Goal: Task Accomplishment & Management: Complete application form

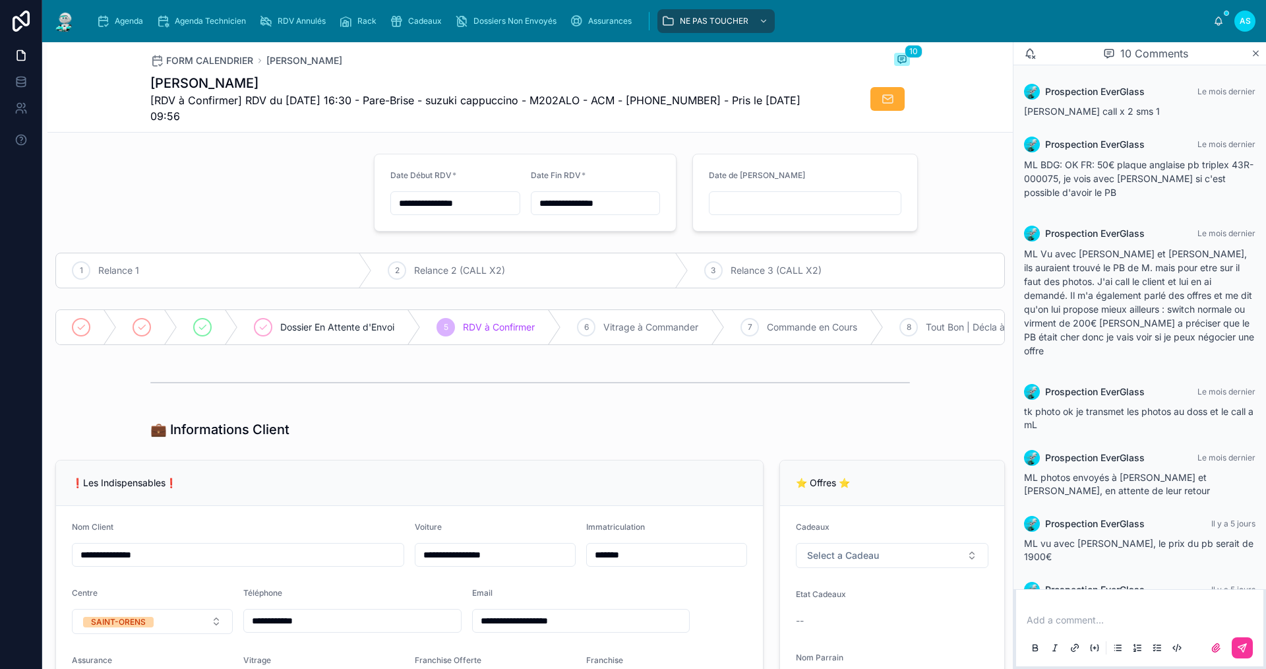
scroll to position [269, 0]
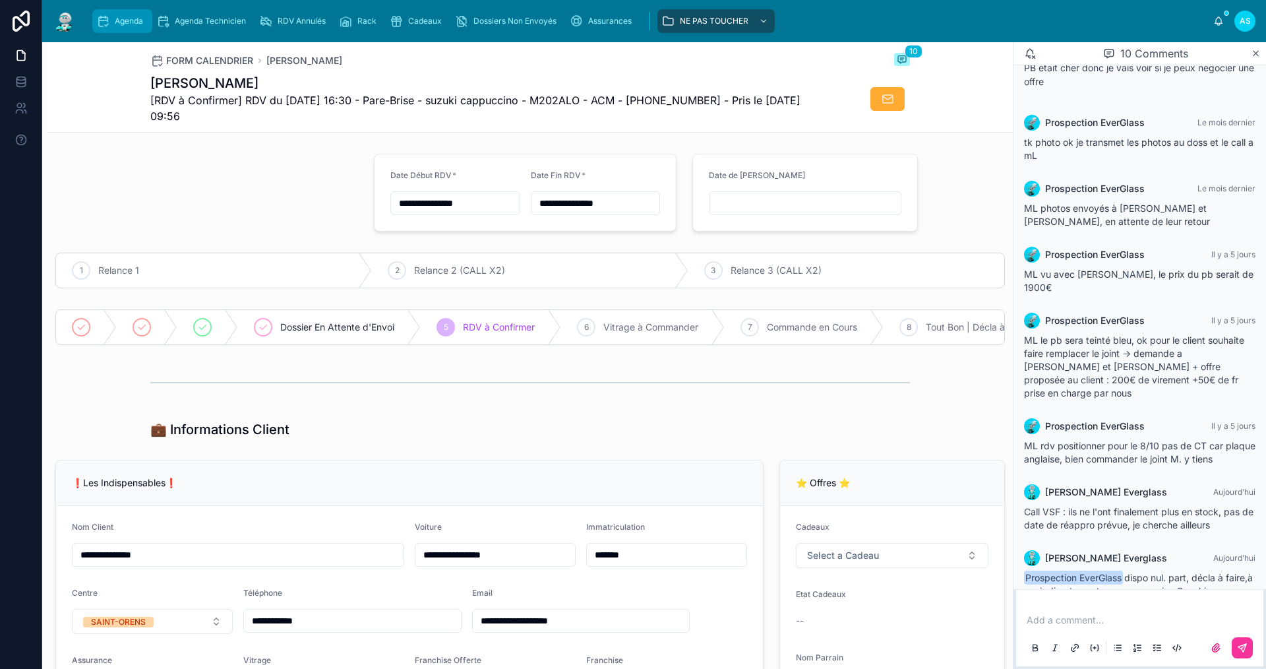
click at [134, 24] on span "Agenda" at bounding box center [129, 21] width 28 height 11
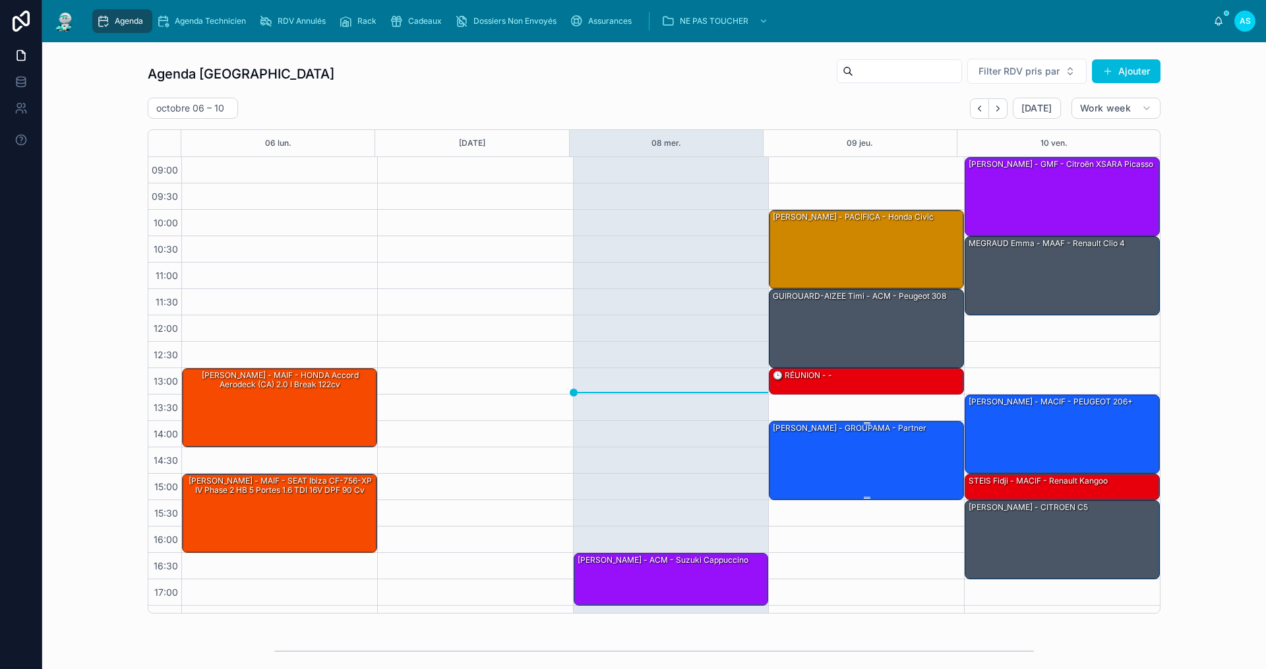
click at [875, 458] on div "[PERSON_NAME] - GROUPAMA - Partner" at bounding box center [866, 459] width 191 height 76
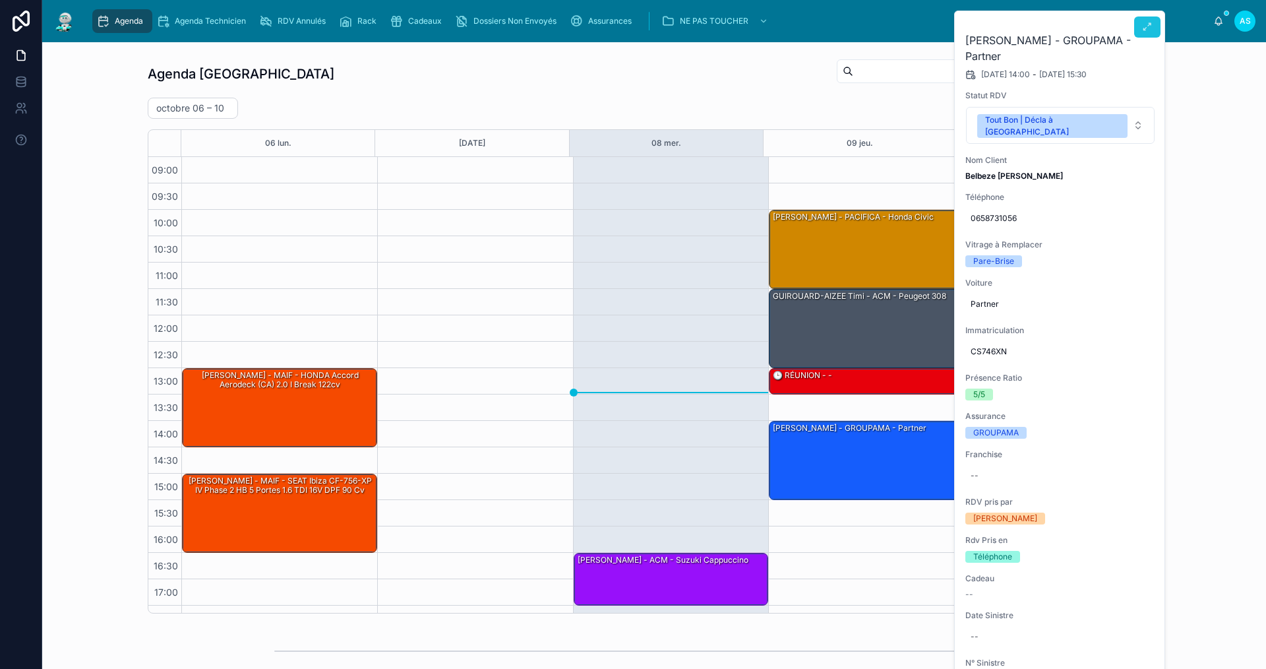
click at [1157, 29] on button at bounding box center [1147, 26] width 26 height 21
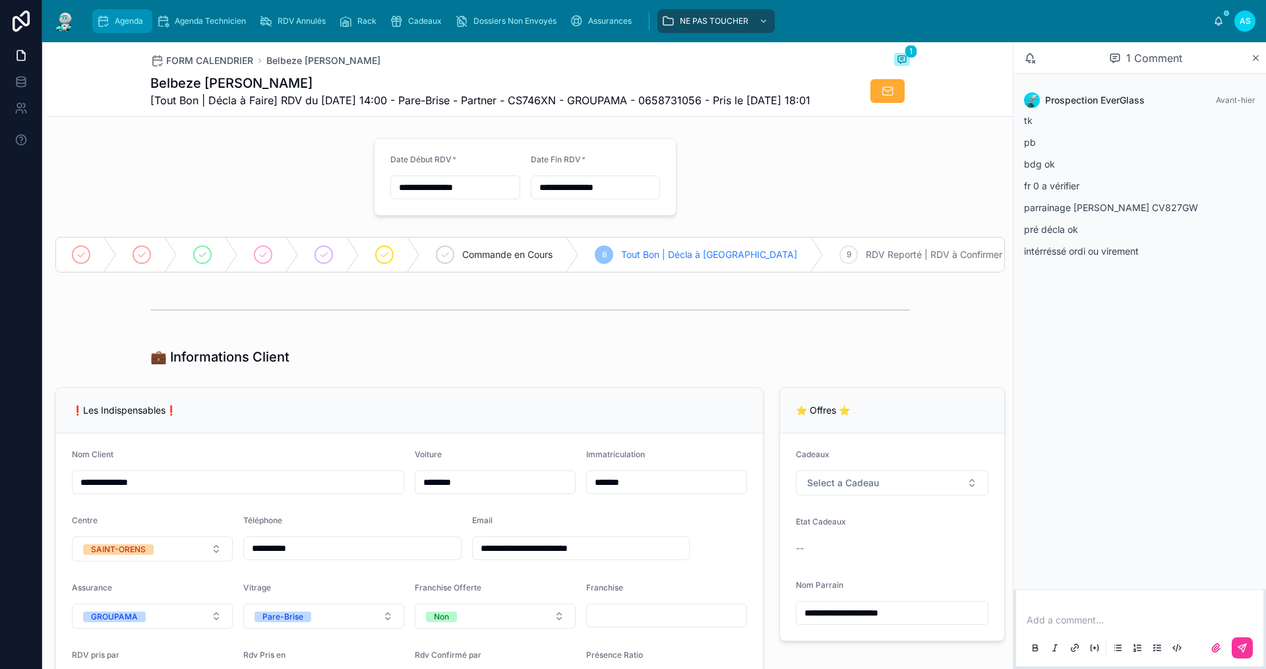
click at [120, 22] on span "Agenda" at bounding box center [129, 21] width 28 height 11
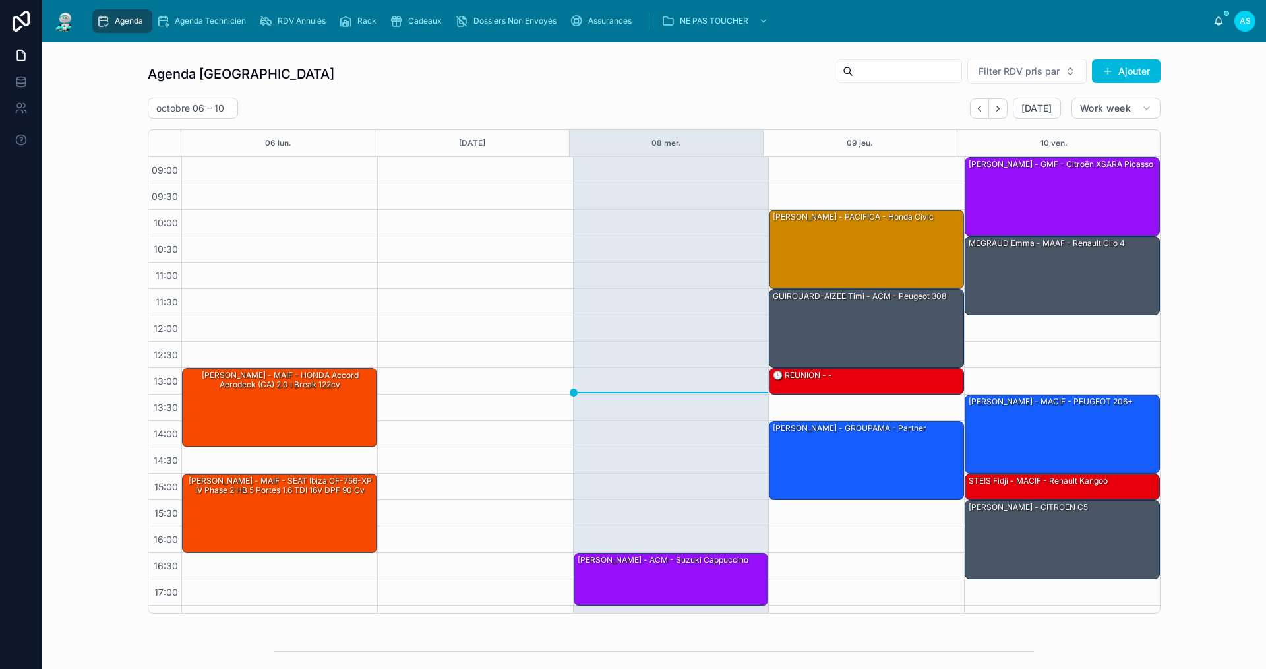
scroll to position [19, 0]
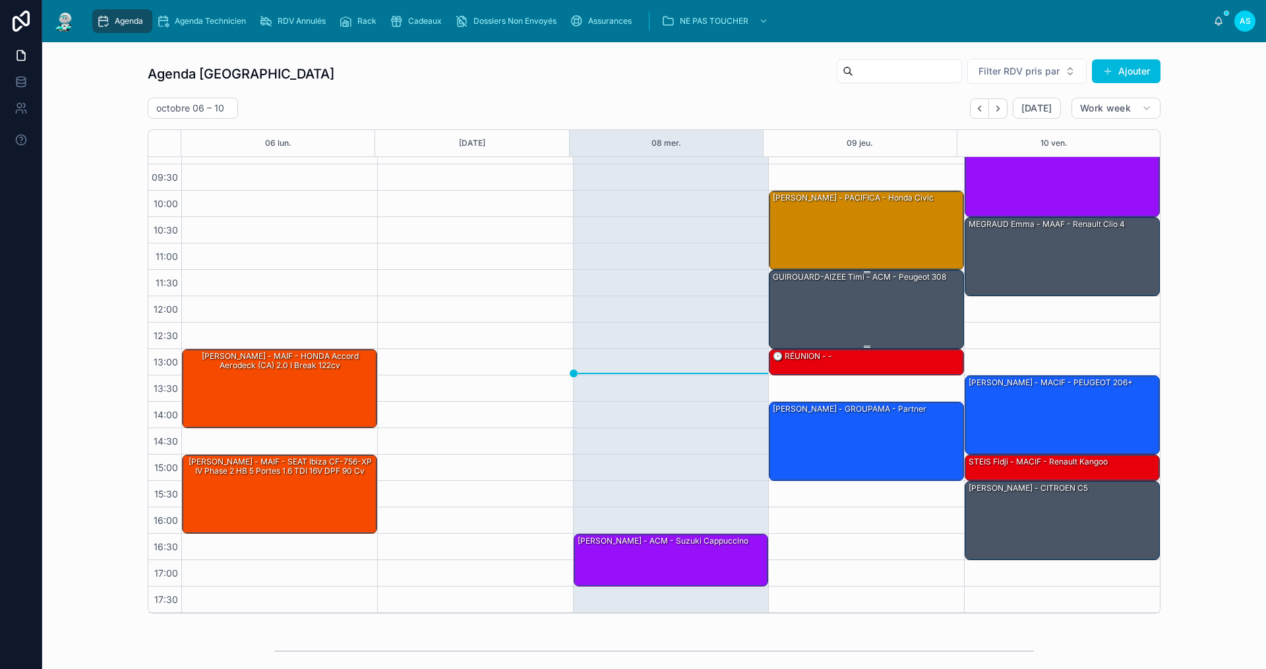
click at [837, 318] on div "GUIROUARD-AIZEE Timi - ACM - Peugeot 308" at bounding box center [866, 308] width 191 height 76
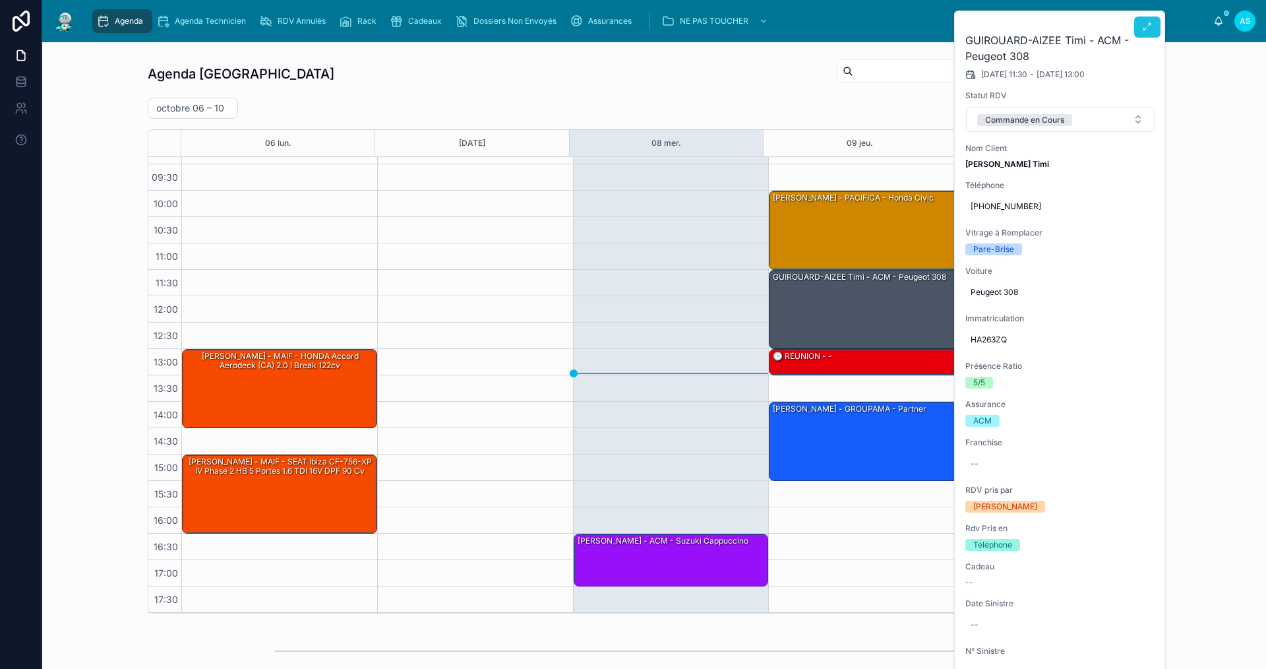
click at [1148, 30] on icon at bounding box center [1147, 27] width 11 height 11
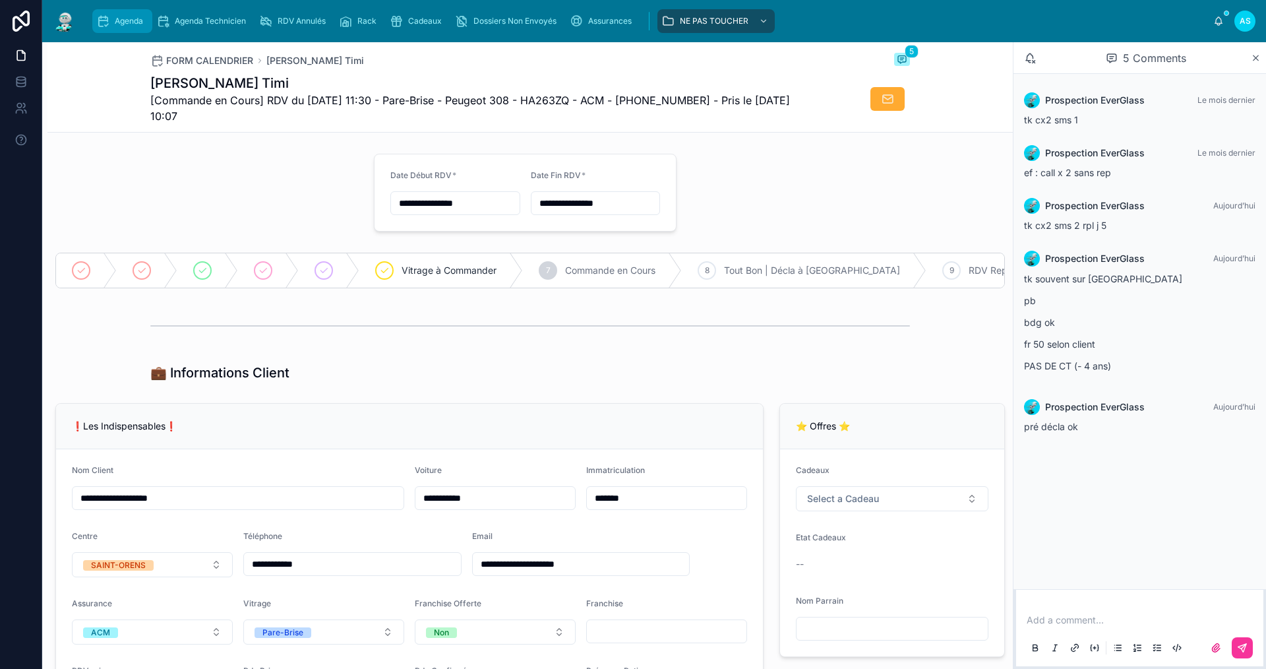
click at [109, 22] on icon "scrollable content" at bounding box center [102, 21] width 13 height 13
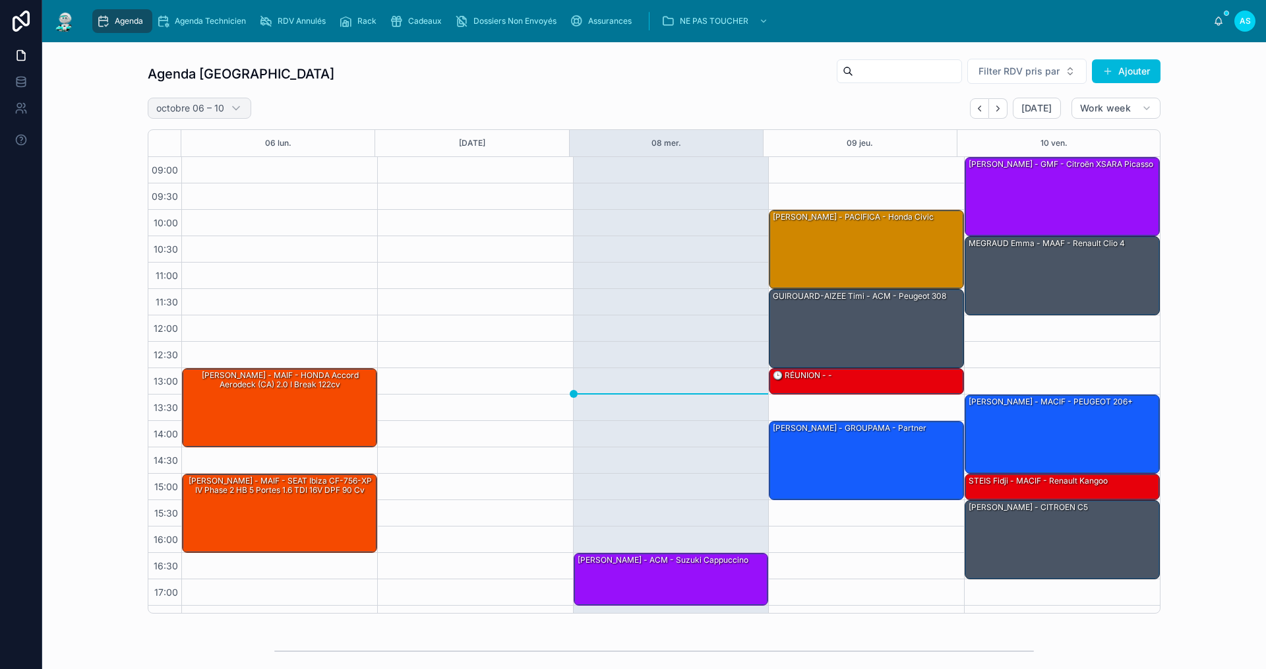
scroll to position [19, 0]
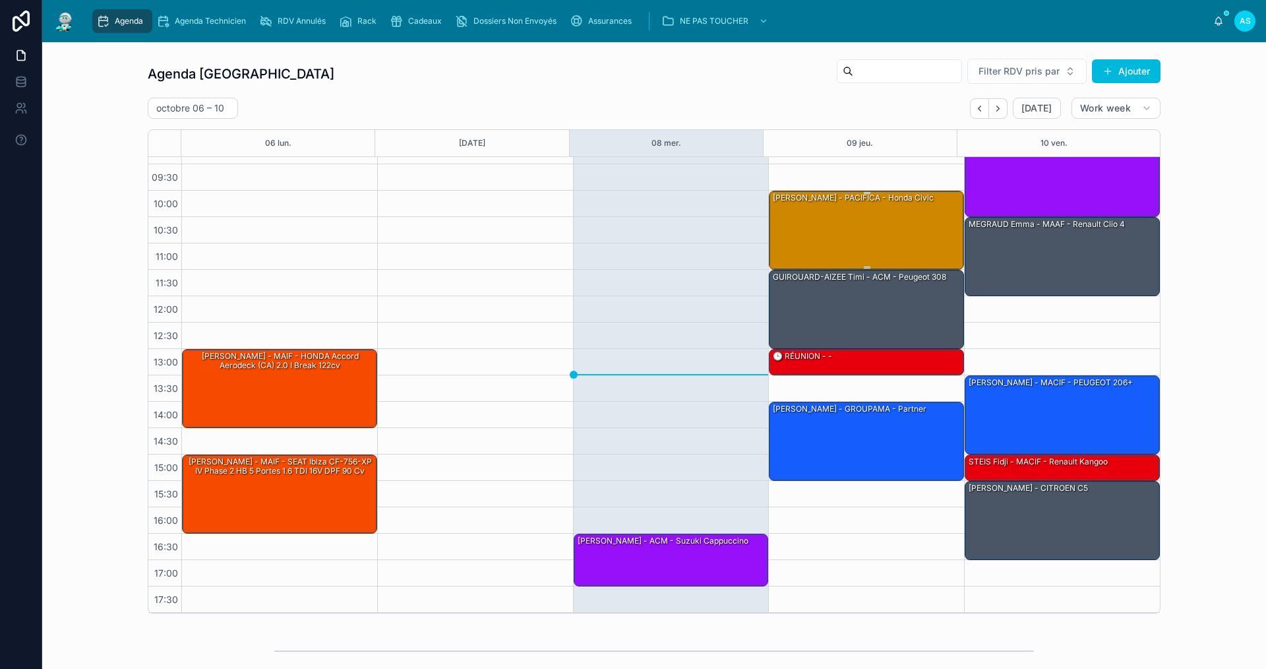
click at [819, 217] on div "[PERSON_NAME] - PACIFICA - honda civic" at bounding box center [866, 229] width 191 height 76
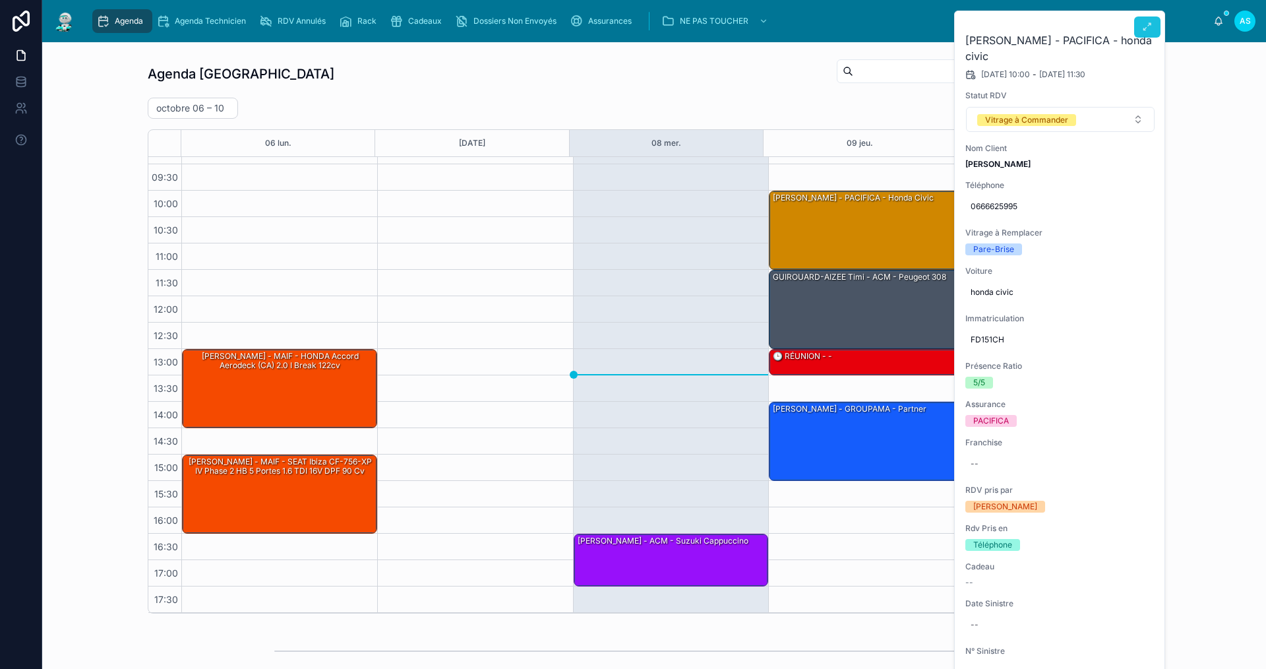
click at [1143, 28] on icon at bounding box center [1147, 27] width 11 height 11
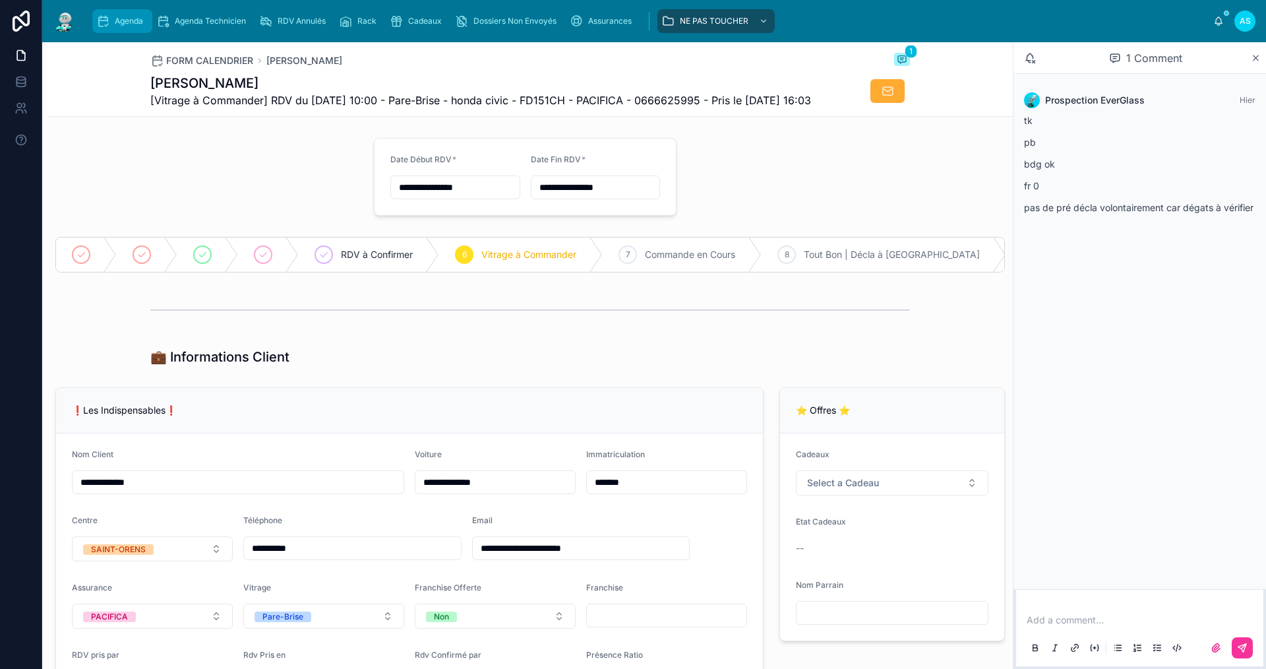
click at [115, 26] on div "Agenda" at bounding box center [122, 21] width 52 height 21
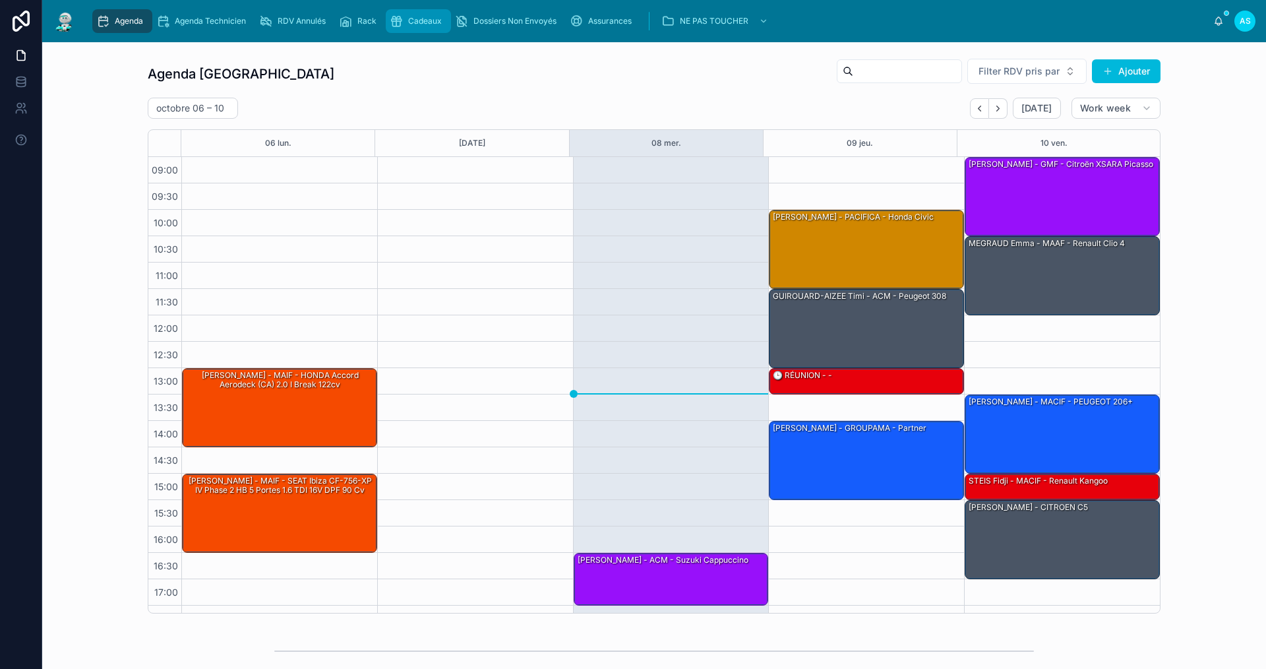
click at [425, 16] on span "Cadeaux" at bounding box center [425, 21] width 34 height 11
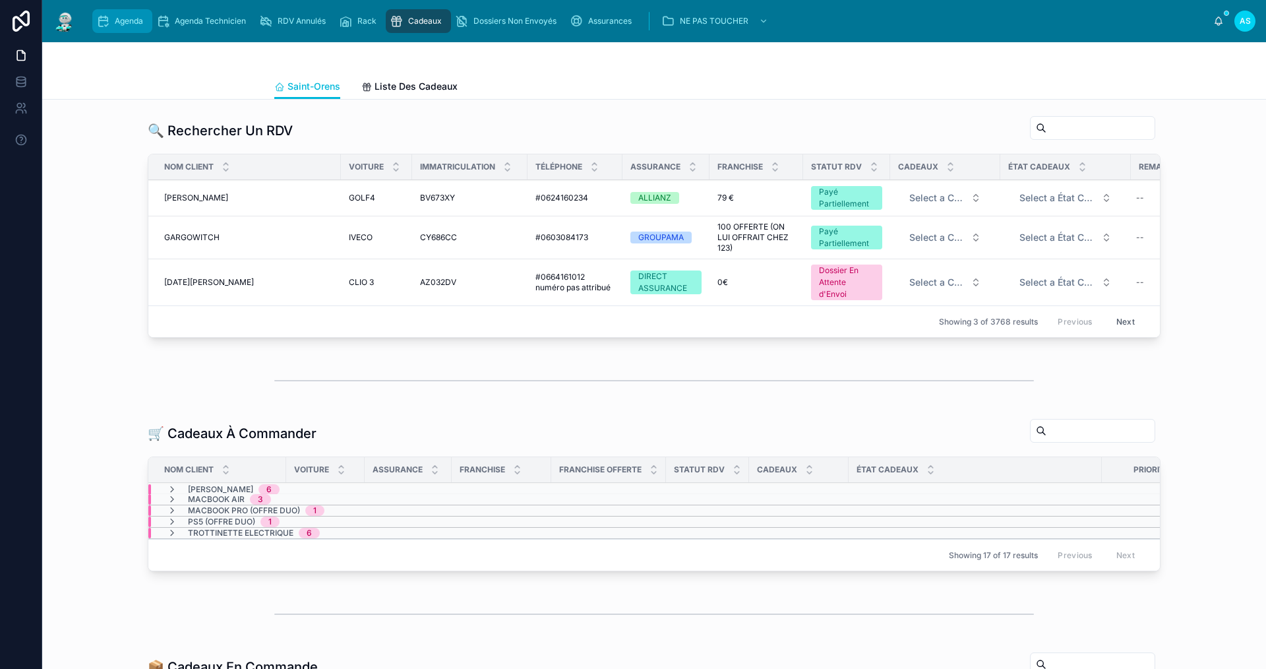
click at [144, 20] on div "Agenda" at bounding box center [122, 21] width 52 height 21
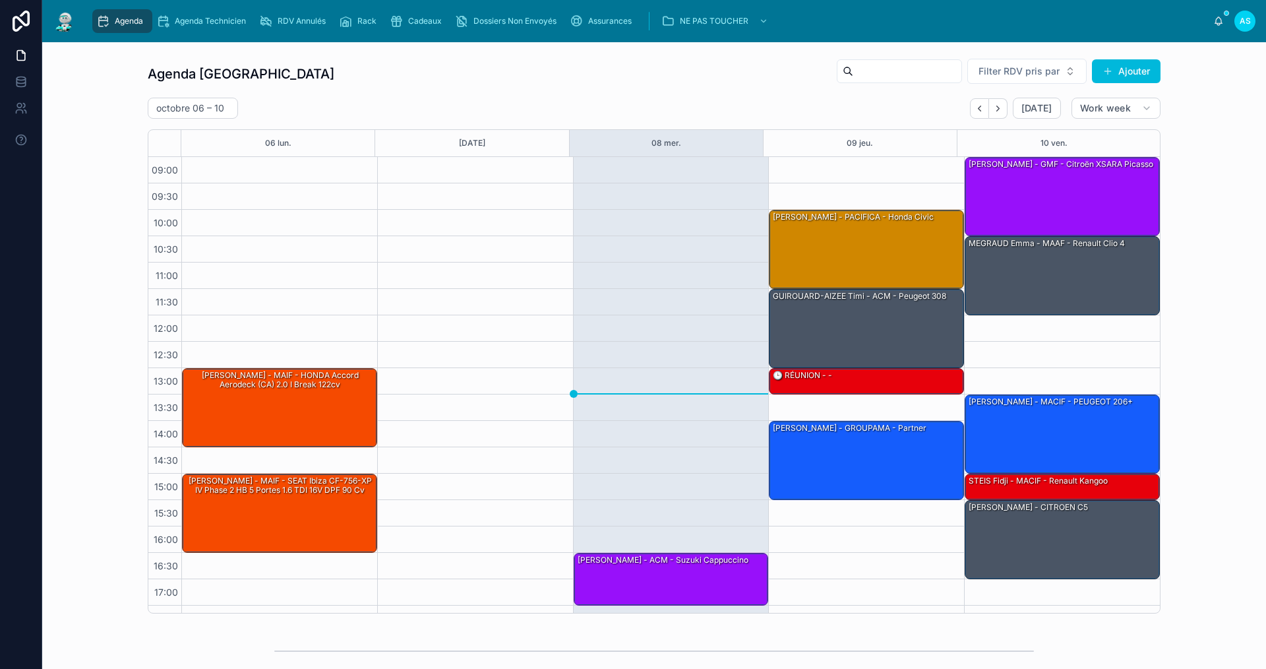
scroll to position [19, 0]
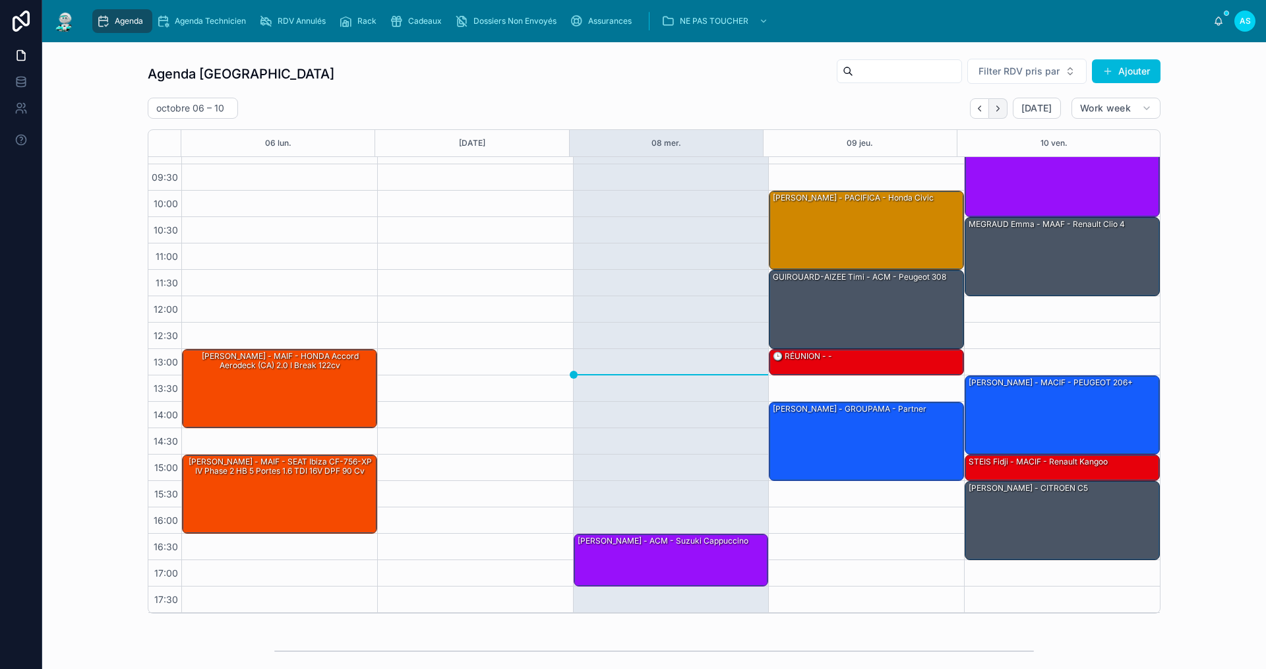
click at [994, 117] on button "Next" at bounding box center [998, 108] width 18 height 20
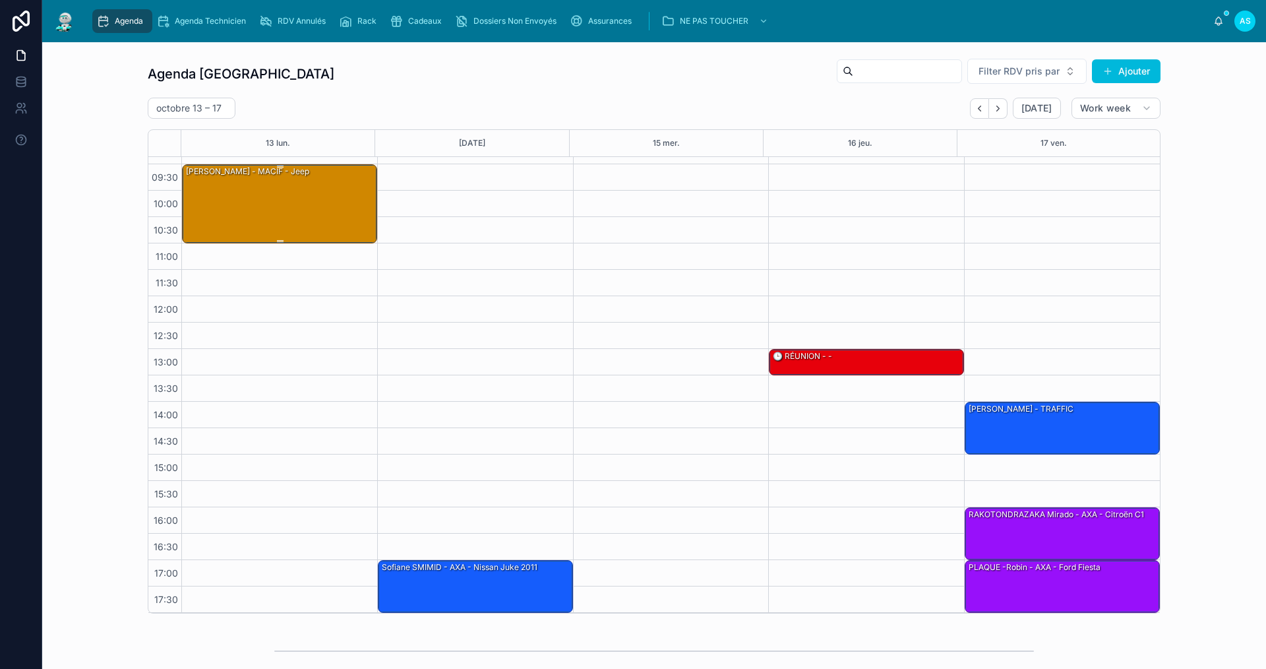
click at [325, 212] on div "[PERSON_NAME] - MACIF - jeep" at bounding box center [280, 203] width 191 height 76
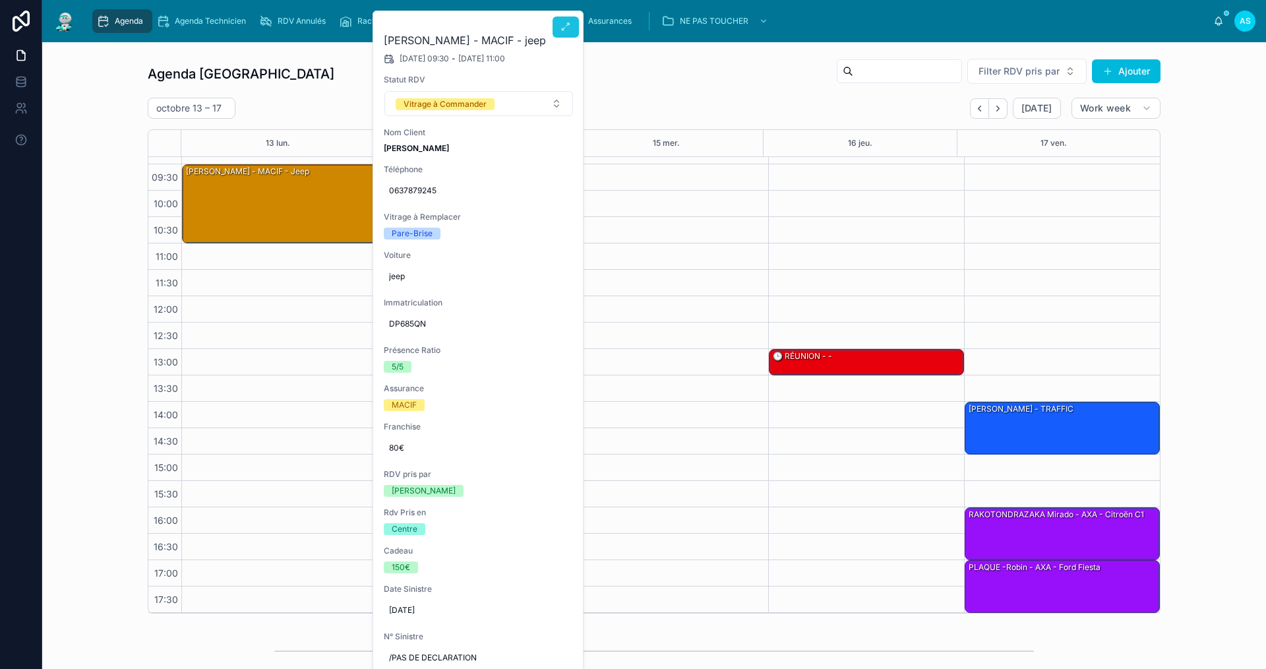
click at [570, 32] on button at bounding box center [565, 26] width 26 height 21
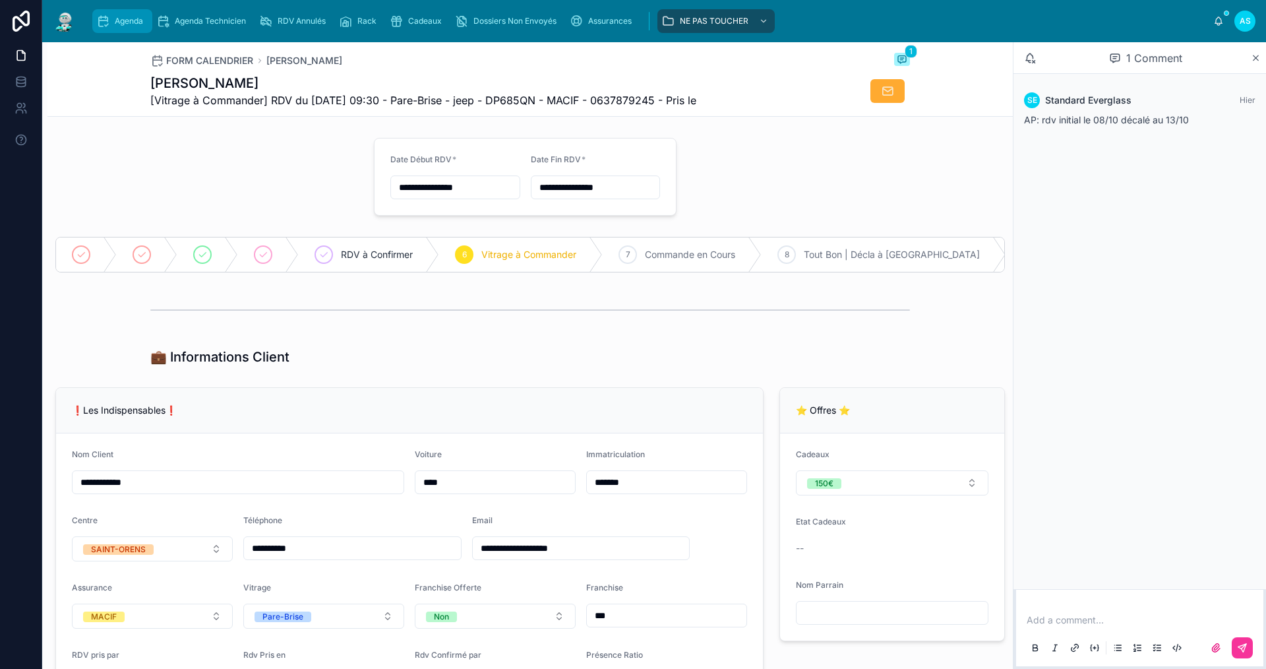
click at [124, 26] on span "Agenda" at bounding box center [129, 21] width 28 height 11
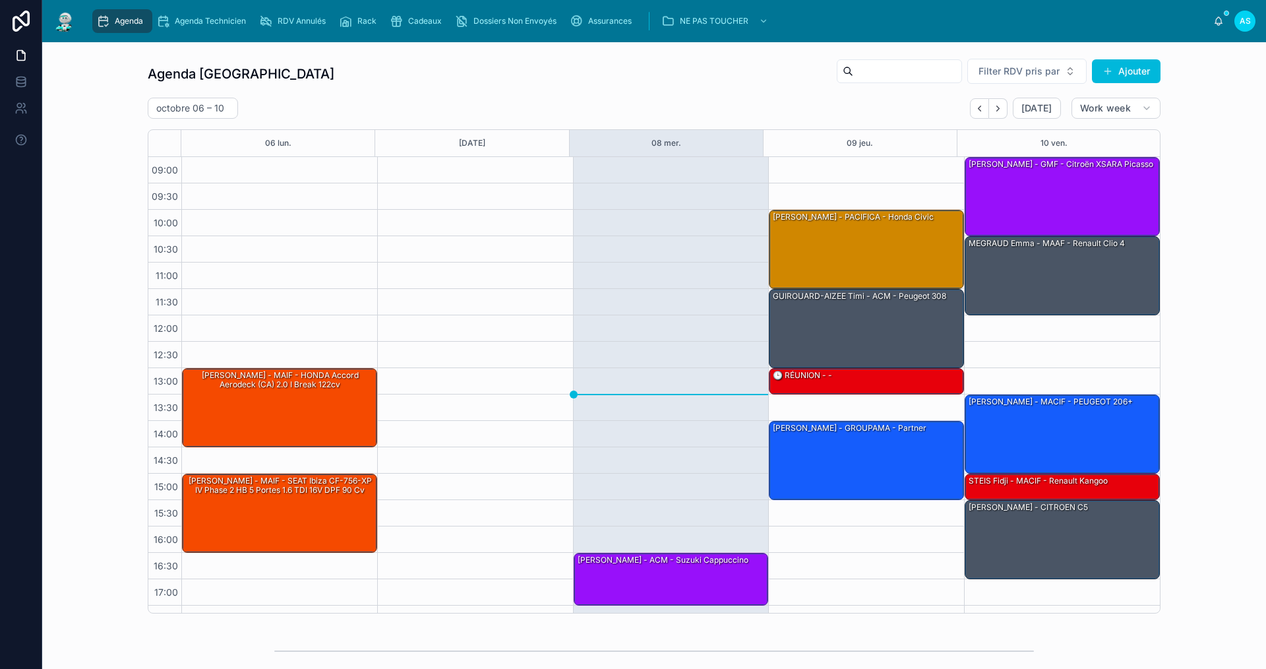
scroll to position [19, 0]
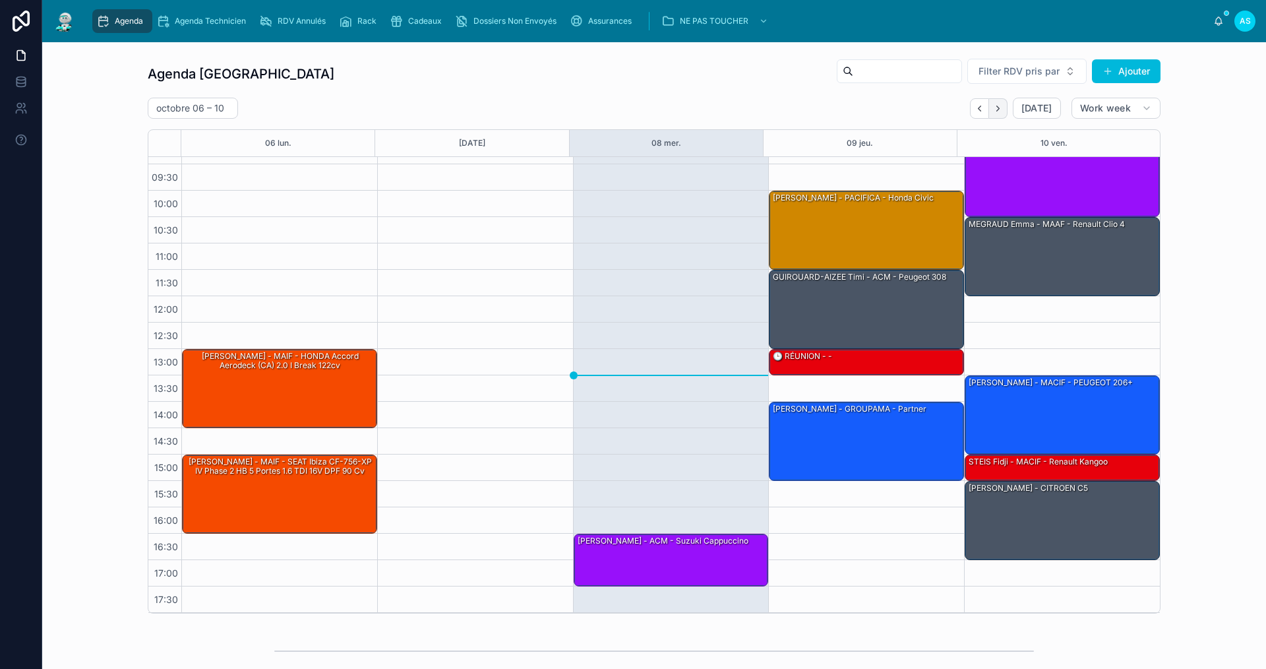
click at [992, 113] on button "Next" at bounding box center [998, 108] width 18 height 20
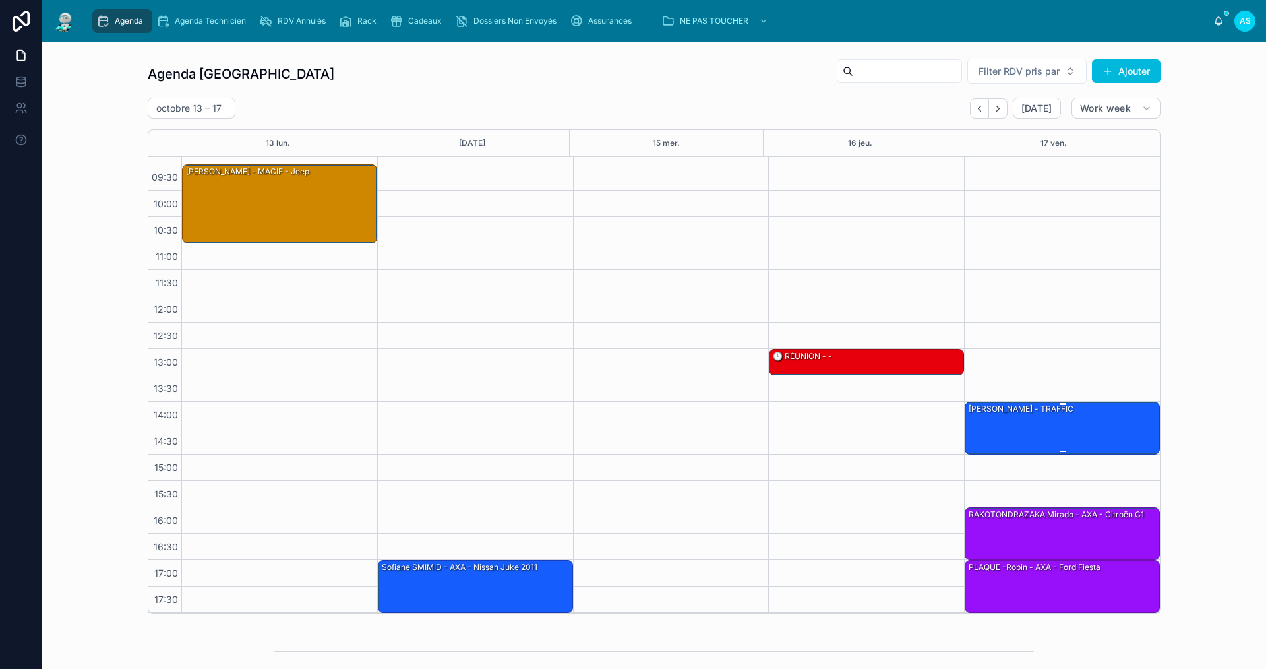
click at [1087, 419] on div "[PERSON_NAME] - TRAFFIC" at bounding box center [1062, 427] width 191 height 50
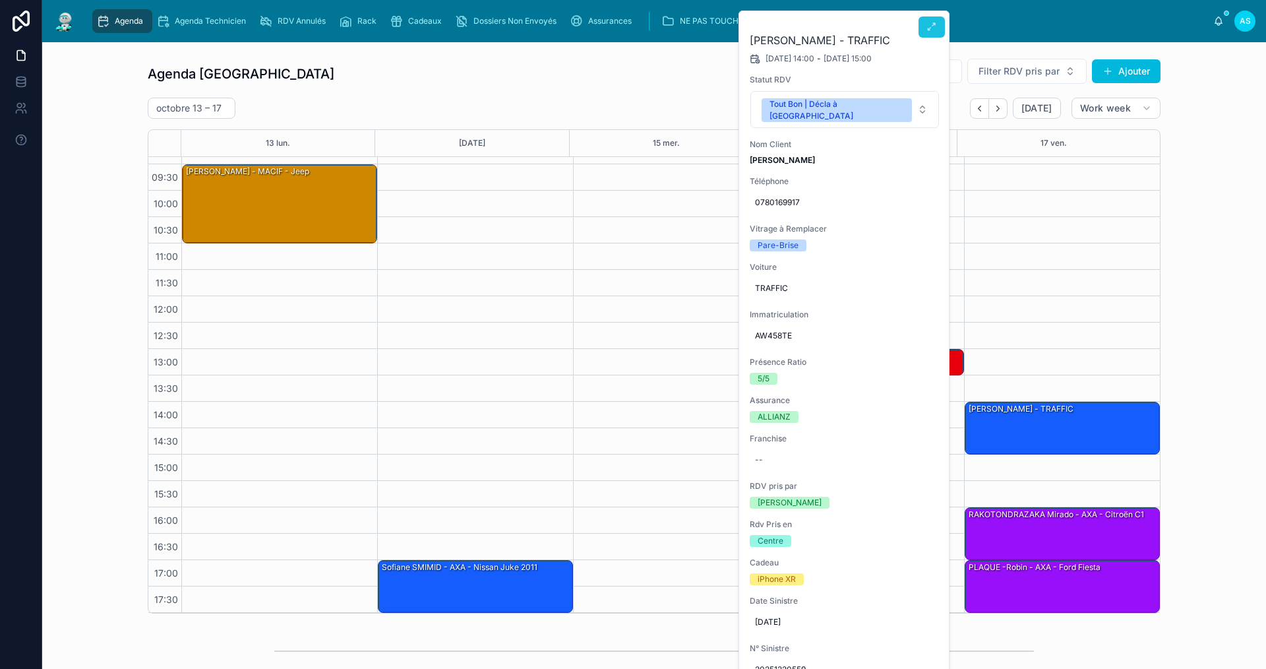
click at [926, 24] on icon at bounding box center [931, 27] width 11 height 11
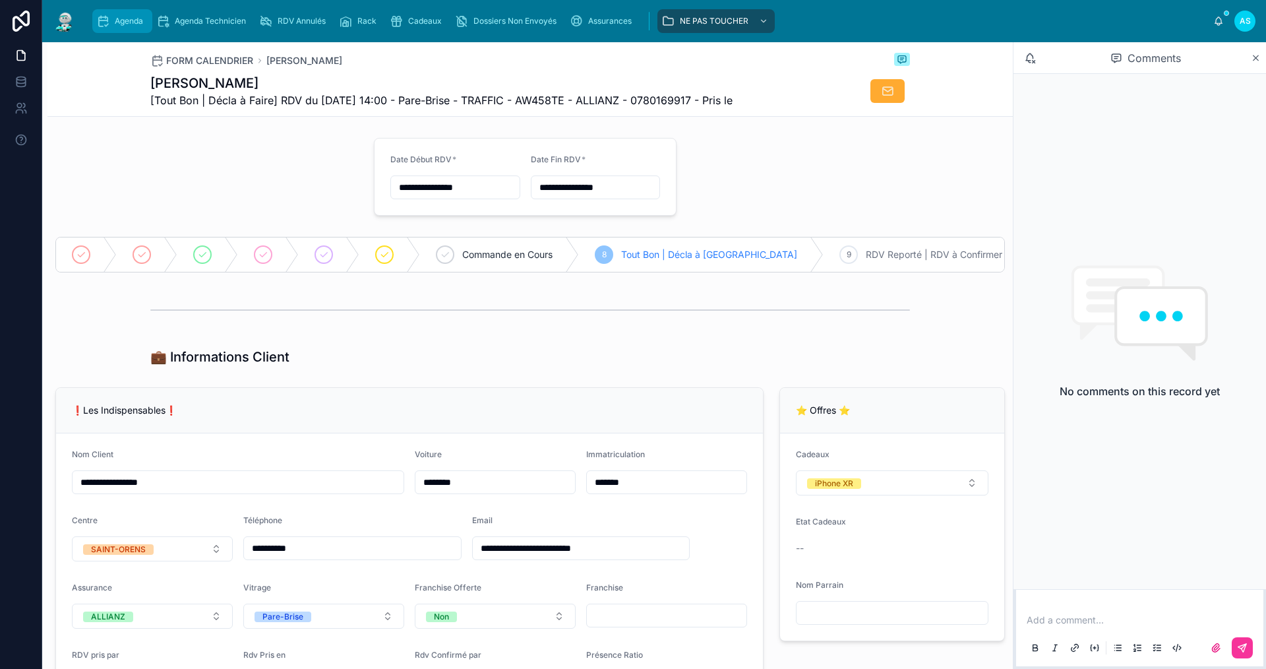
click at [125, 29] on div "Agenda" at bounding box center [122, 21] width 52 height 21
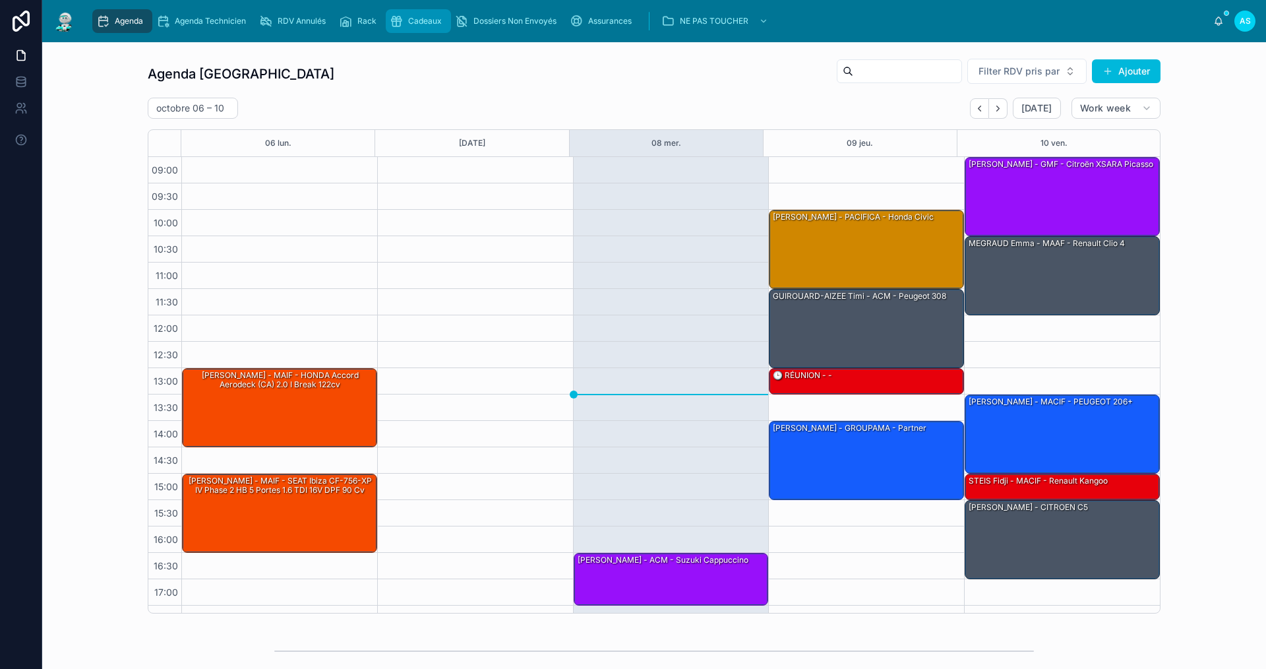
click at [421, 22] on span "Cadeaux" at bounding box center [425, 21] width 34 height 11
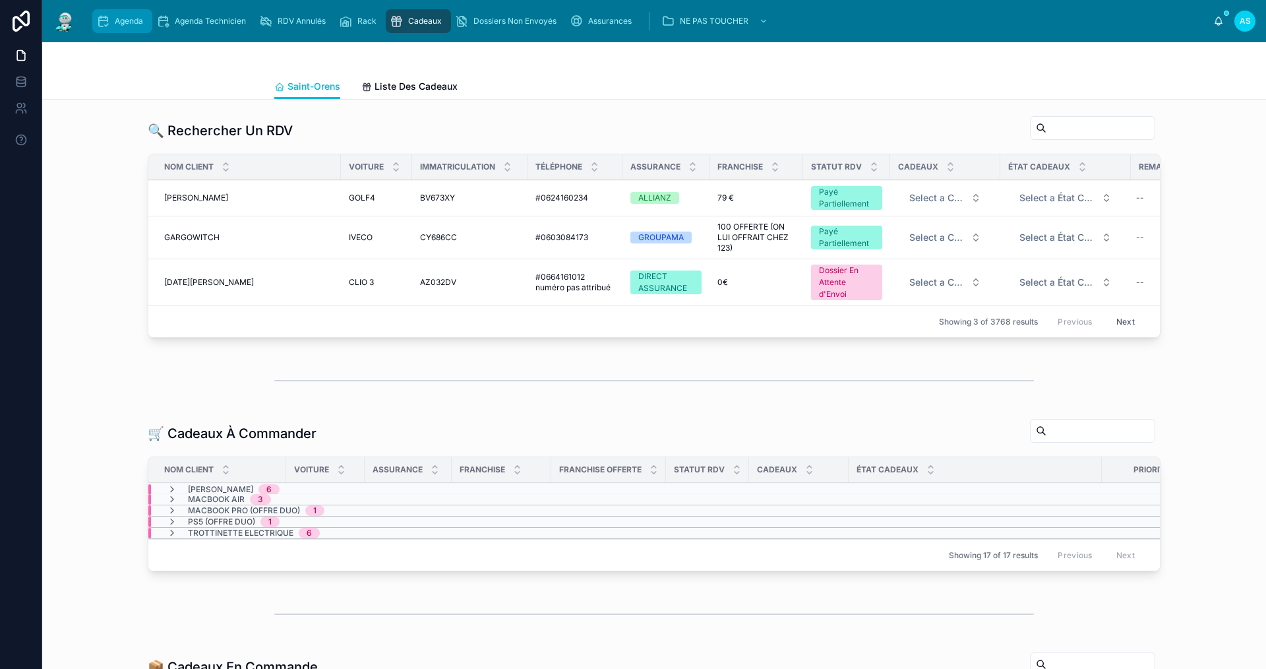
click at [122, 20] on span "Agenda" at bounding box center [129, 21] width 28 height 11
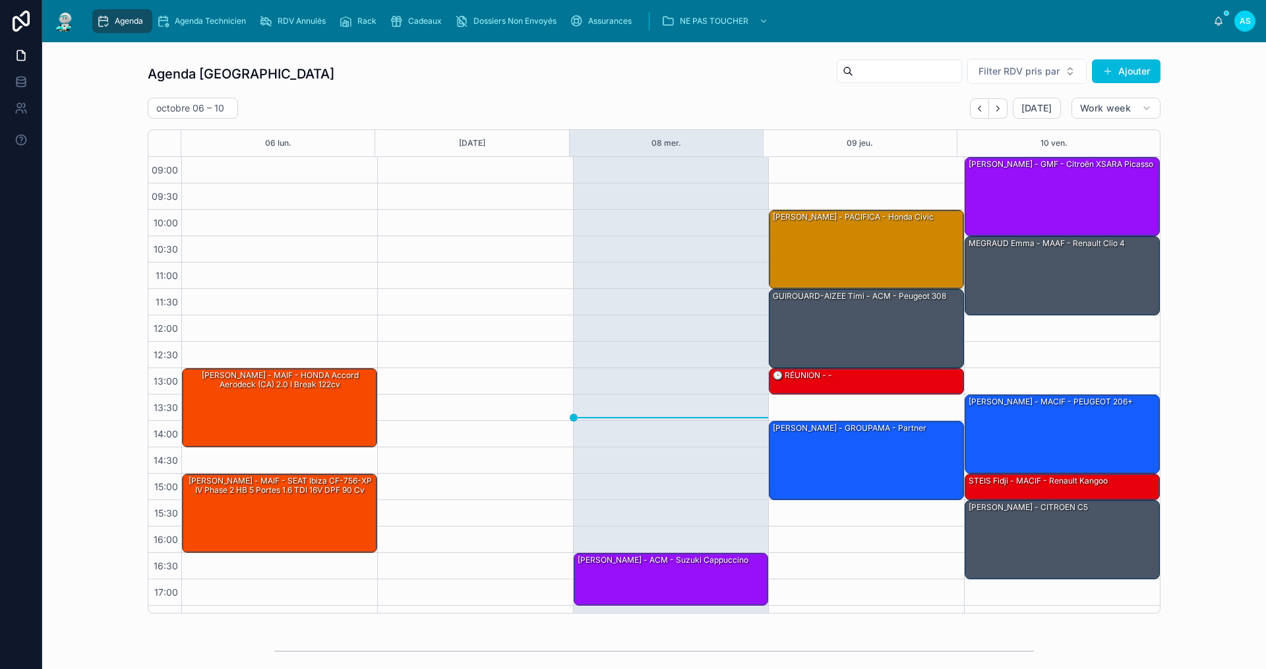
scroll to position [19, 0]
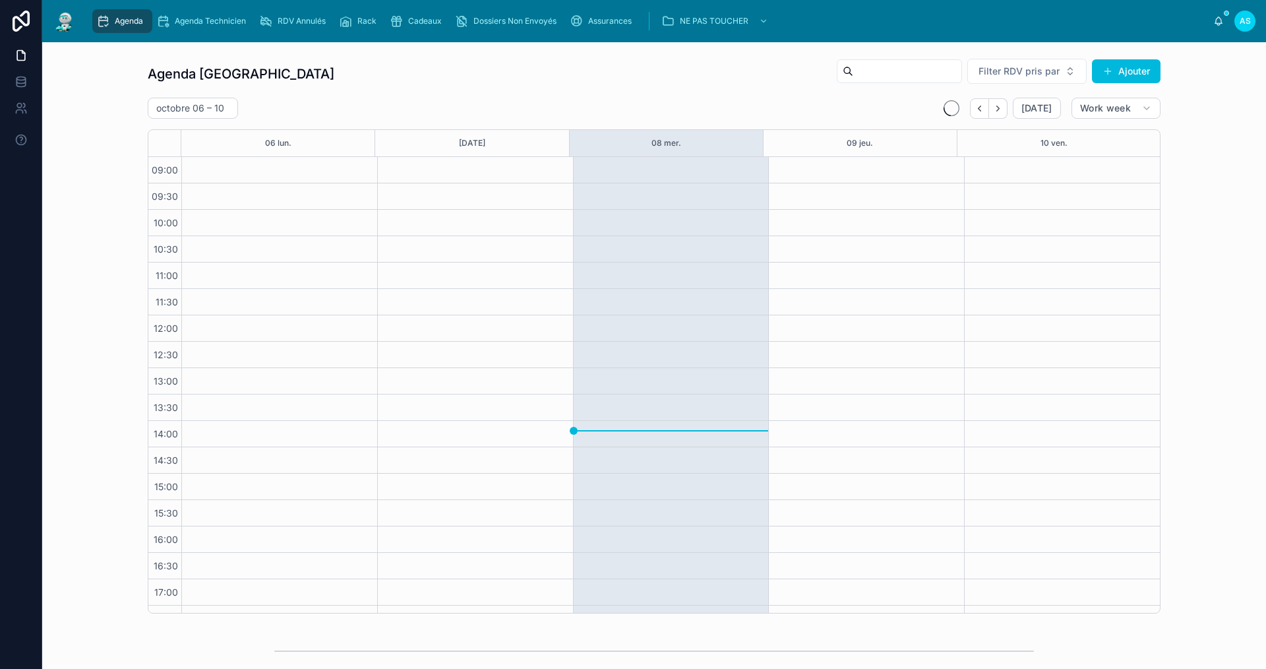
scroll to position [19, 0]
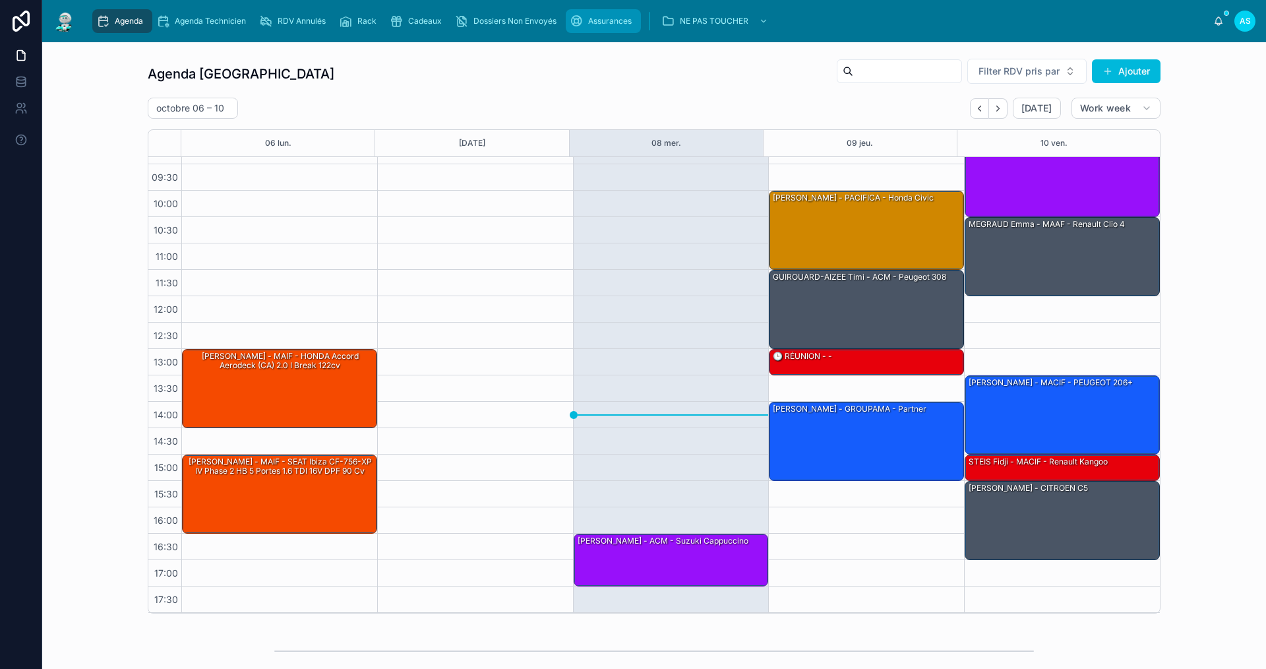
click at [595, 23] on span "Assurances" at bounding box center [610, 21] width 44 height 11
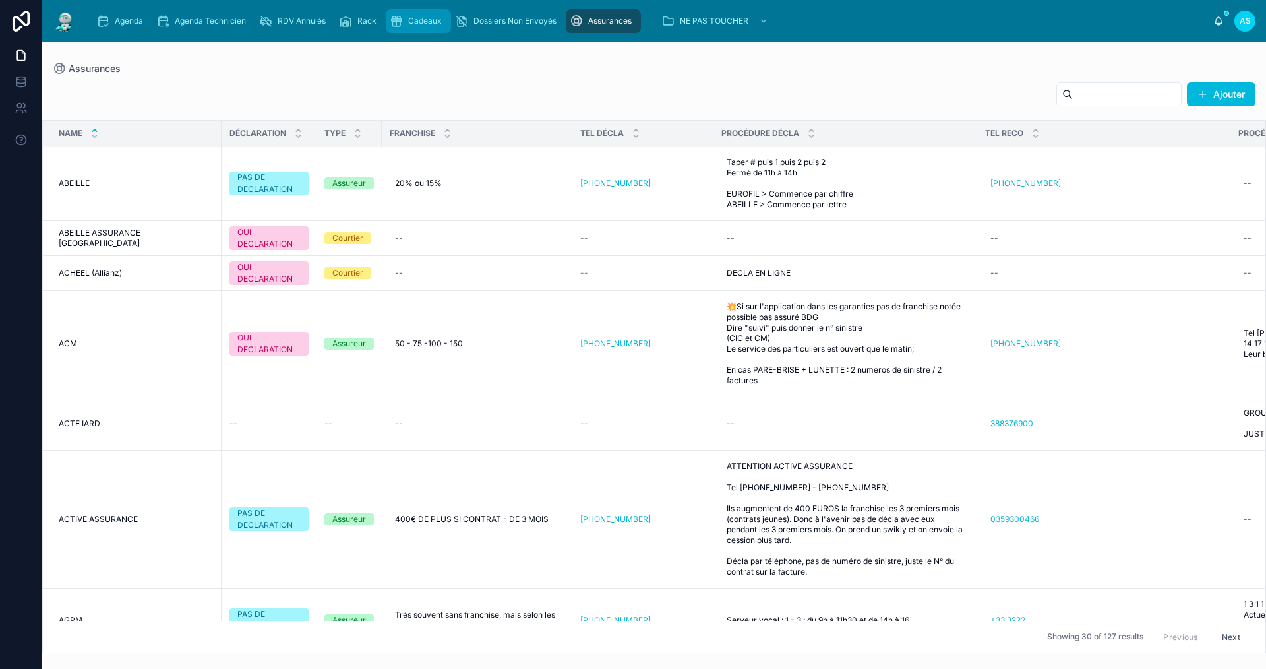
click at [416, 22] on span "Cadeaux" at bounding box center [425, 21] width 34 height 11
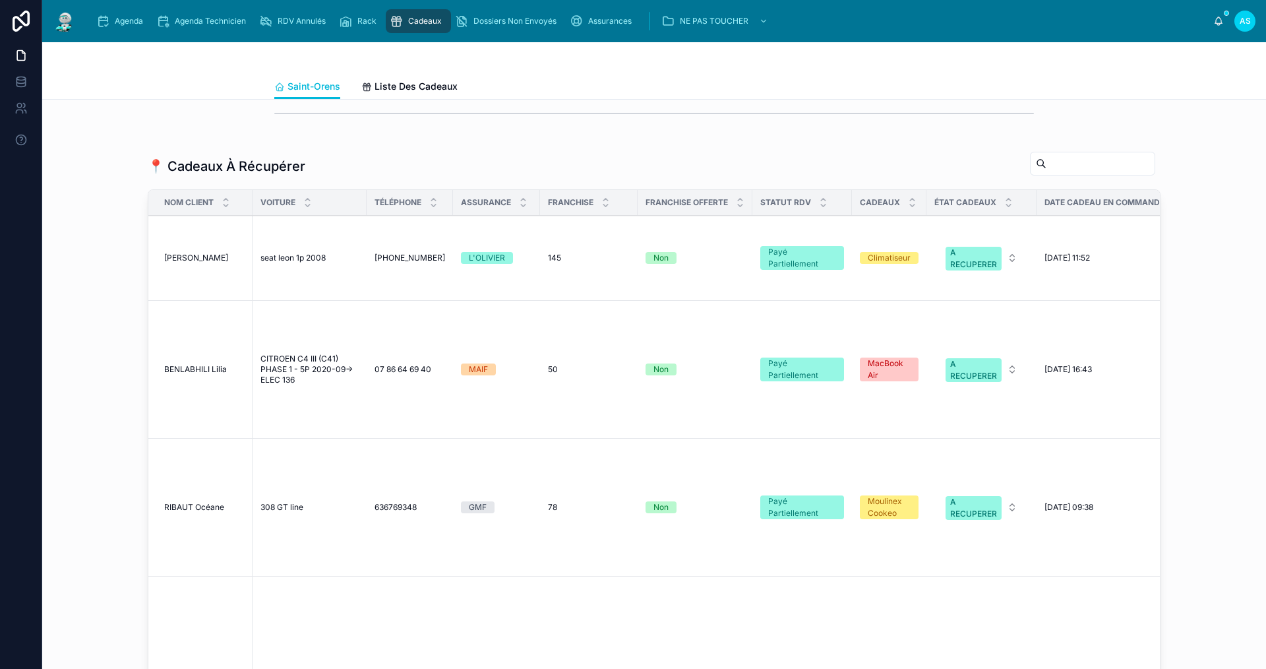
click at [207, 374] on span "BENLABHILI Lilia" at bounding box center [195, 369] width 63 height 11
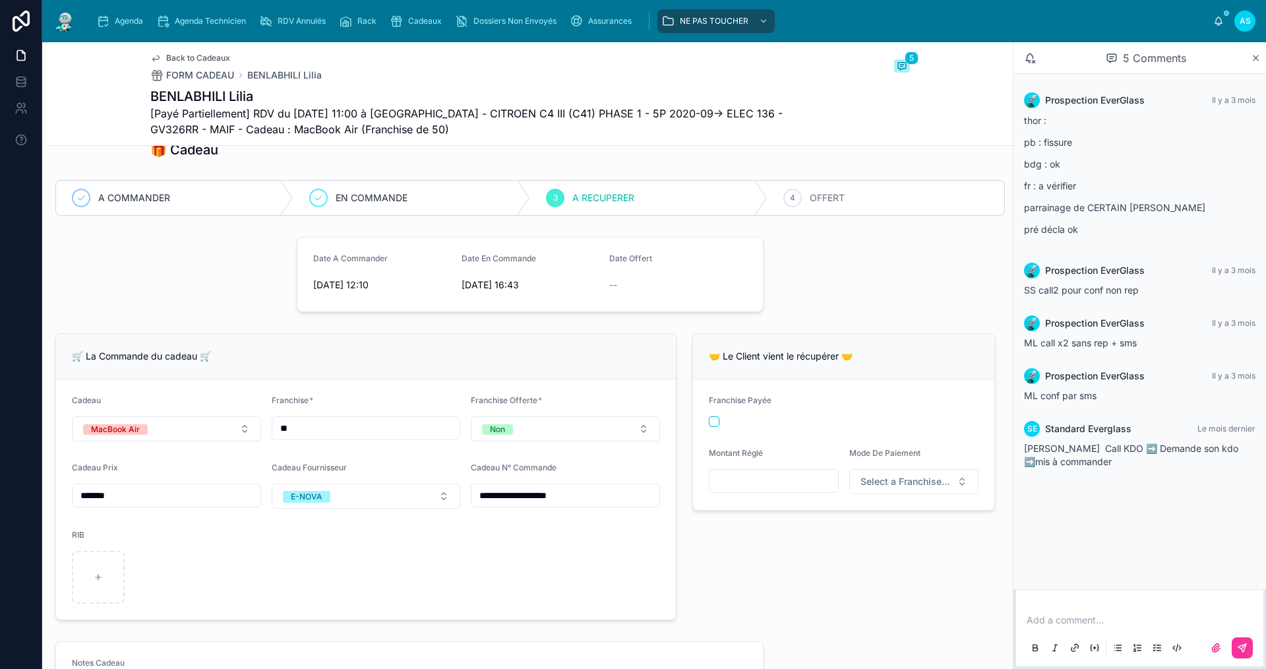
scroll to position [198, 0]
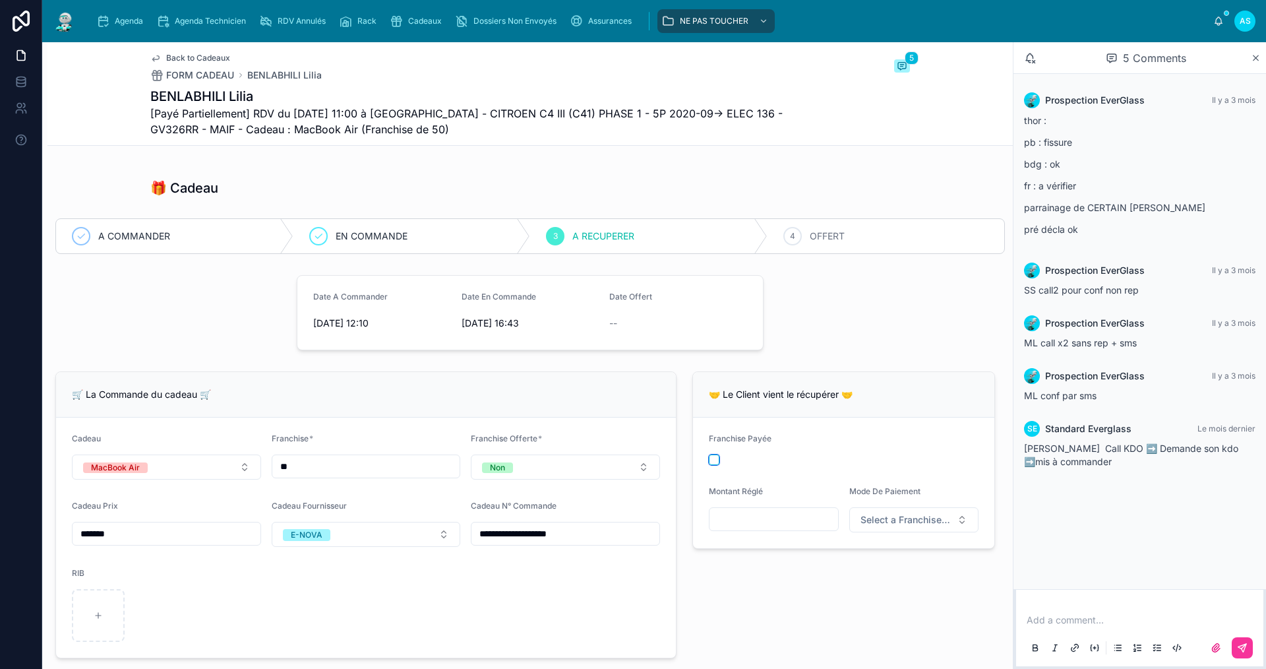
click at [709, 465] on button "button" at bounding box center [714, 459] width 11 height 11
click at [722, 525] on input "text" at bounding box center [773, 519] width 129 height 18
type input "******"
click at [918, 532] on button "Select a Franchise Mode De Paiement" at bounding box center [914, 519] width 130 height 25
click at [870, 623] on div "Carte Bancaire" at bounding box center [854, 622] width 57 height 12
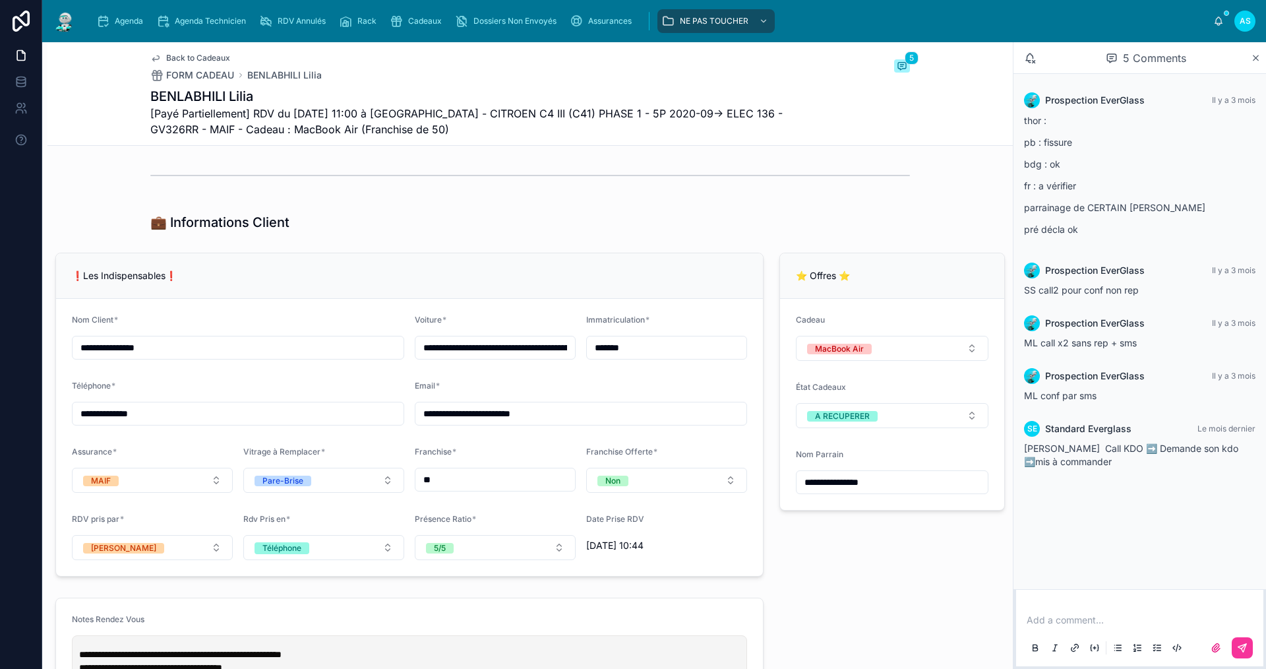
scroll to position [923, 0]
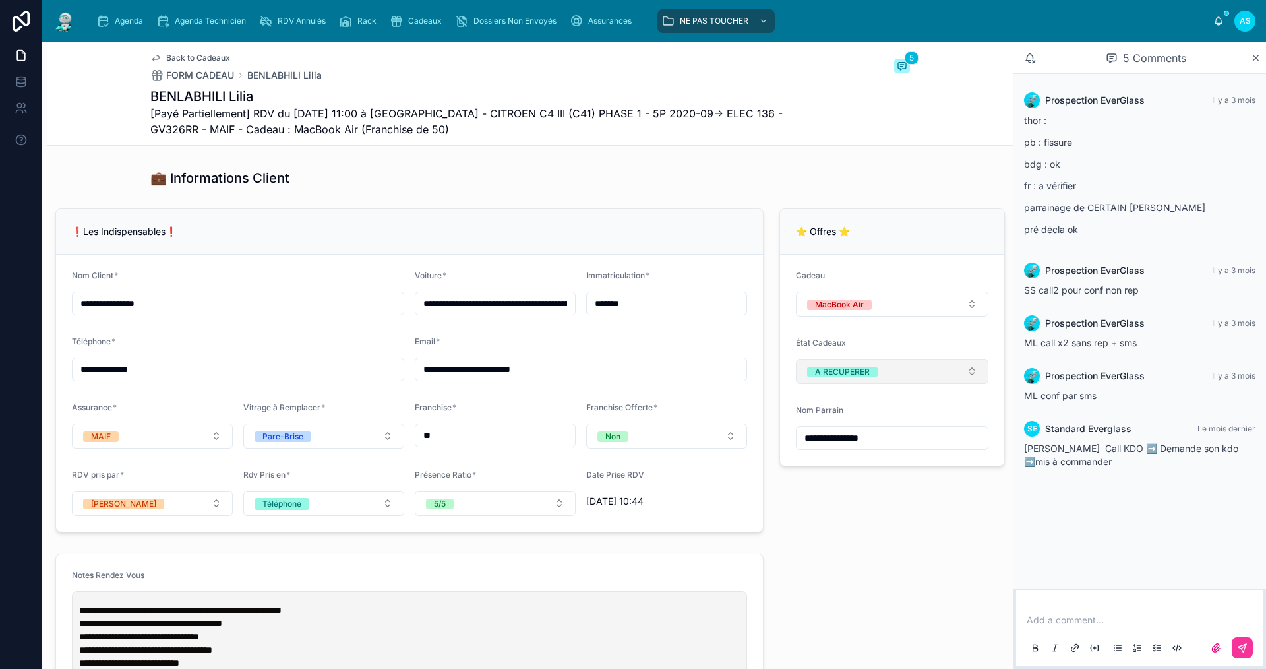
click at [929, 378] on button "A RECUPERER" at bounding box center [892, 371] width 193 height 25
click at [894, 510] on div "OFFERT" at bounding box center [883, 507] width 183 height 18
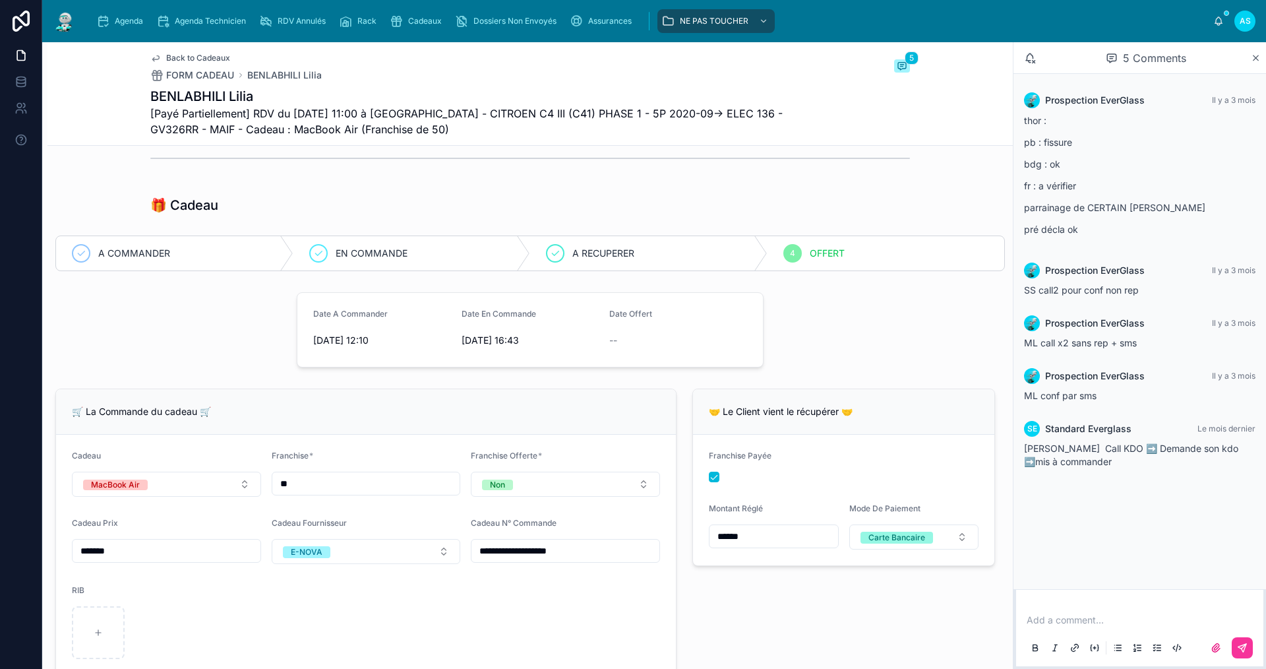
scroll to position [132, 0]
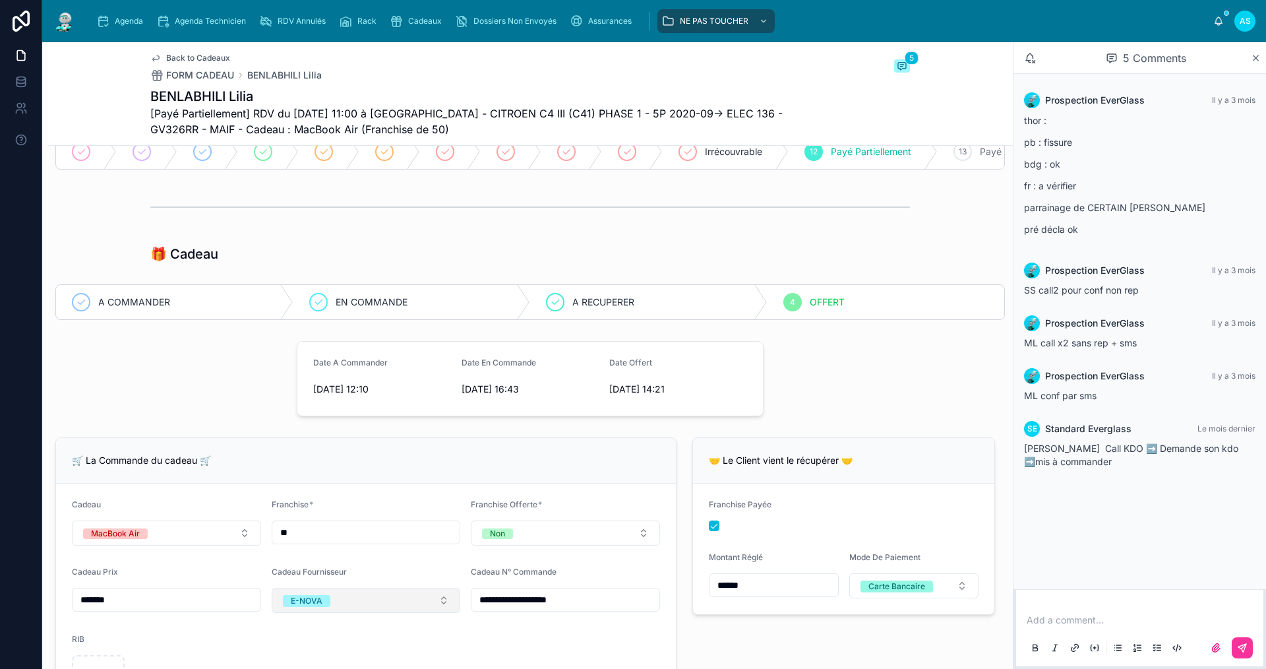
click at [400, 600] on button "E-NOVA" at bounding box center [366, 599] width 189 height 25
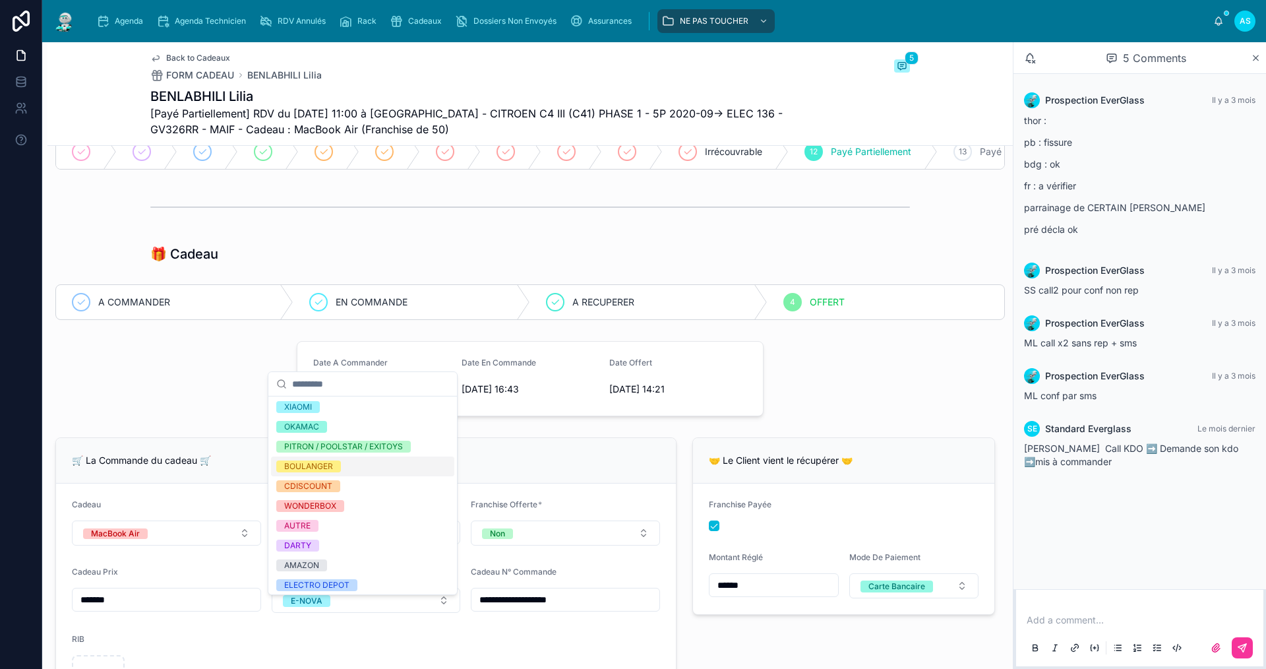
scroll to position [65, 0]
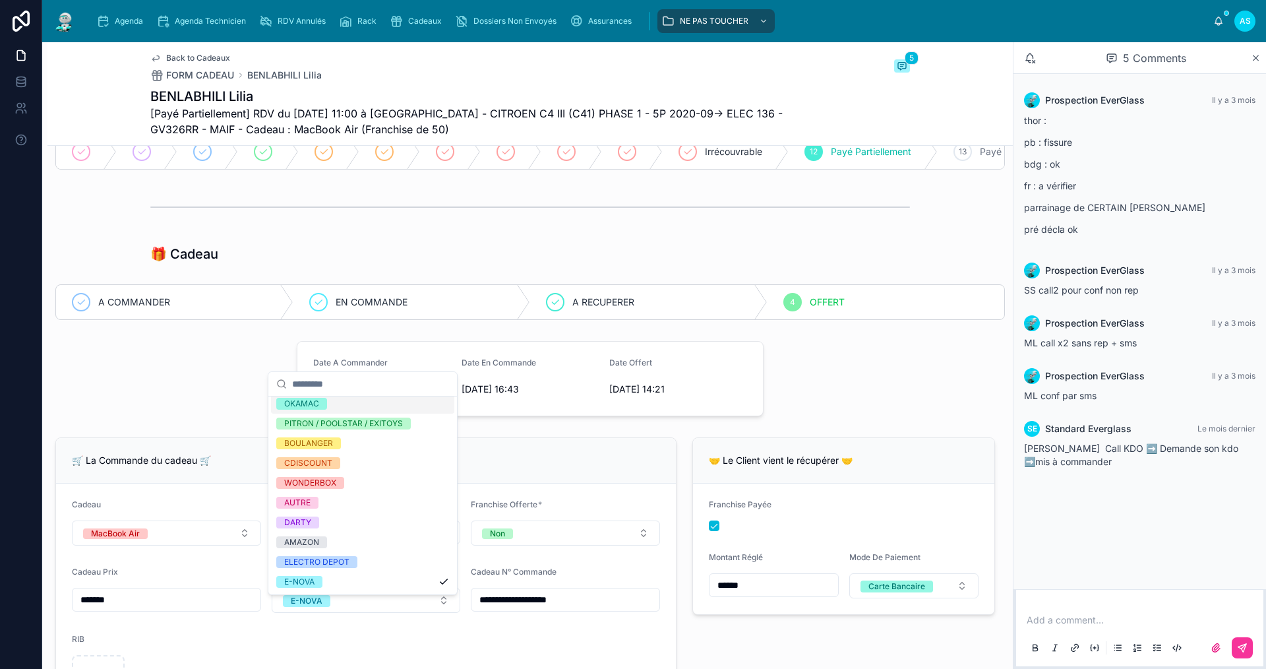
click at [507, 249] on div "🎁 Cadeau" at bounding box center [529, 253] width 965 height 29
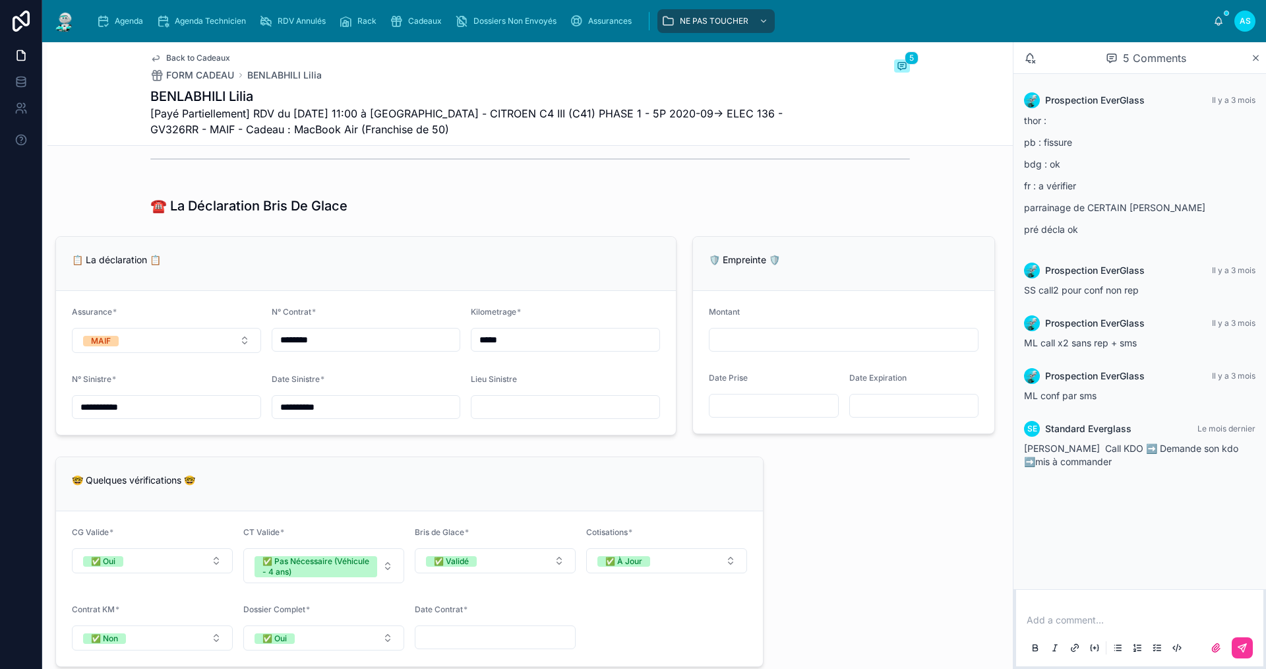
scroll to position [1384, 0]
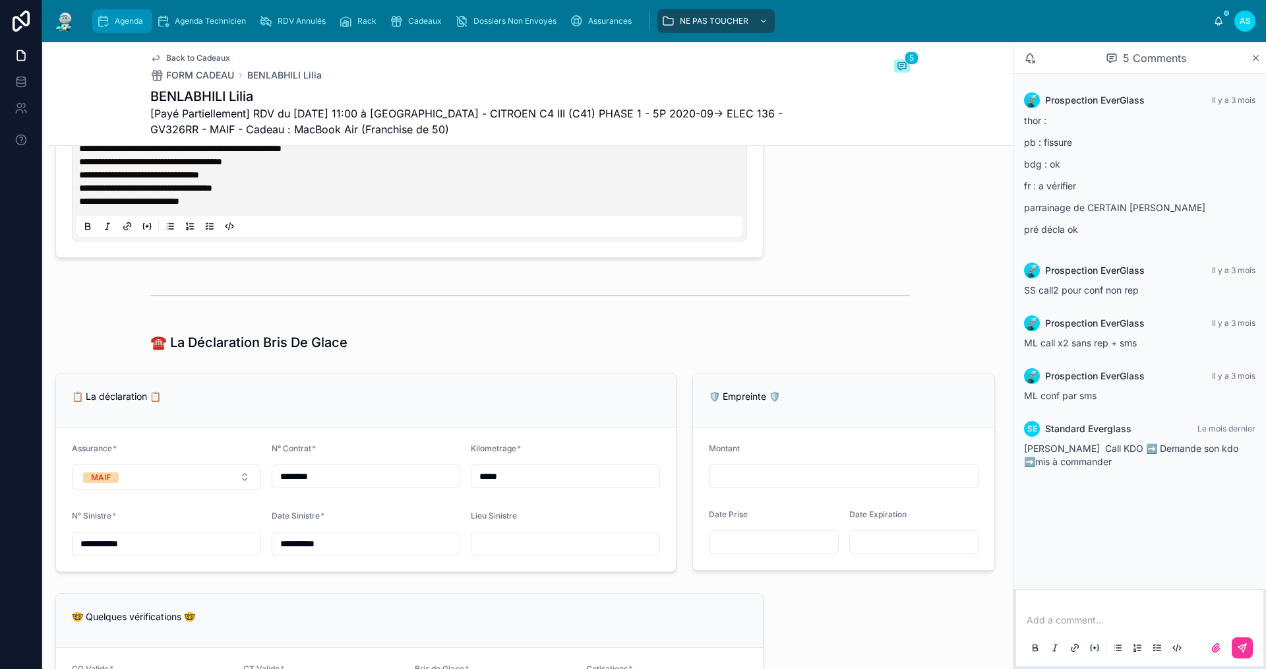
click at [109, 25] on icon "scrollable content" at bounding box center [102, 21] width 13 height 13
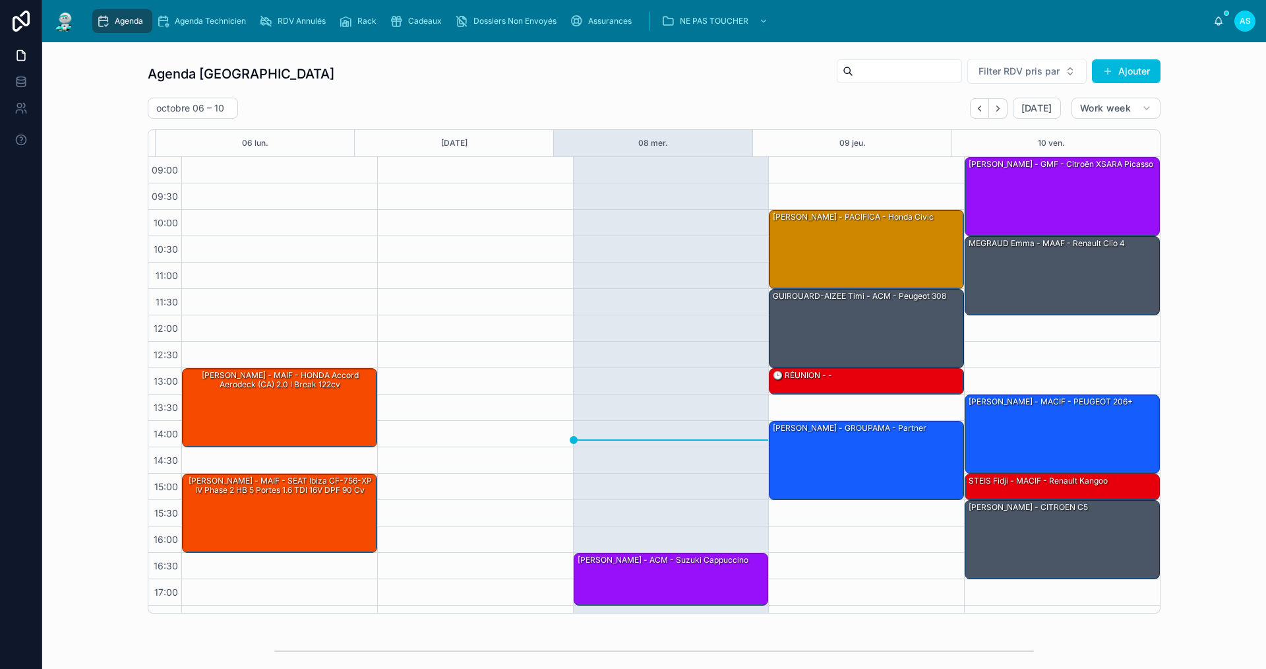
scroll to position [19, 0]
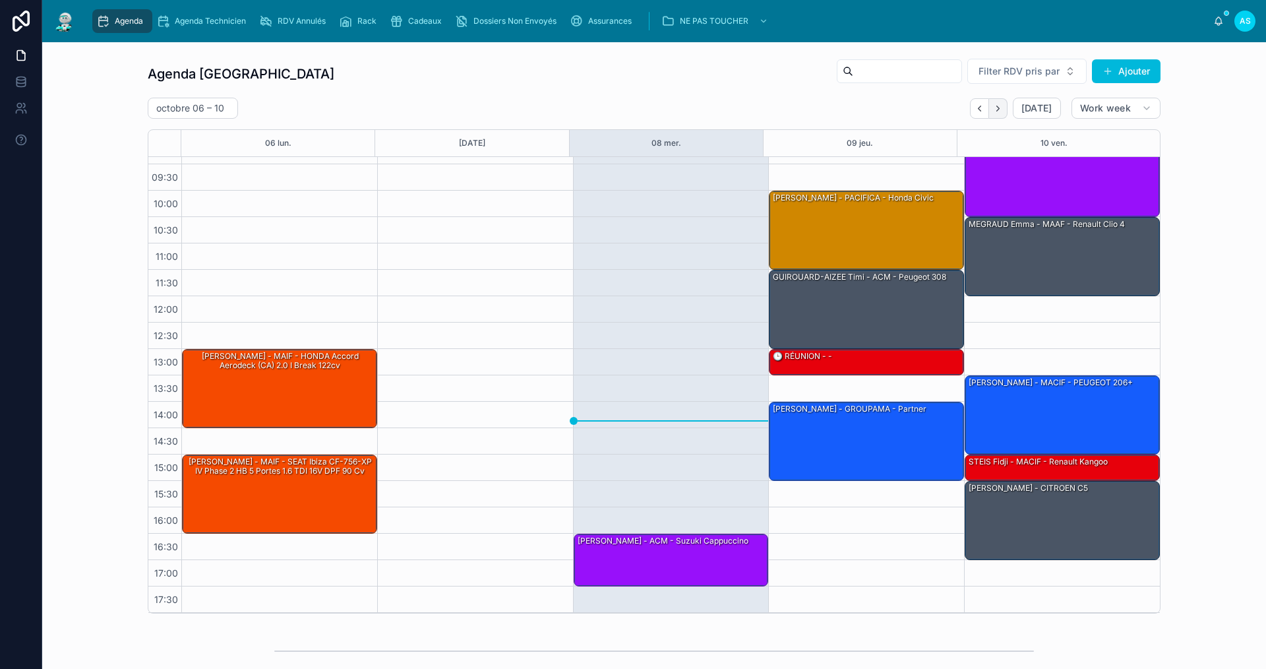
click at [989, 104] on button "Next" at bounding box center [998, 108] width 18 height 20
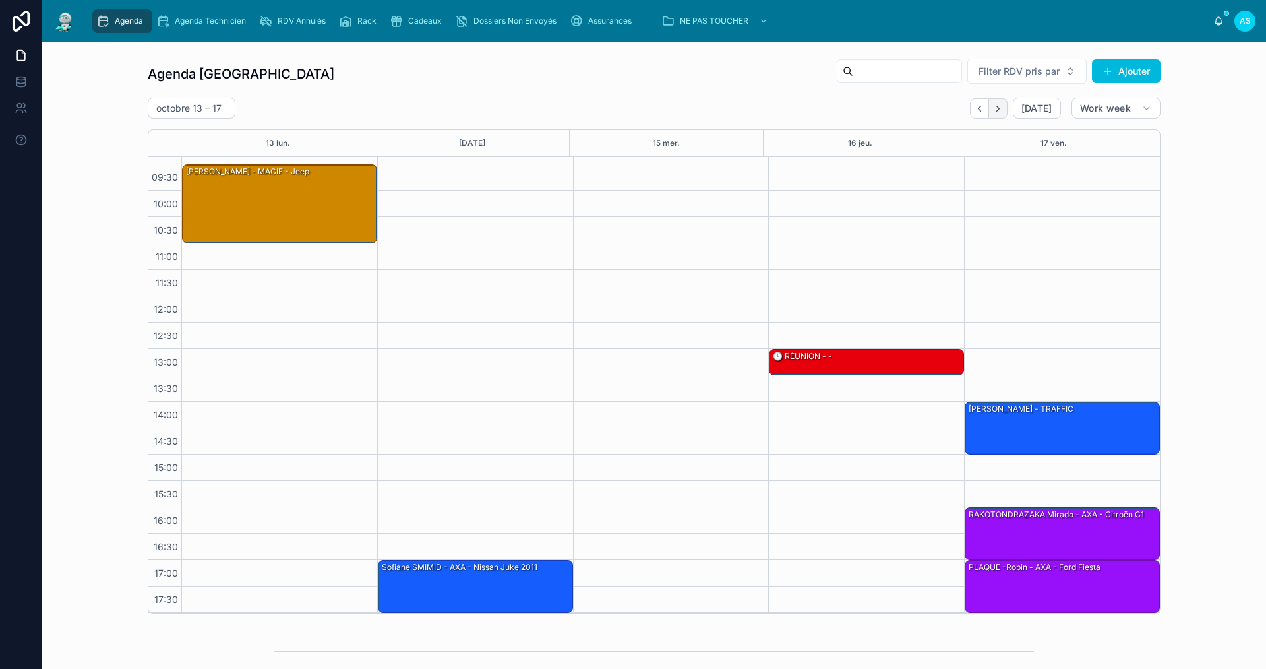
click at [995, 104] on icon "Next" at bounding box center [998, 109] width 10 height 10
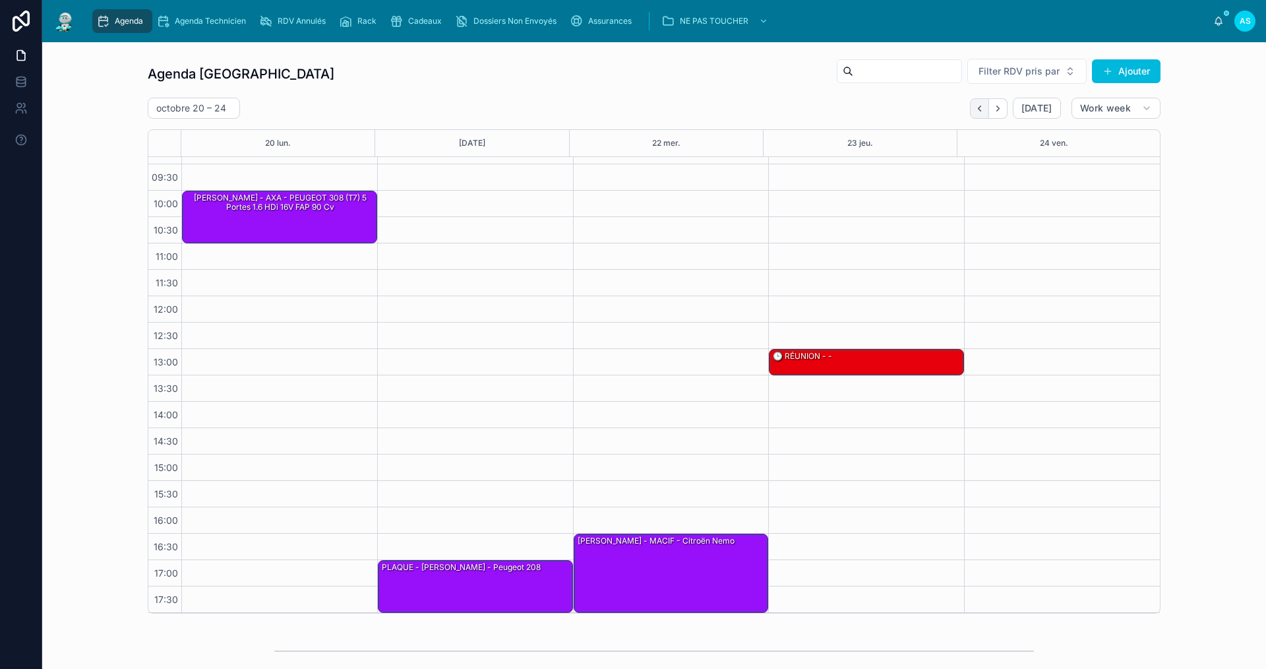
click at [978, 105] on icon "Back" at bounding box center [979, 109] width 10 height 10
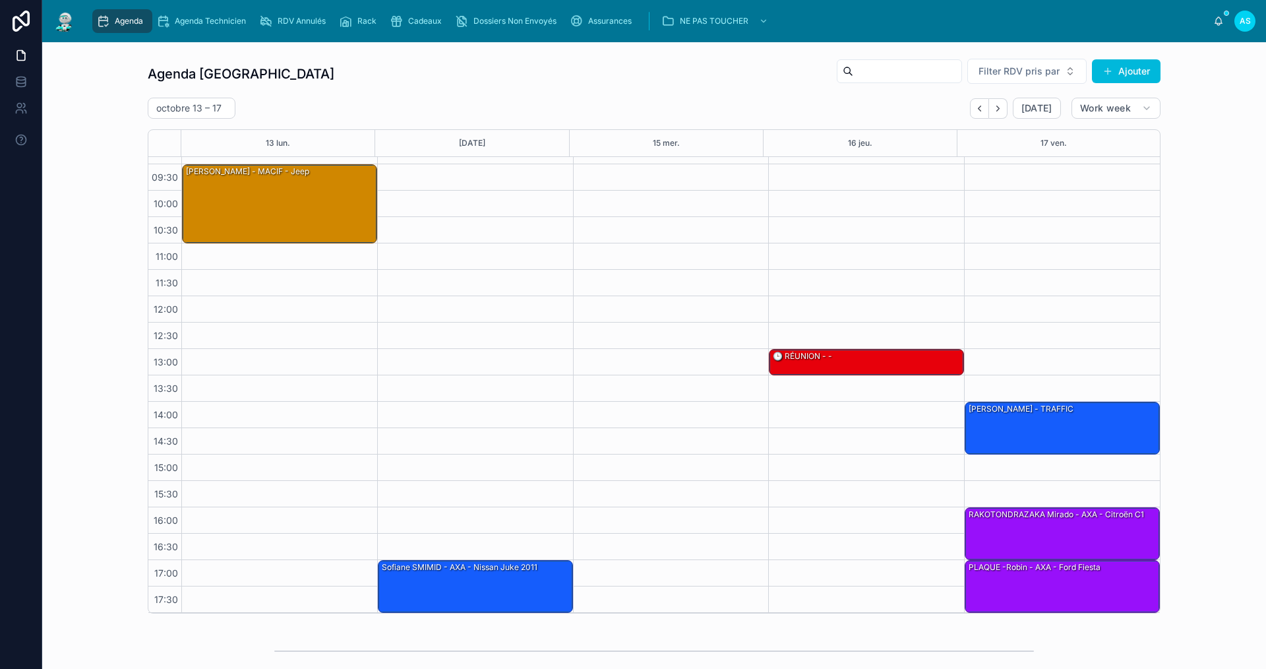
click at [978, 105] on icon "Back" at bounding box center [979, 109] width 10 height 10
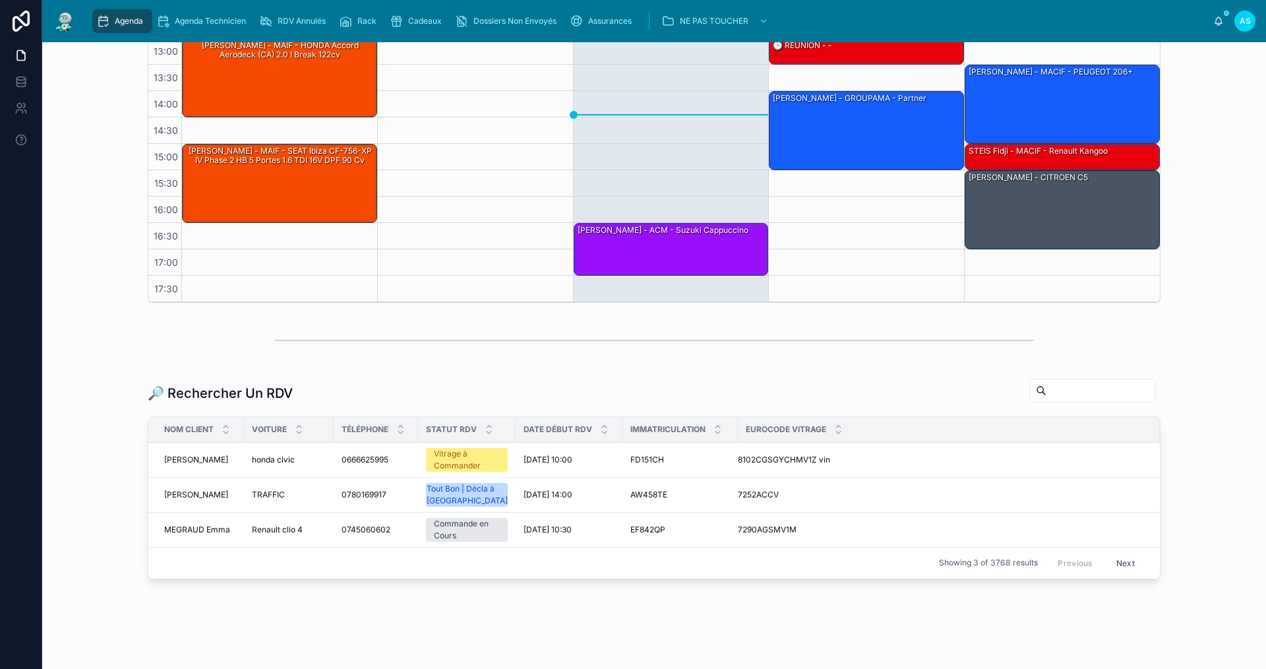
scroll to position [330, 0]
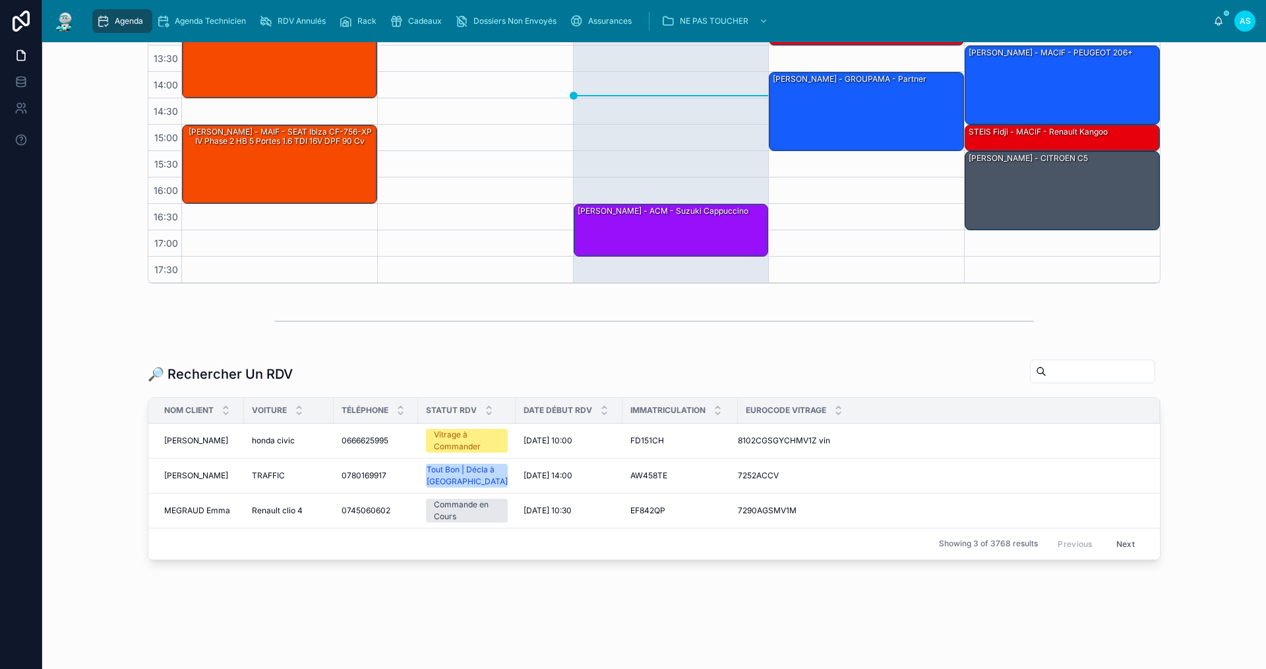
click at [370, 477] on span "0780169917" at bounding box center [364, 475] width 45 height 11
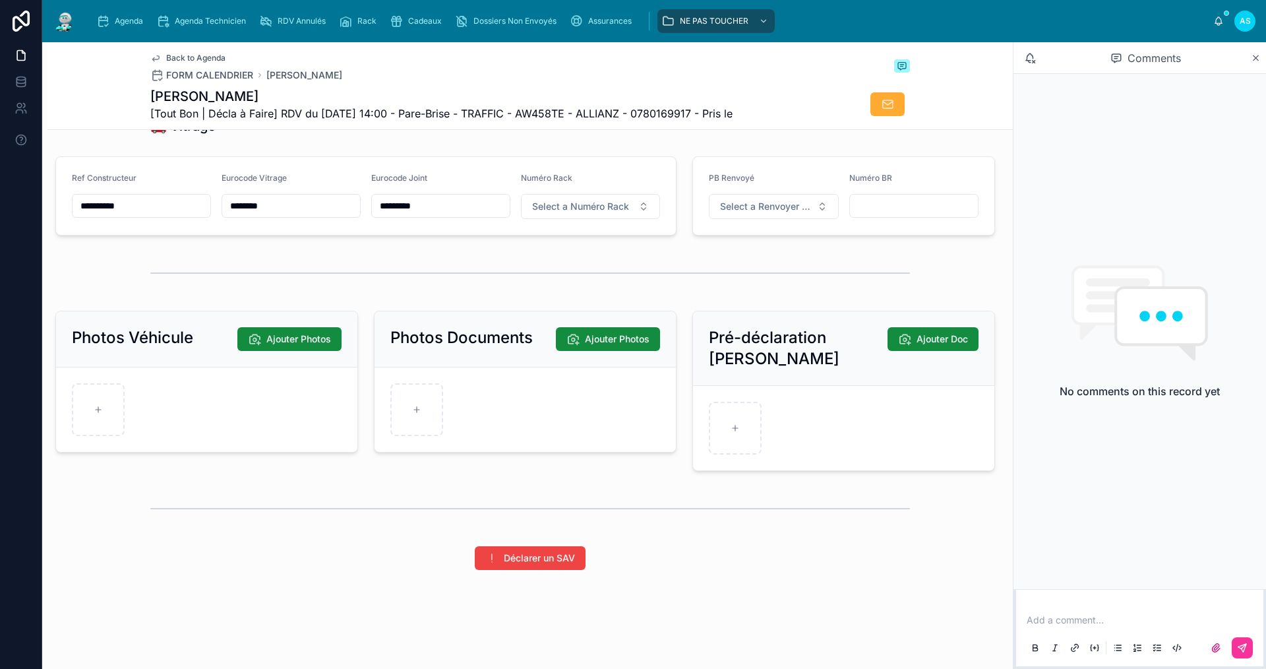
scroll to position [1650, 0]
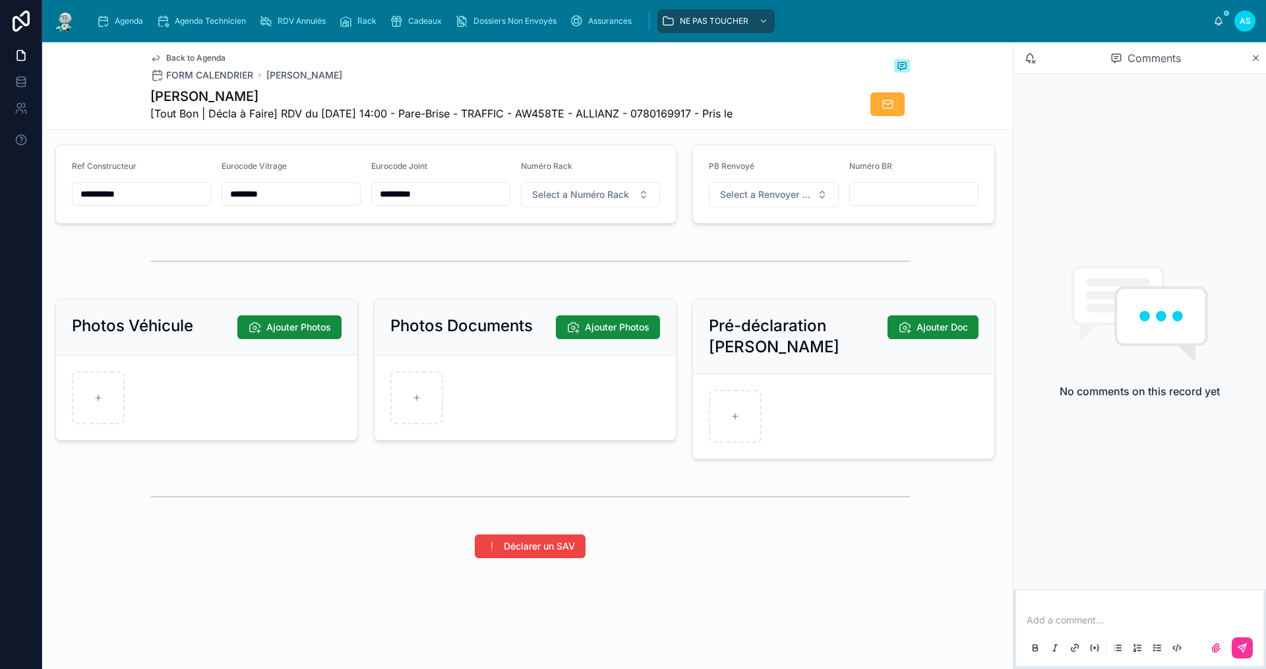
click at [127, 3] on div "Agenda Agenda Technicien RDV Annulés Rack Cadeaux Dossiers Non Envoyés Assuranc…" at bounding box center [654, 21] width 1224 height 42
click at [131, 15] on div "Agenda" at bounding box center [122, 21] width 52 height 21
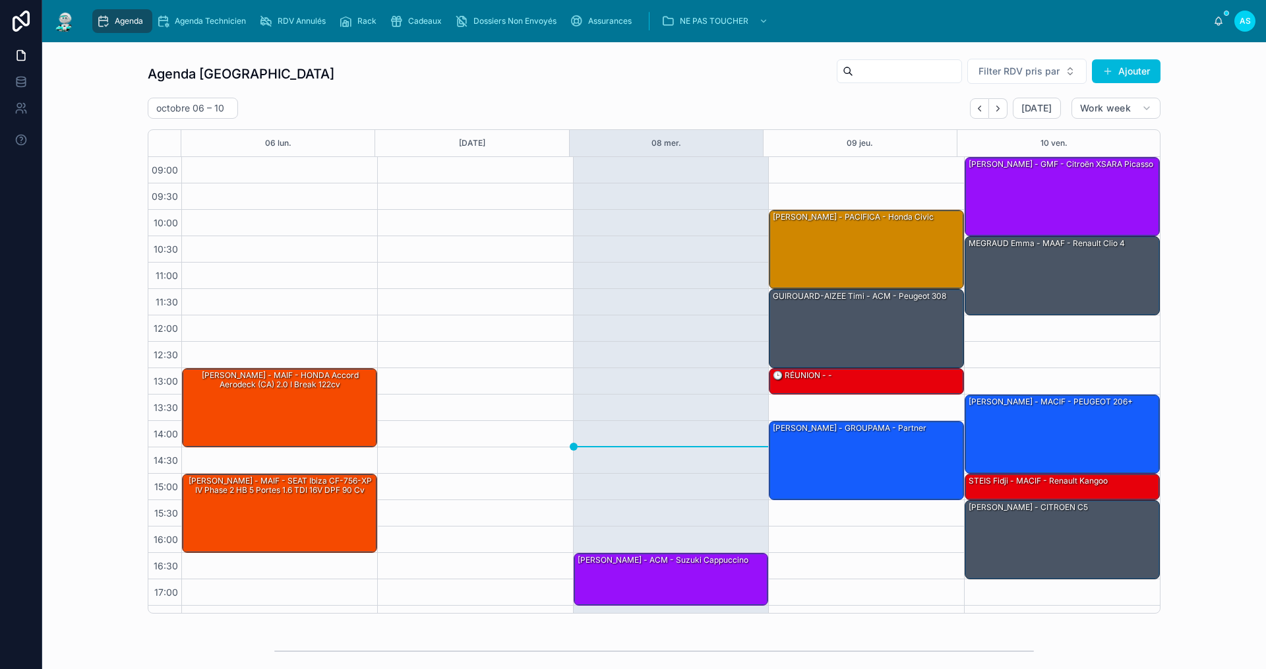
scroll to position [19, 0]
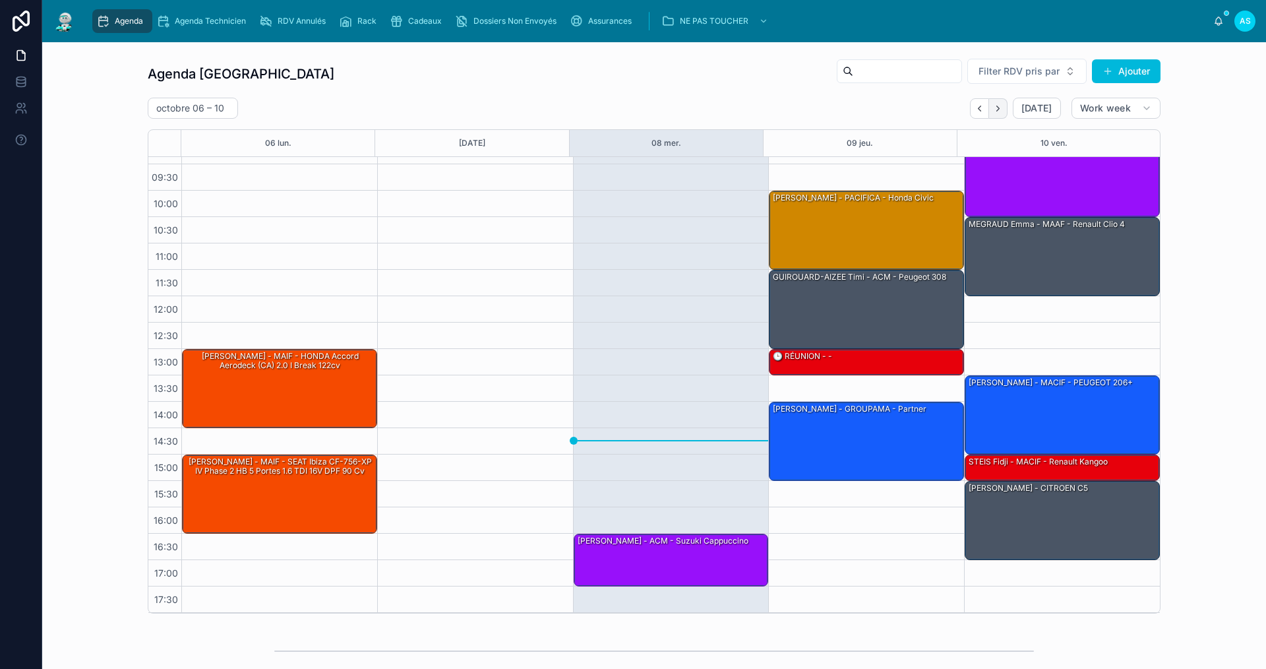
click at [994, 117] on button "Next" at bounding box center [998, 108] width 18 height 20
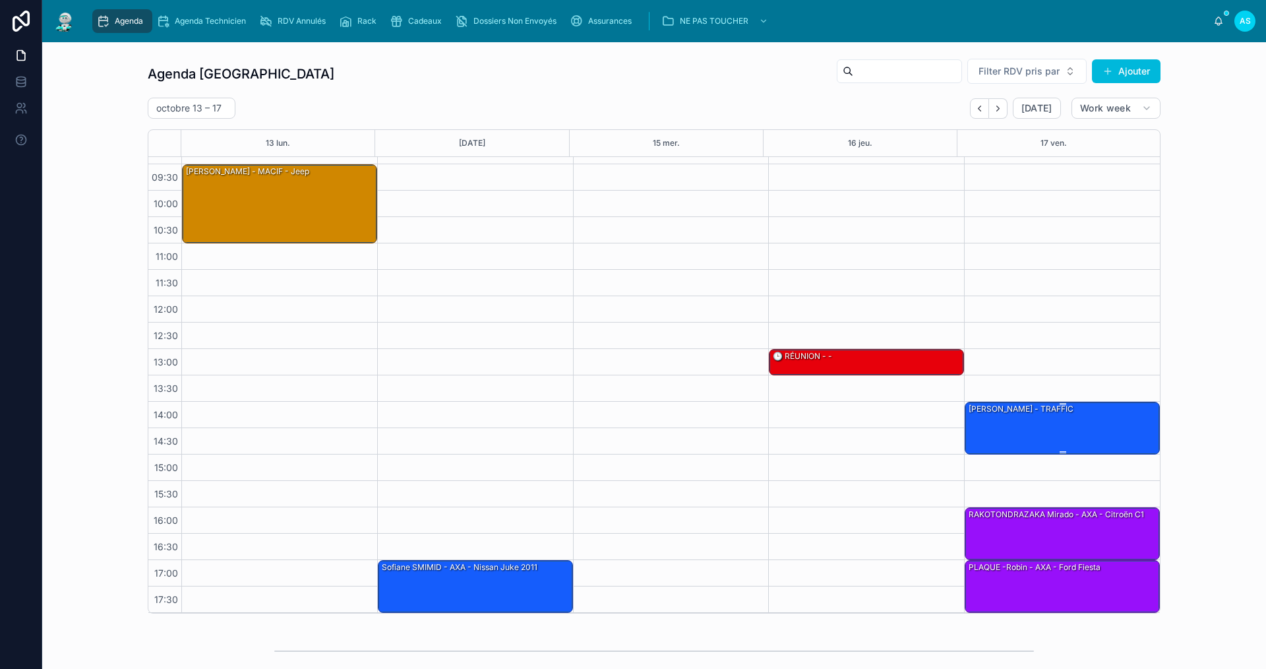
click at [1005, 432] on div "[PERSON_NAME] - TRAFFIC" at bounding box center [1062, 427] width 191 height 50
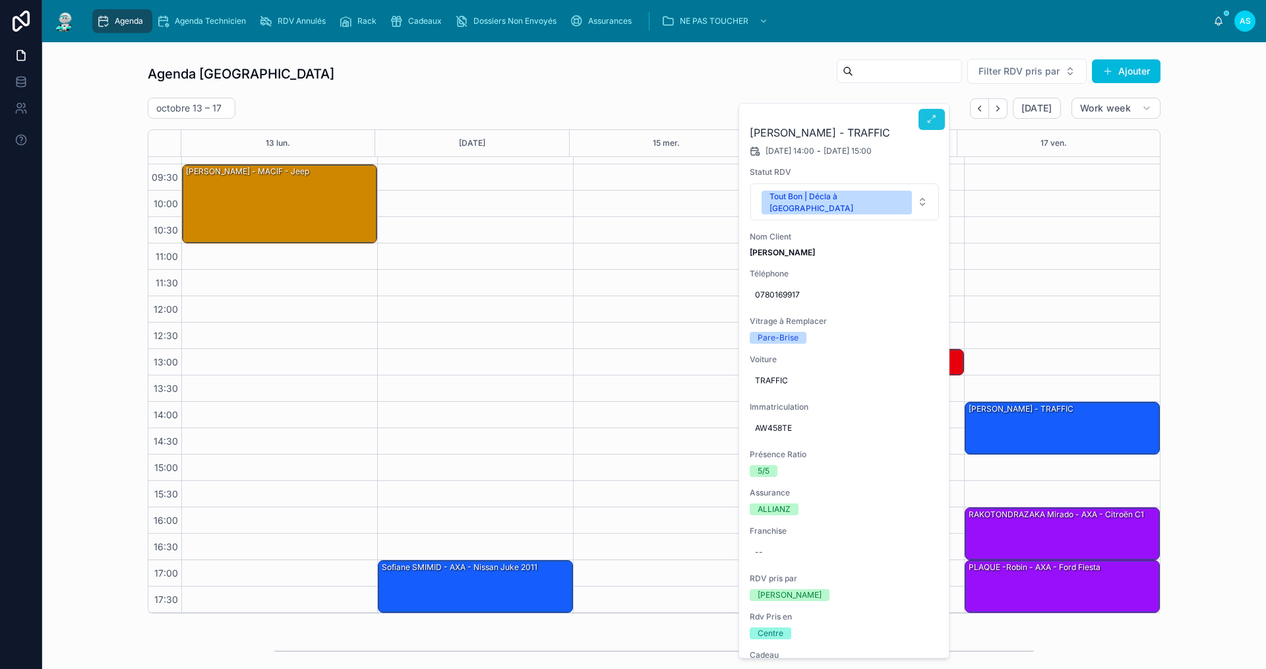
click at [931, 125] on span at bounding box center [931, 119] width 11 height 11
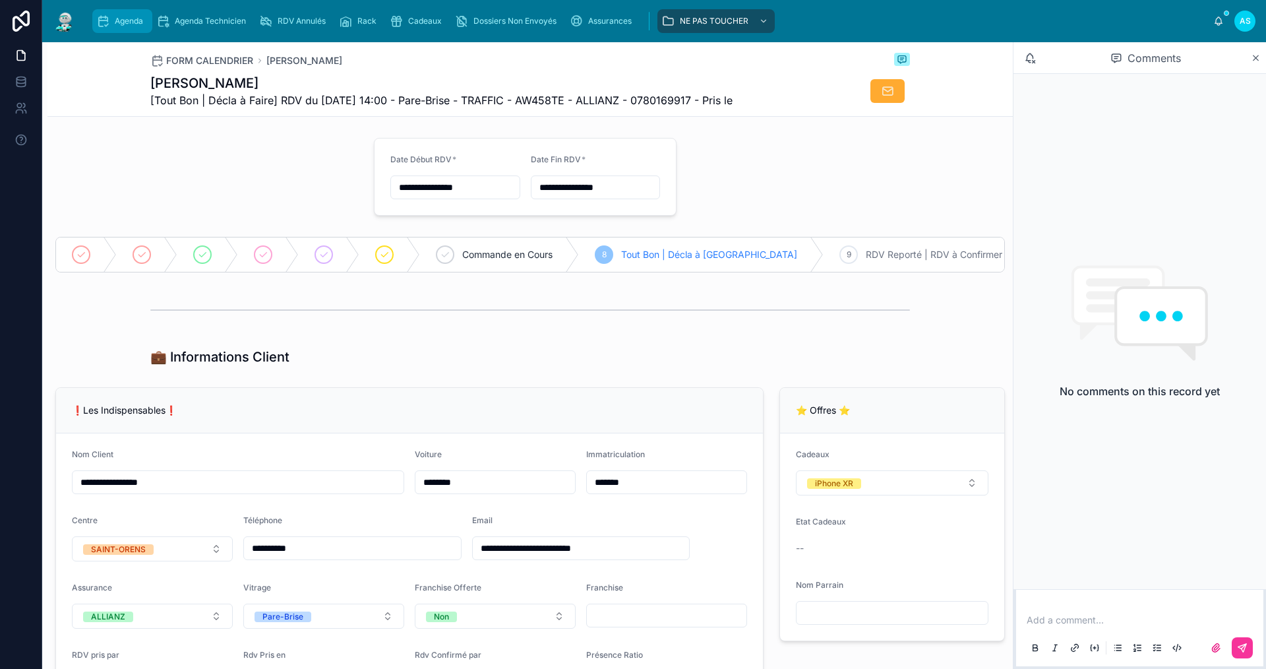
click at [134, 20] on span "Agenda" at bounding box center [129, 21] width 28 height 11
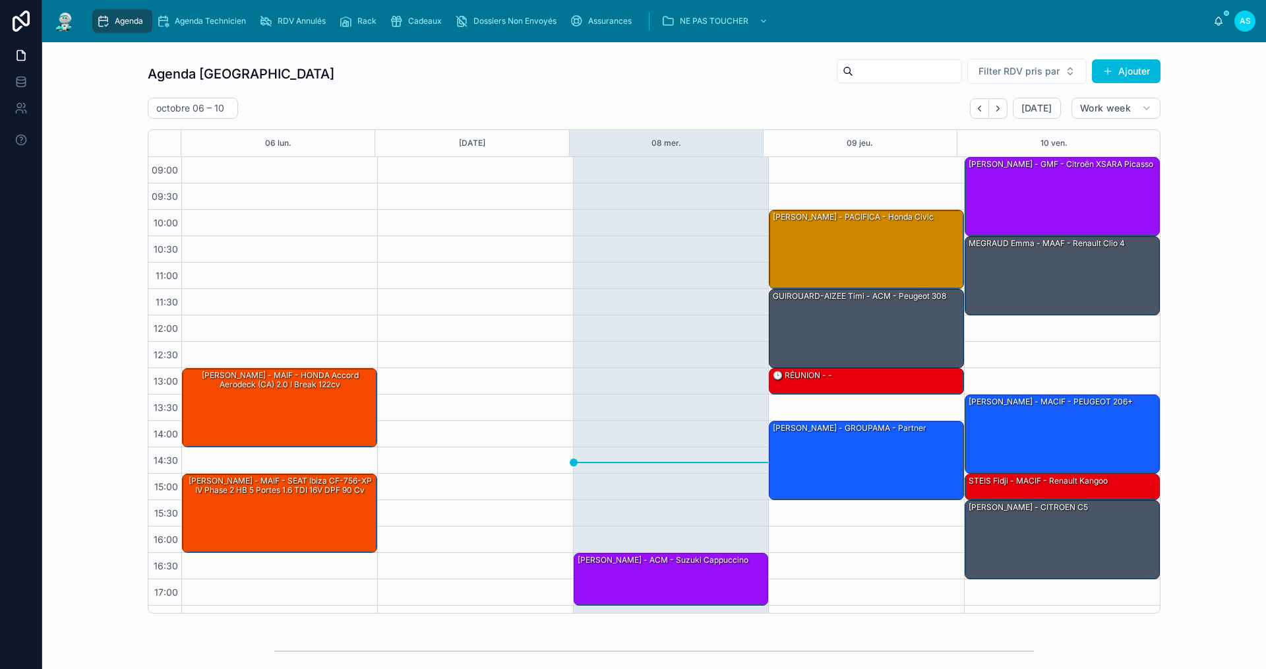
scroll to position [19, 0]
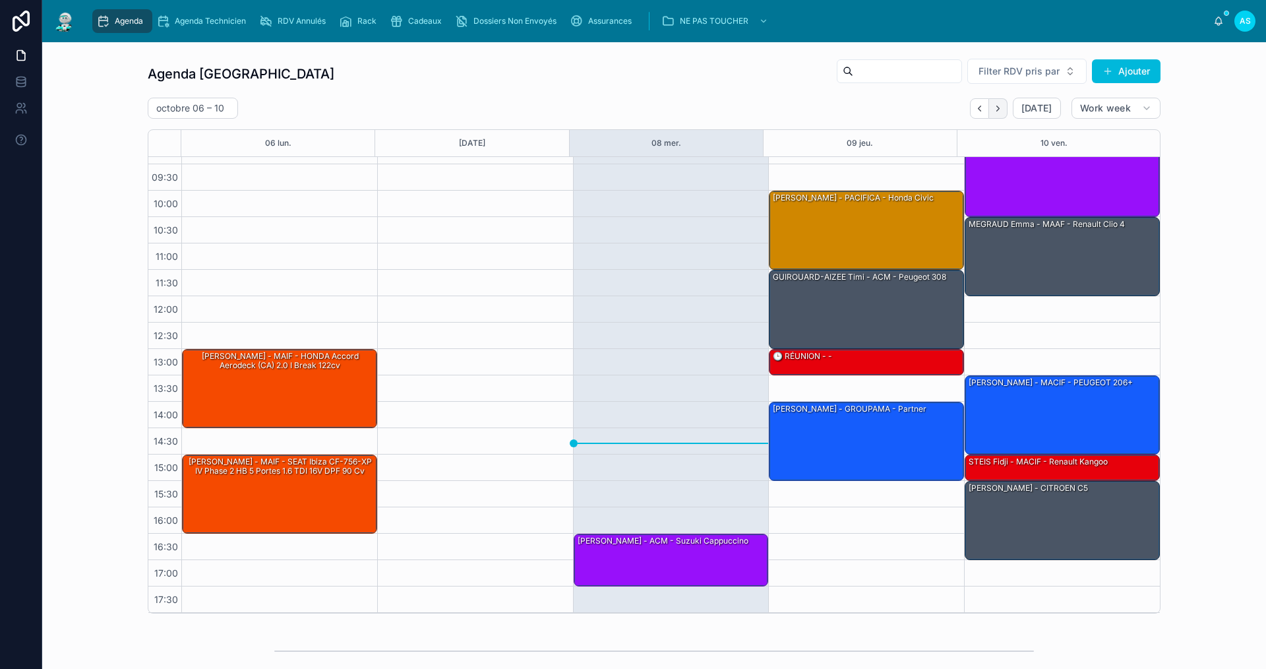
click at [1004, 107] on button "Next" at bounding box center [998, 108] width 18 height 20
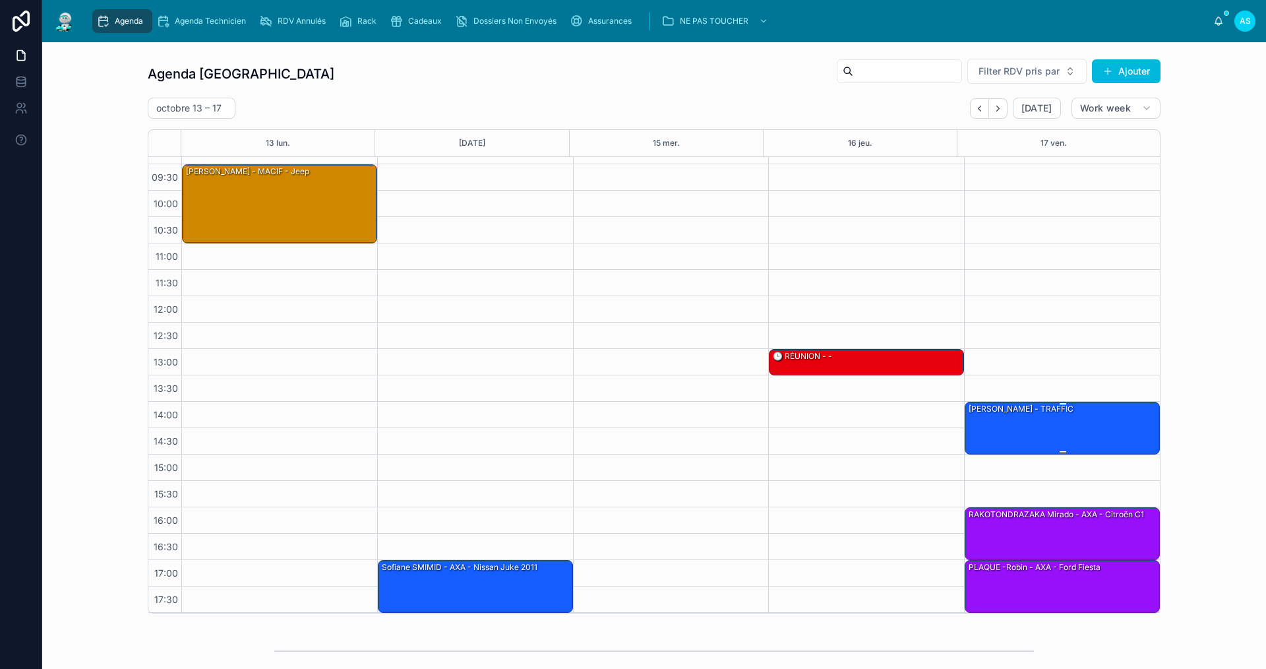
click at [1067, 410] on div "[PERSON_NAME] - TRAFFIC" at bounding box center [1020, 409] width 107 height 12
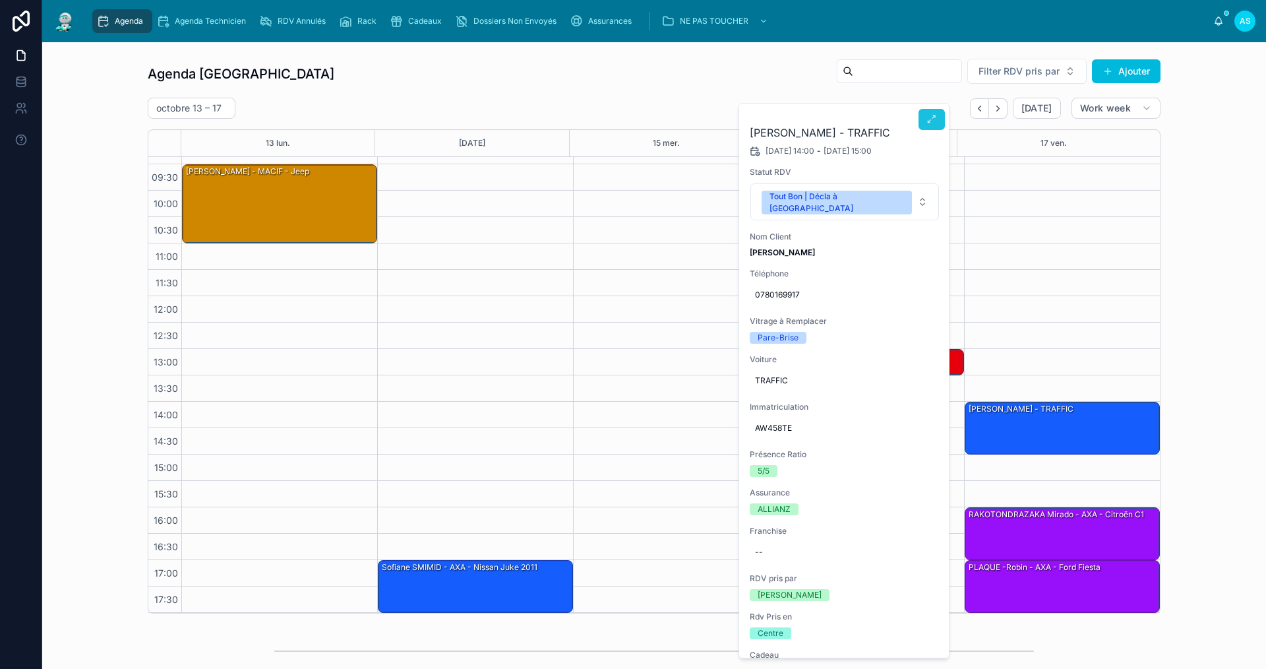
click at [925, 123] on button at bounding box center [931, 119] width 26 height 21
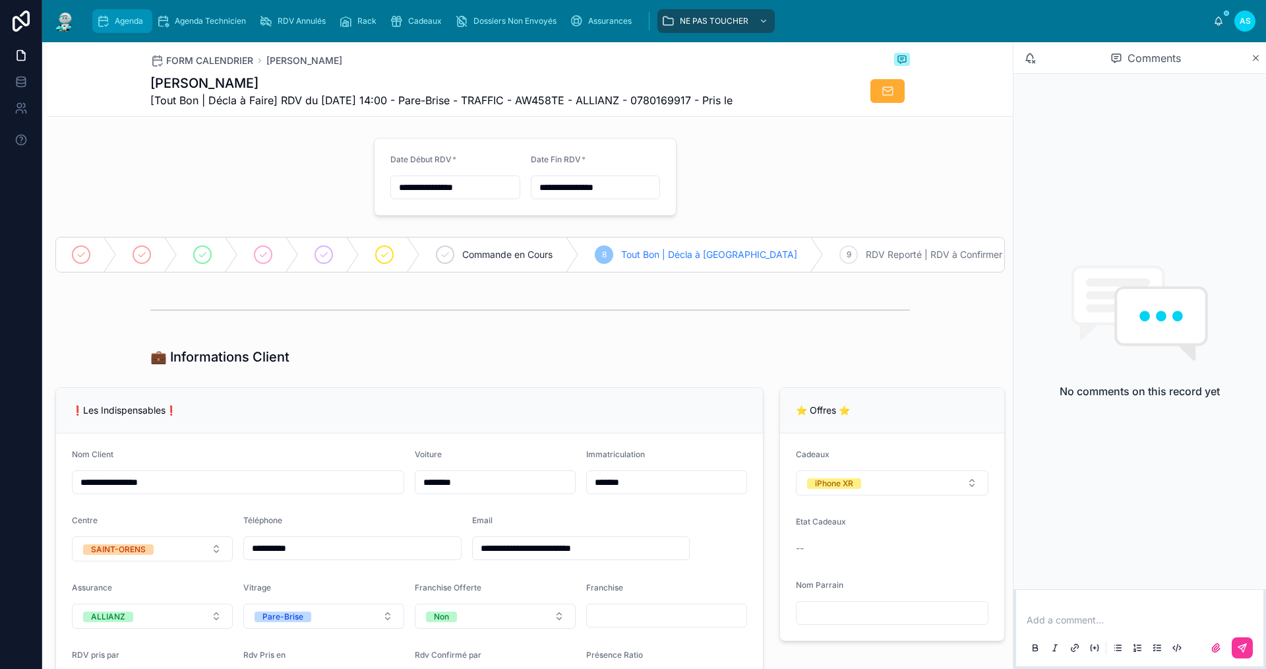
click at [119, 30] on div "Agenda" at bounding box center [122, 21] width 52 height 21
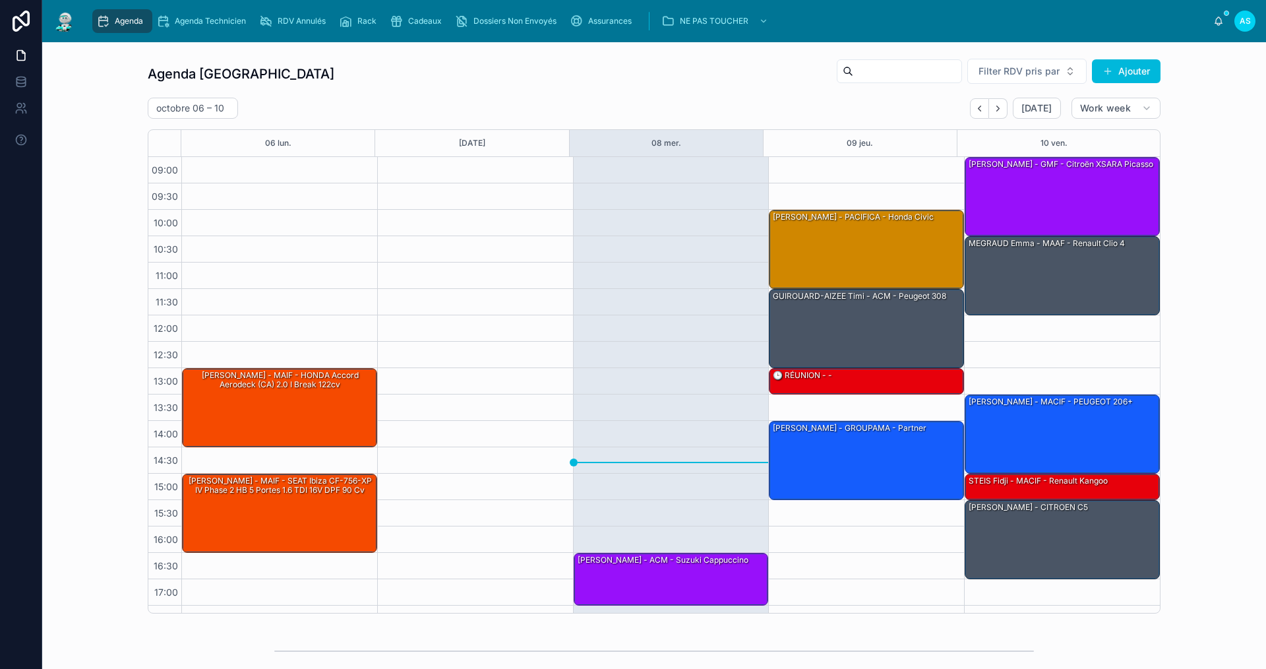
scroll to position [19, 0]
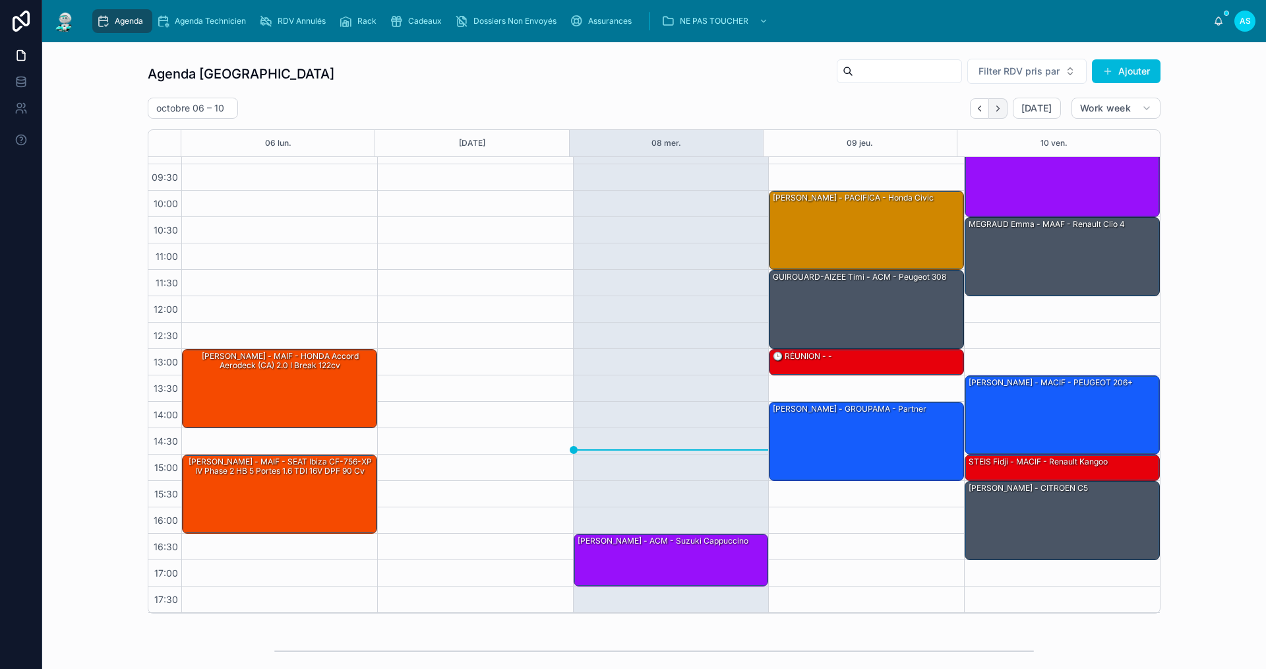
click at [994, 113] on icon "Next" at bounding box center [998, 109] width 10 height 10
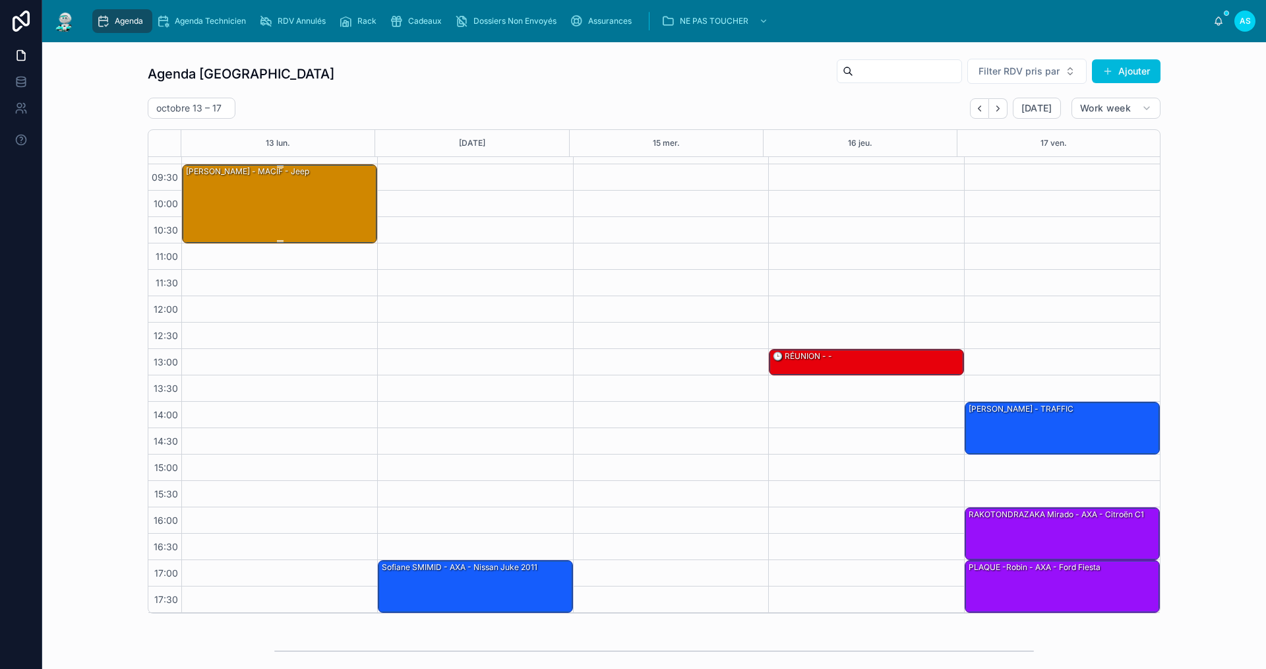
click at [301, 182] on div "[PERSON_NAME] - MACIF - jeep" at bounding box center [280, 203] width 191 height 76
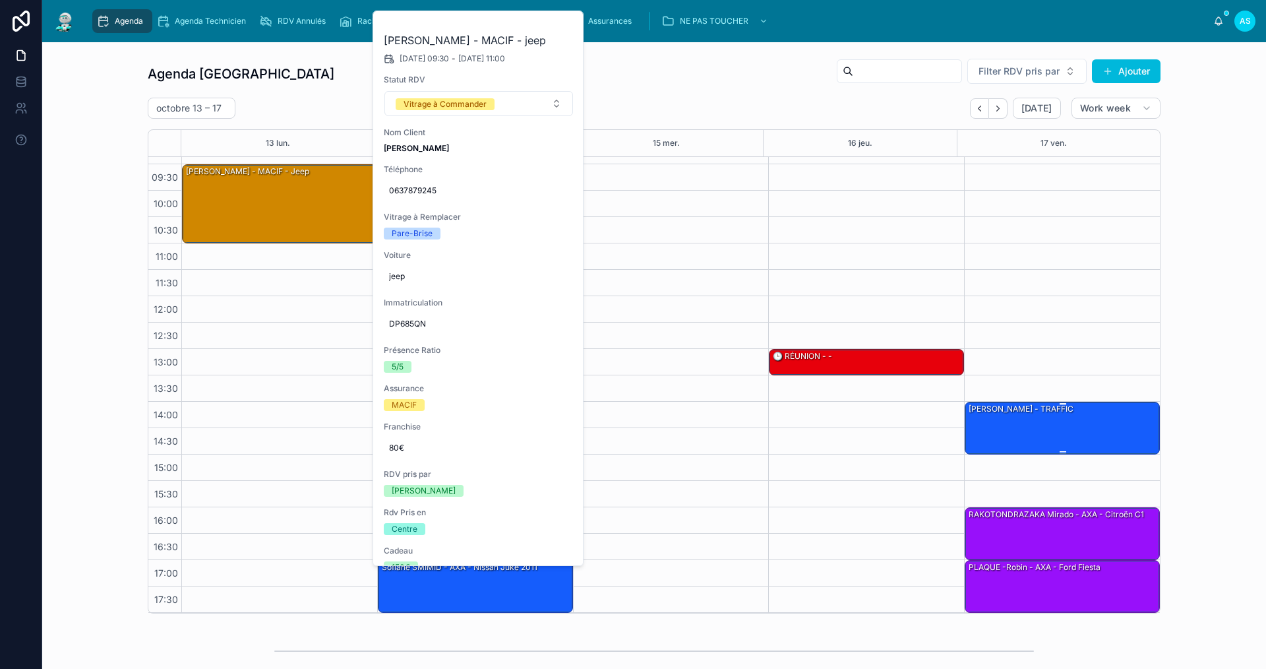
click at [1075, 413] on div "[PERSON_NAME] - TRAFFIC" at bounding box center [1020, 409] width 107 height 12
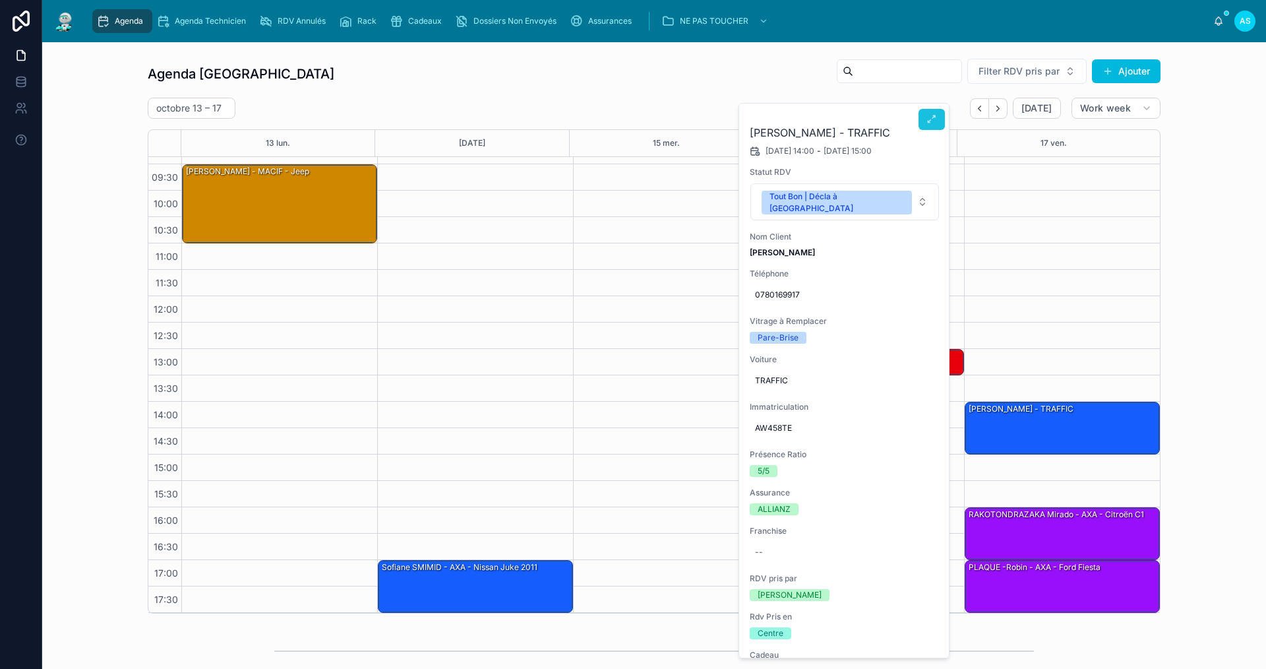
click at [928, 119] on icon at bounding box center [931, 119] width 11 height 11
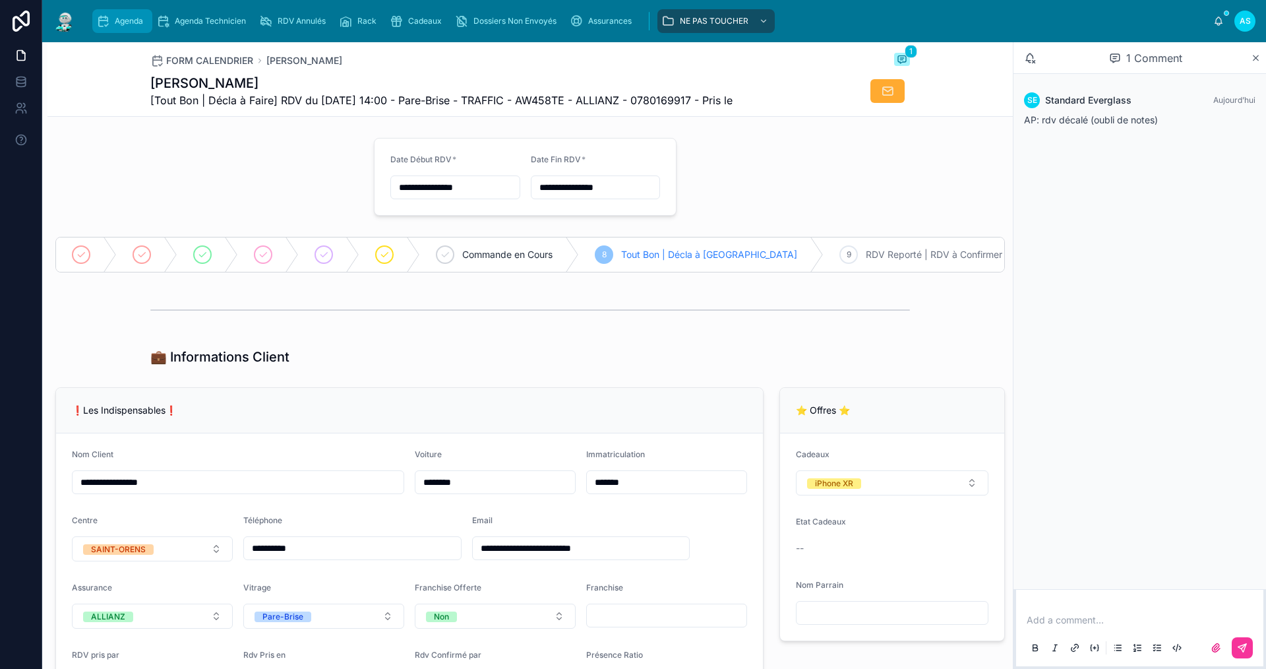
click at [125, 26] on span "Agenda" at bounding box center [129, 21] width 28 height 11
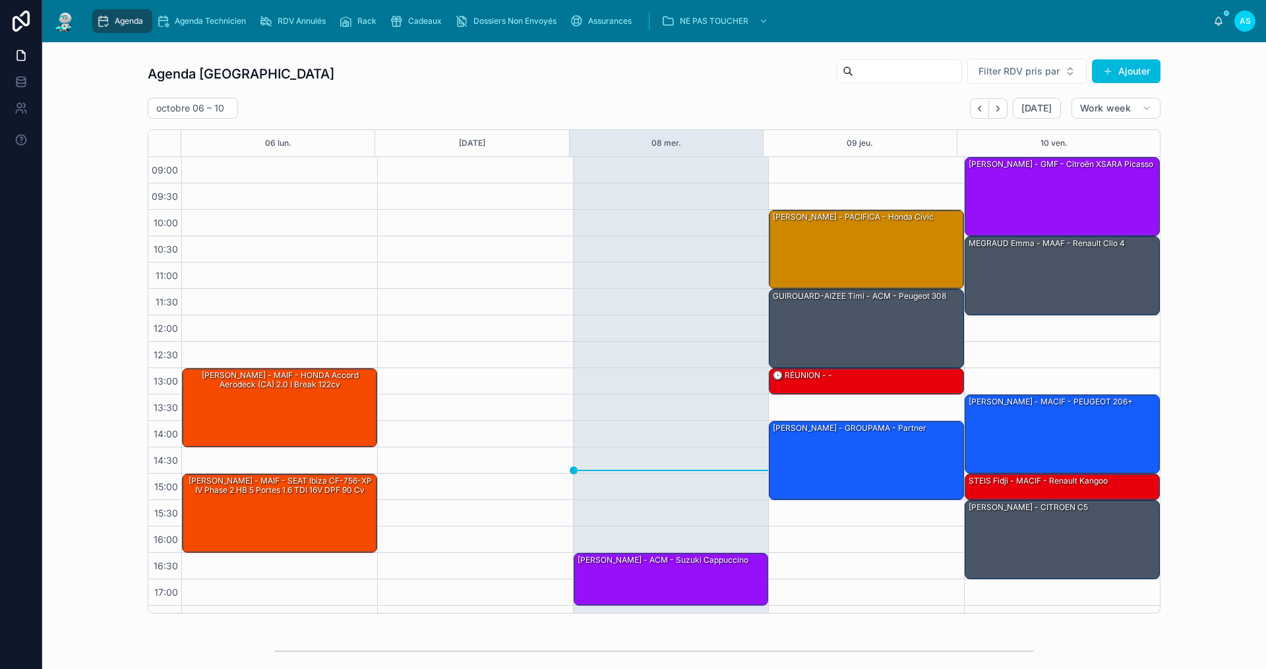
scroll to position [19, 0]
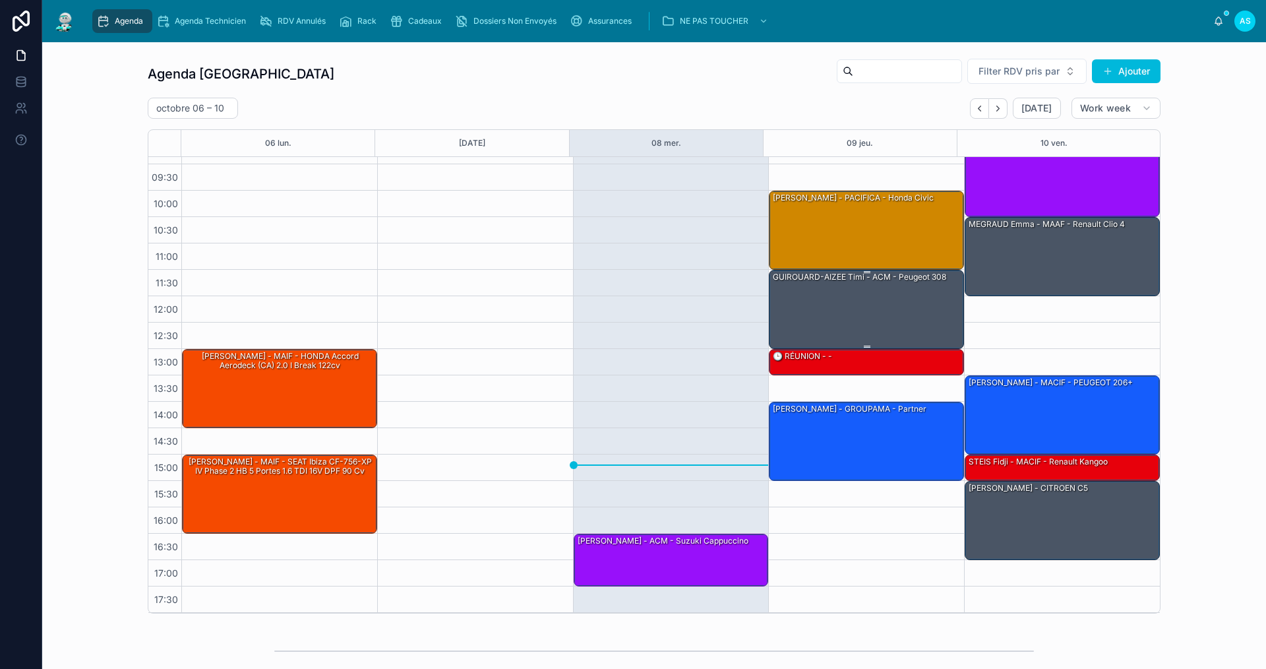
click at [853, 307] on div "GUIROUARD-AIZEE Timi - ACM - Peugeot 308" at bounding box center [866, 308] width 191 height 76
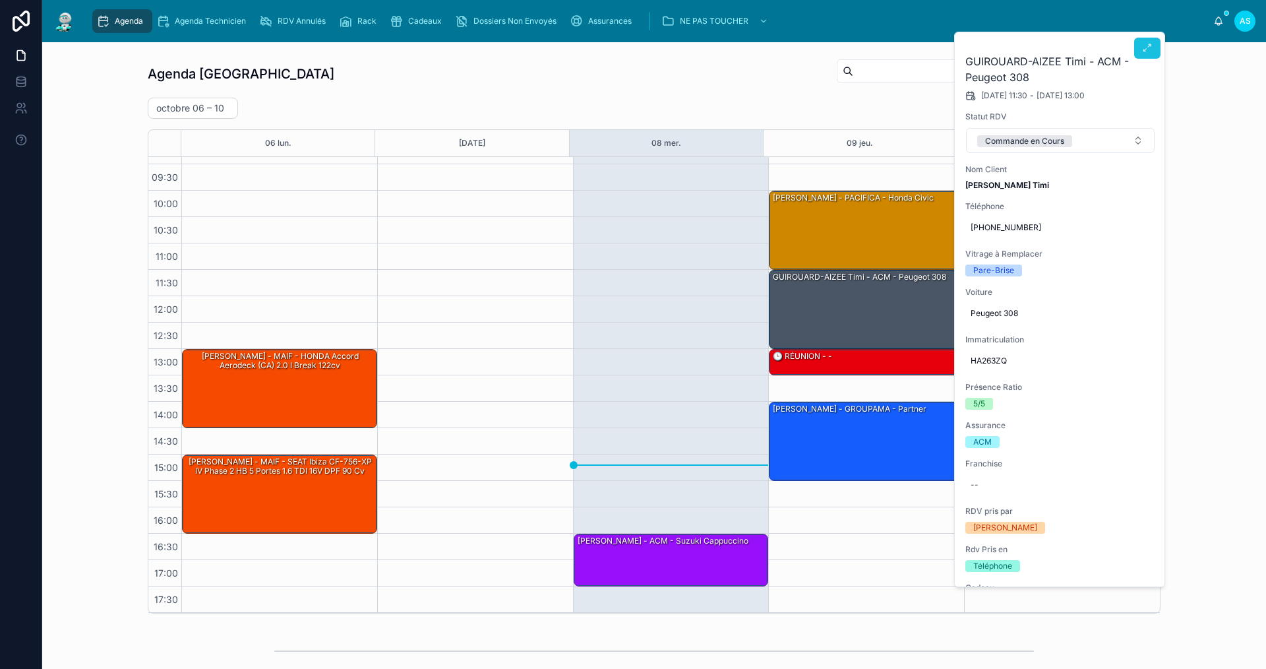
click at [1143, 46] on icon at bounding box center [1147, 48] width 11 height 11
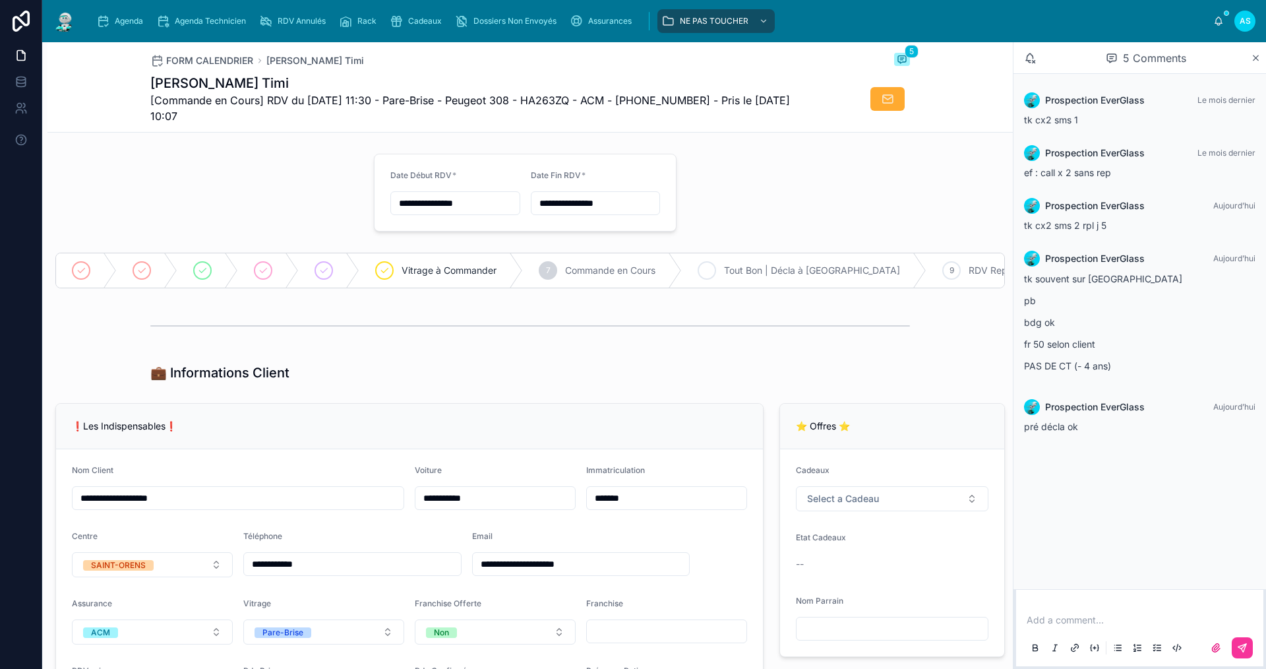
click at [715, 267] on div "8" at bounding box center [707, 270] width 18 height 18
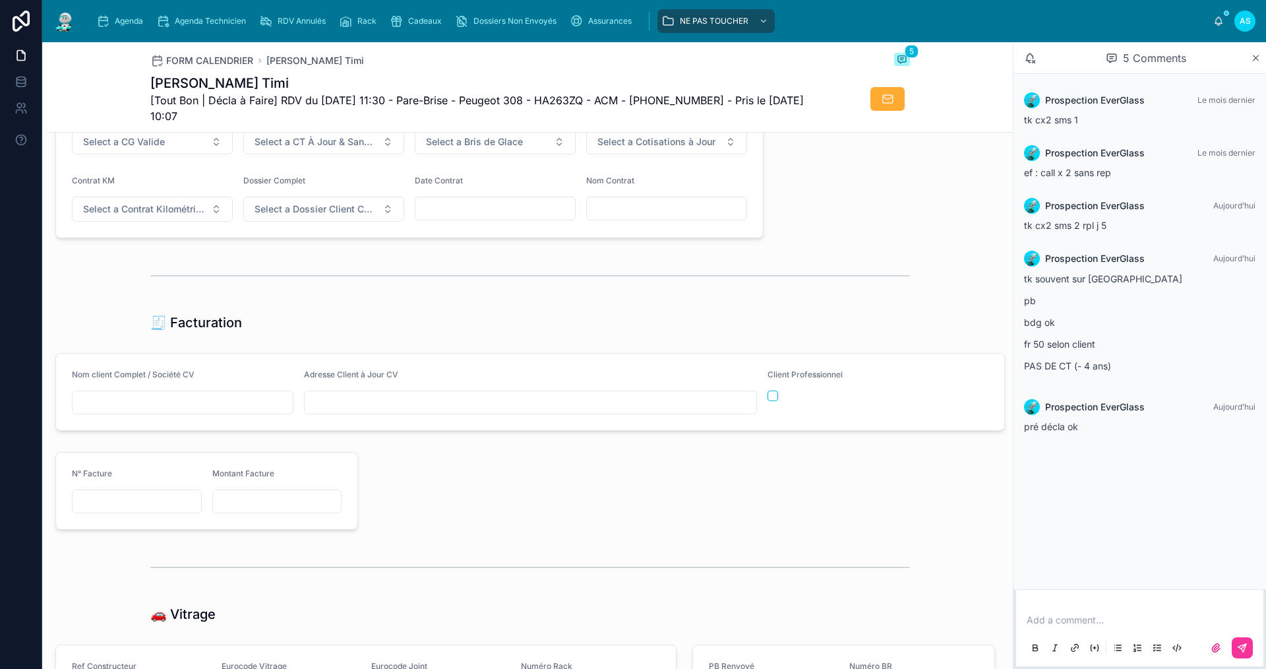
scroll to position [1384, 0]
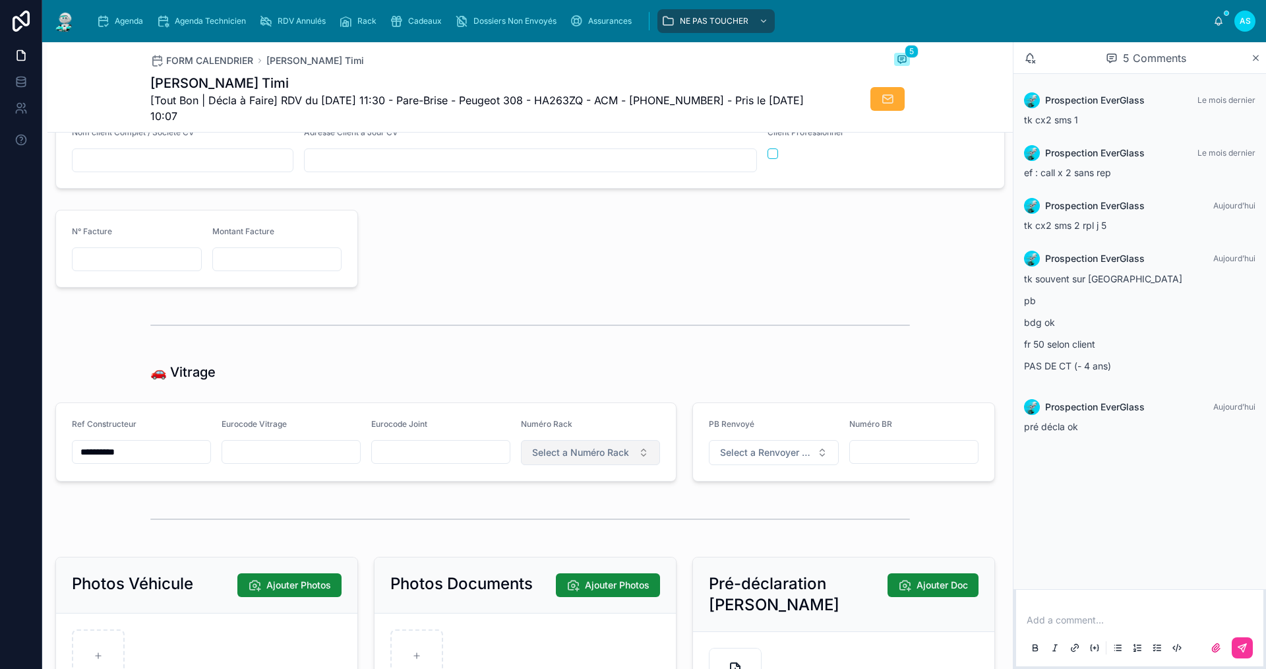
click at [583, 451] on button "Select a Numéro Rack" at bounding box center [590, 452] width 139 height 25
type input "**"
click at [623, 514] on div "15" at bounding box center [584, 514] width 183 height 18
click at [126, 21] on span "Agenda" at bounding box center [129, 21] width 28 height 11
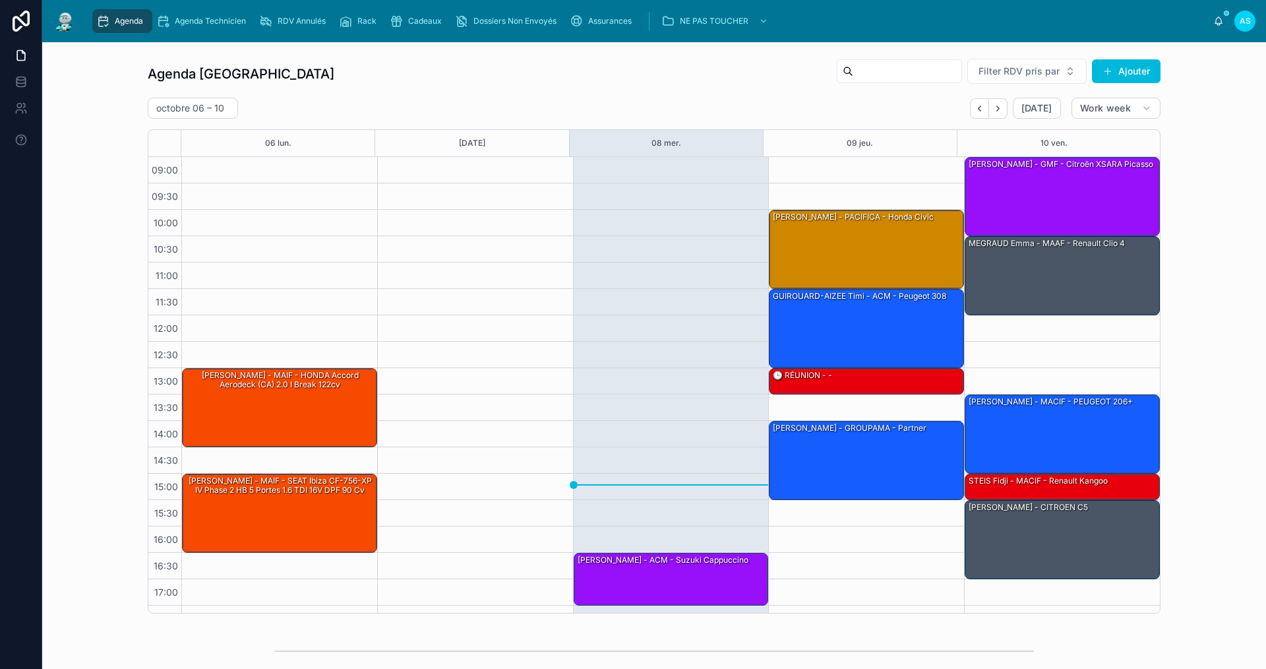
scroll to position [19, 0]
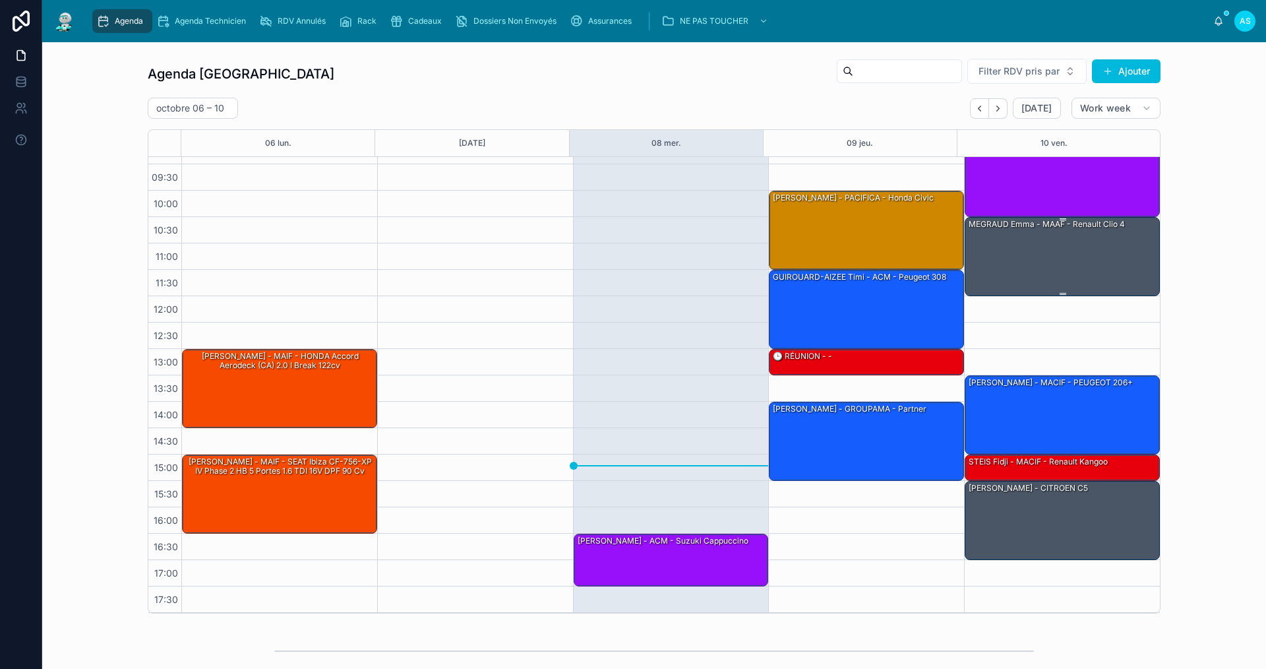
click at [1004, 281] on div "MEGRAUD Emma - MAAF - Renault clio 4" at bounding box center [1062, 256] width 191 height 76
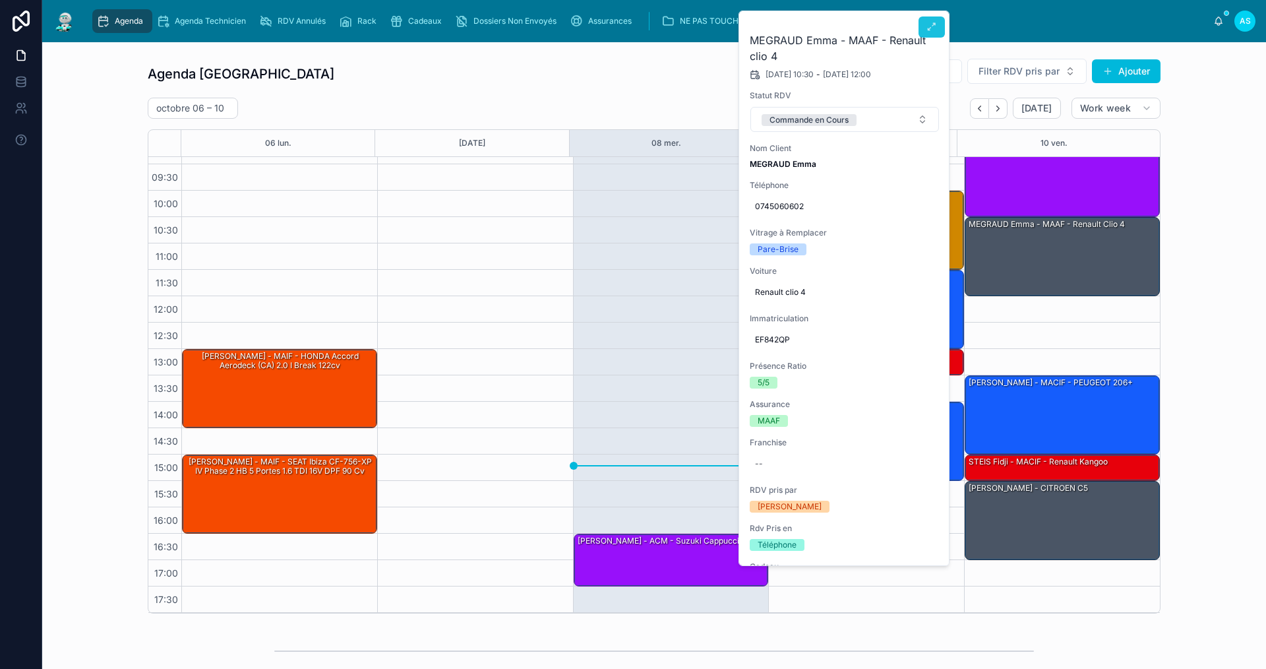
click at [926, 30] on icon at bounding box center [931, 27] width 11 height 11
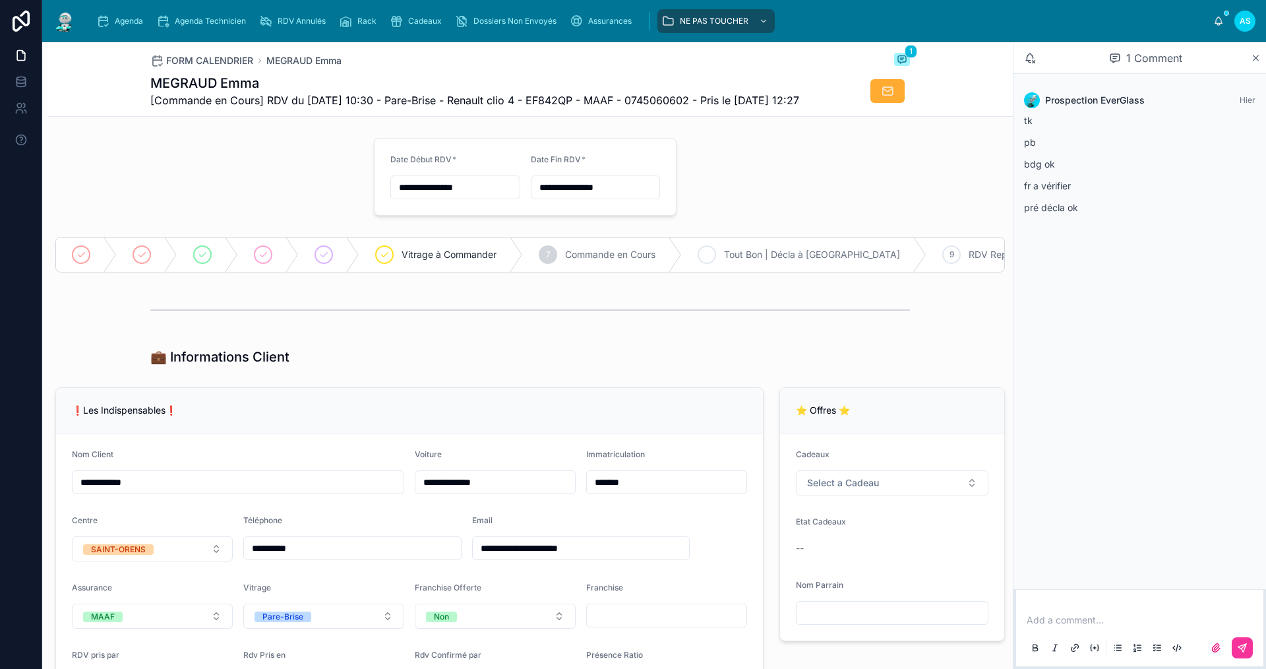
click at [707, 260] on icon at bounding box center [706, 254] width 11 height 11
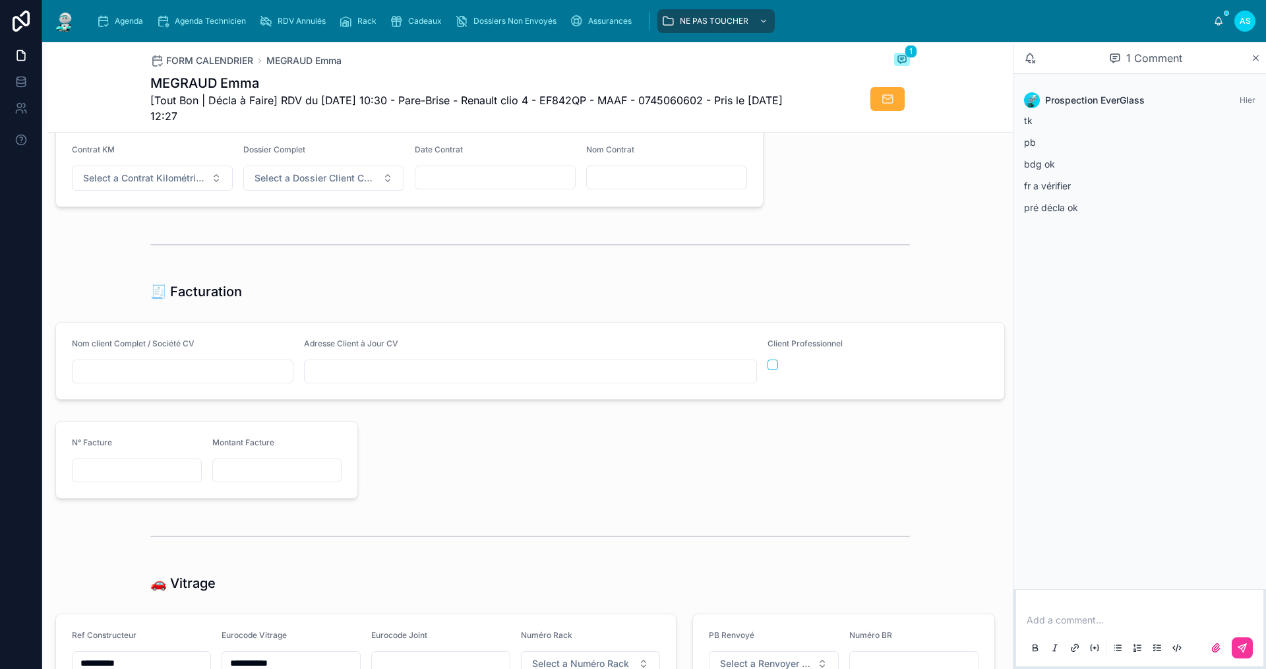
scroll to position [1319, 0]
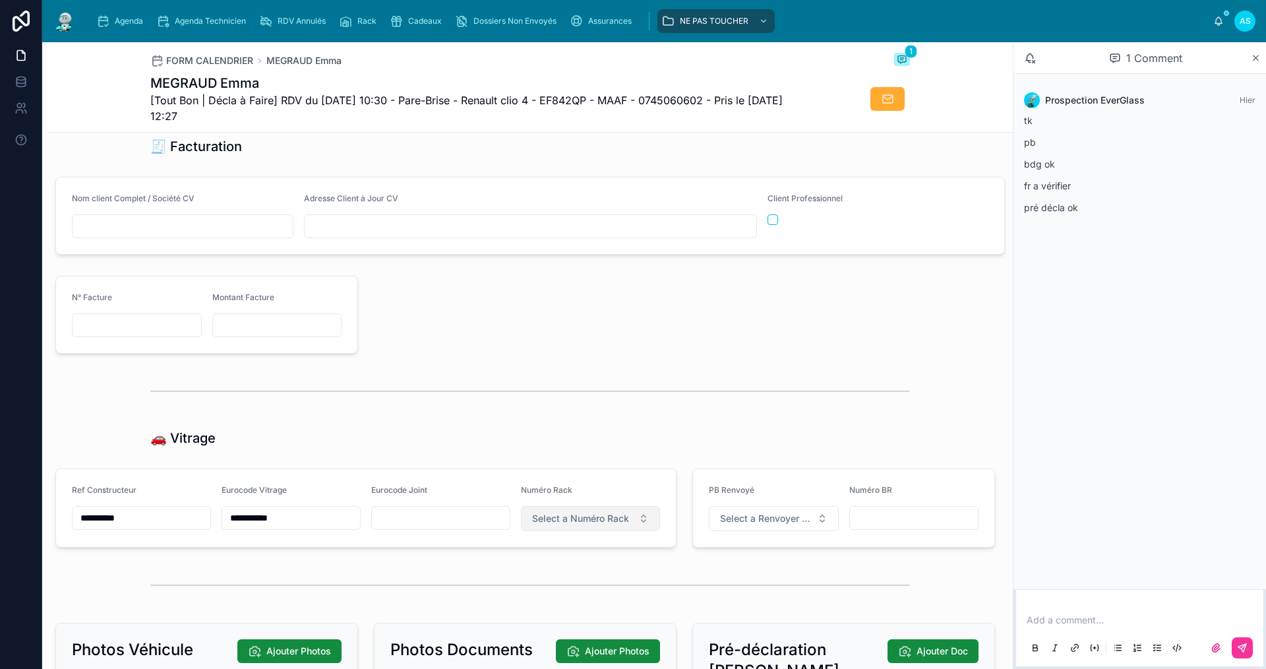
click at [588, 525] on span "Select a Numéro Rack" at bounding box center [580, 518] width 97 height 13
type input "*"
click at [515, 328] on span "7" at bounding box center [508, 326] width 20 height 11
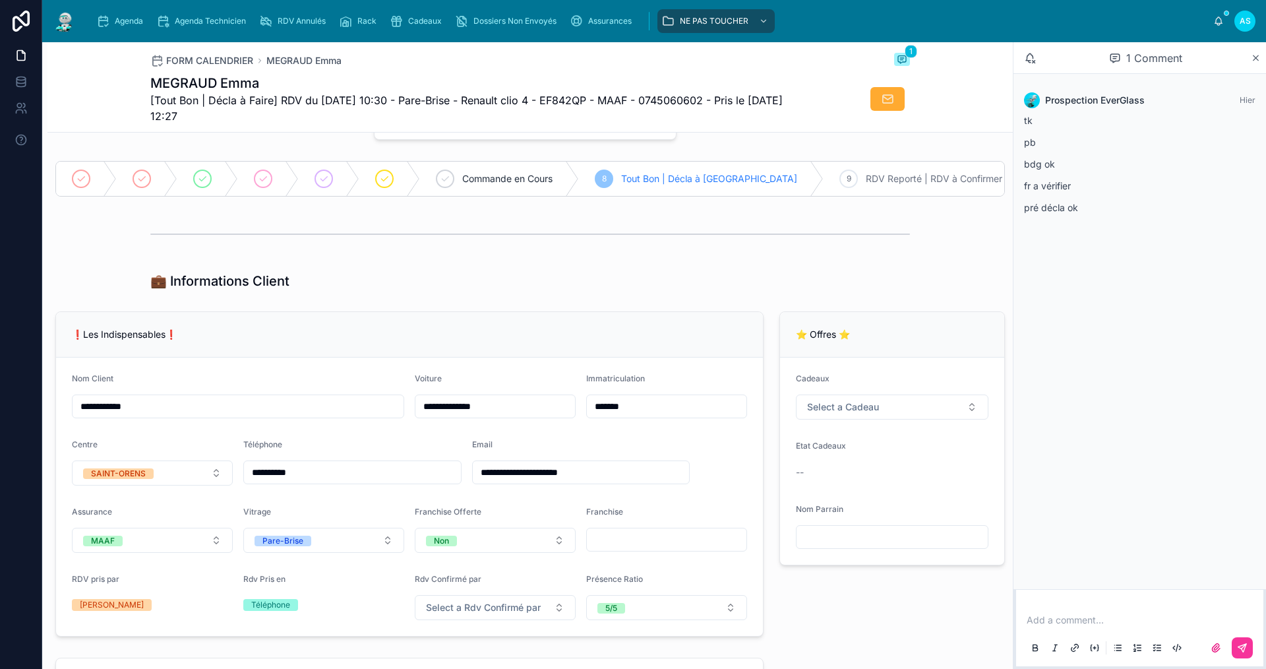
scroll to position [0, 0]
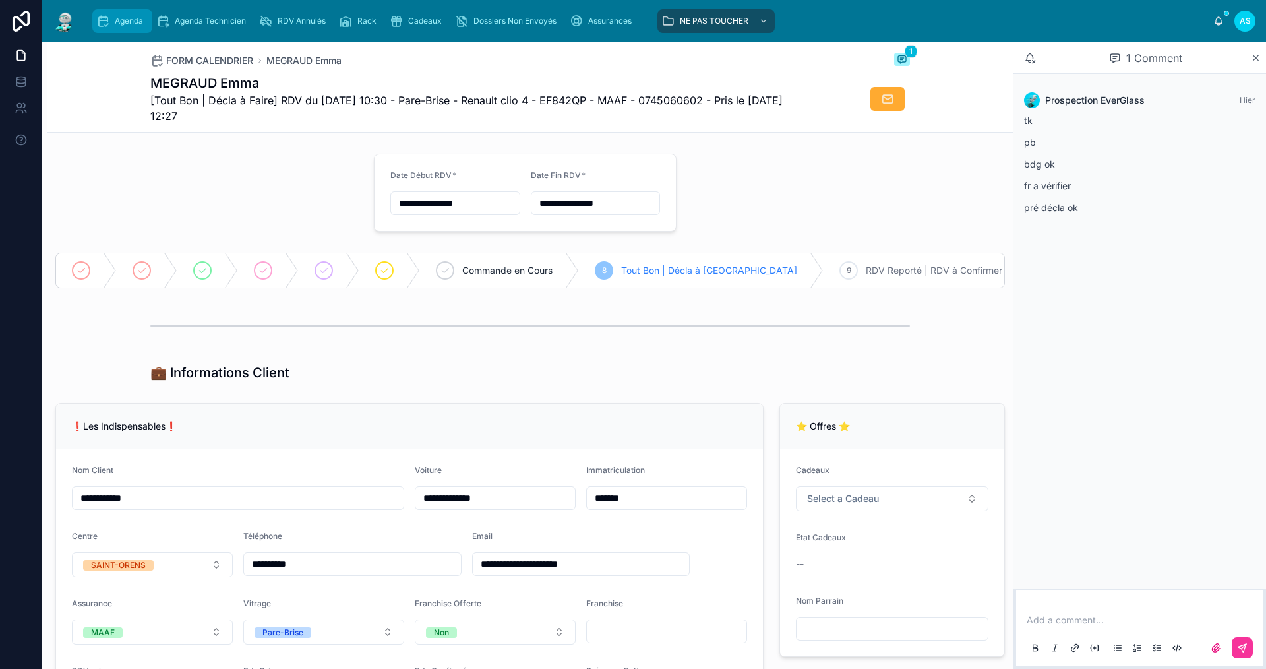
click at [115, 20] on span "Agenda" at bounding box center [129, 21] width 28 height 11
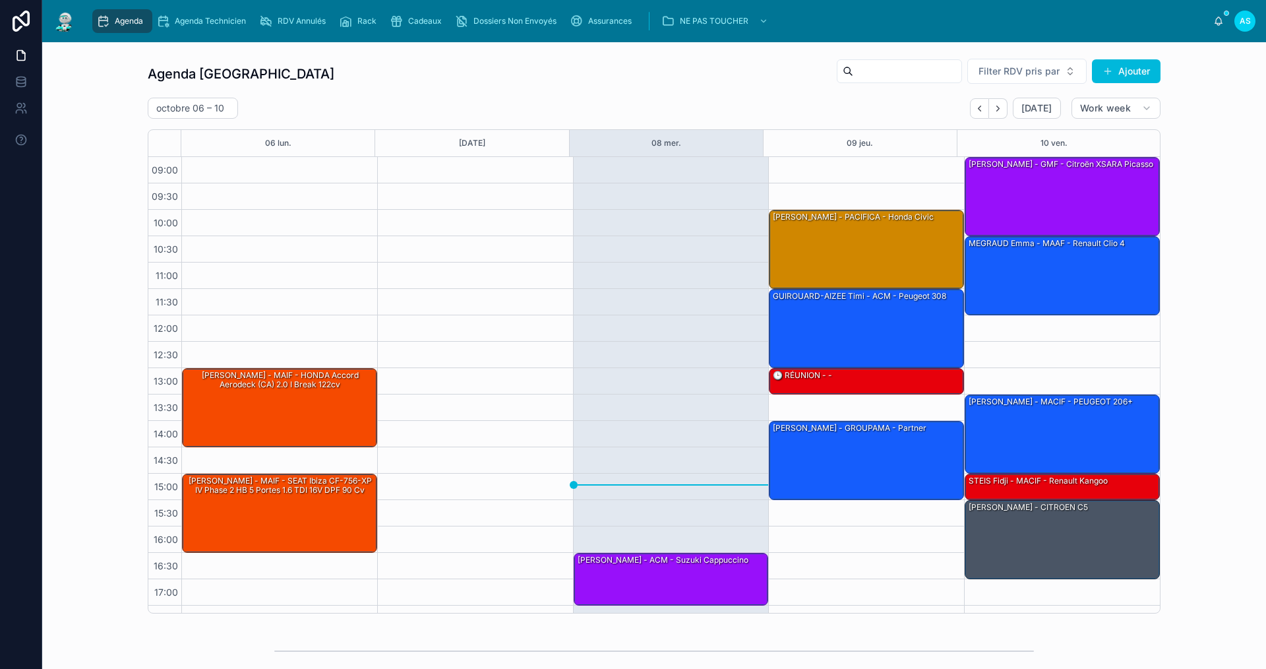
scroll to position [19, 0]
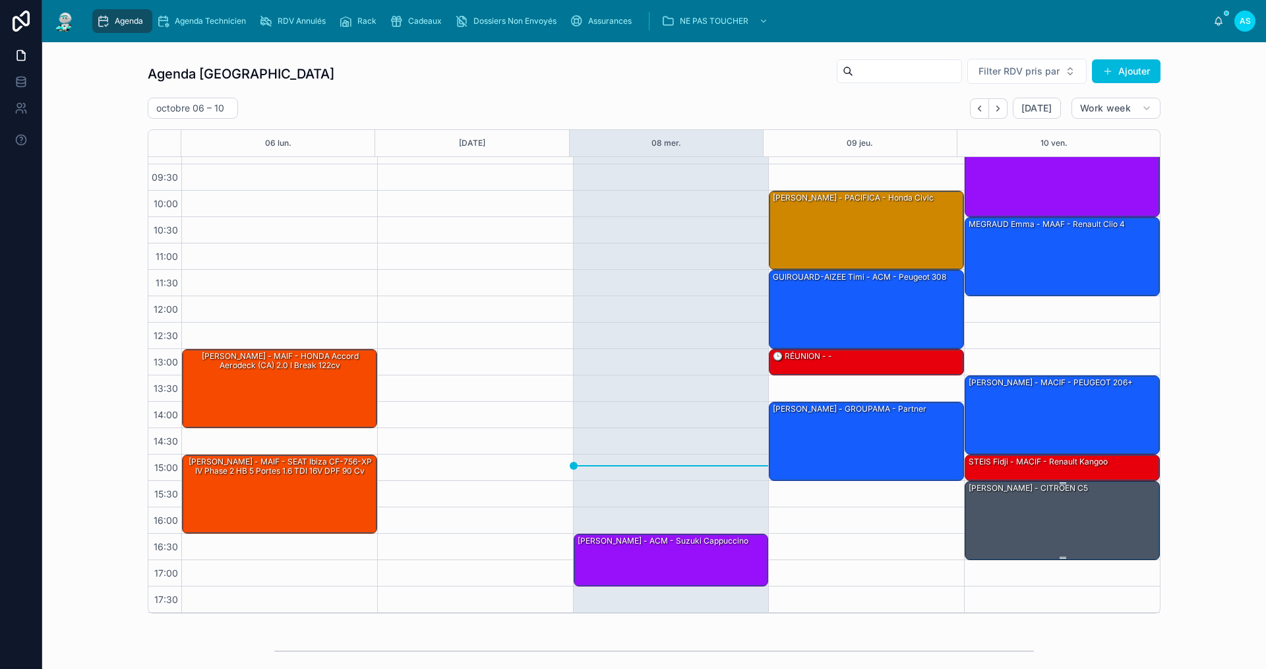
click at [1035, 504] on div "[PERSON_NAME] - CITROEN C5" at bounding box center [1062, 519] width 191 height 76
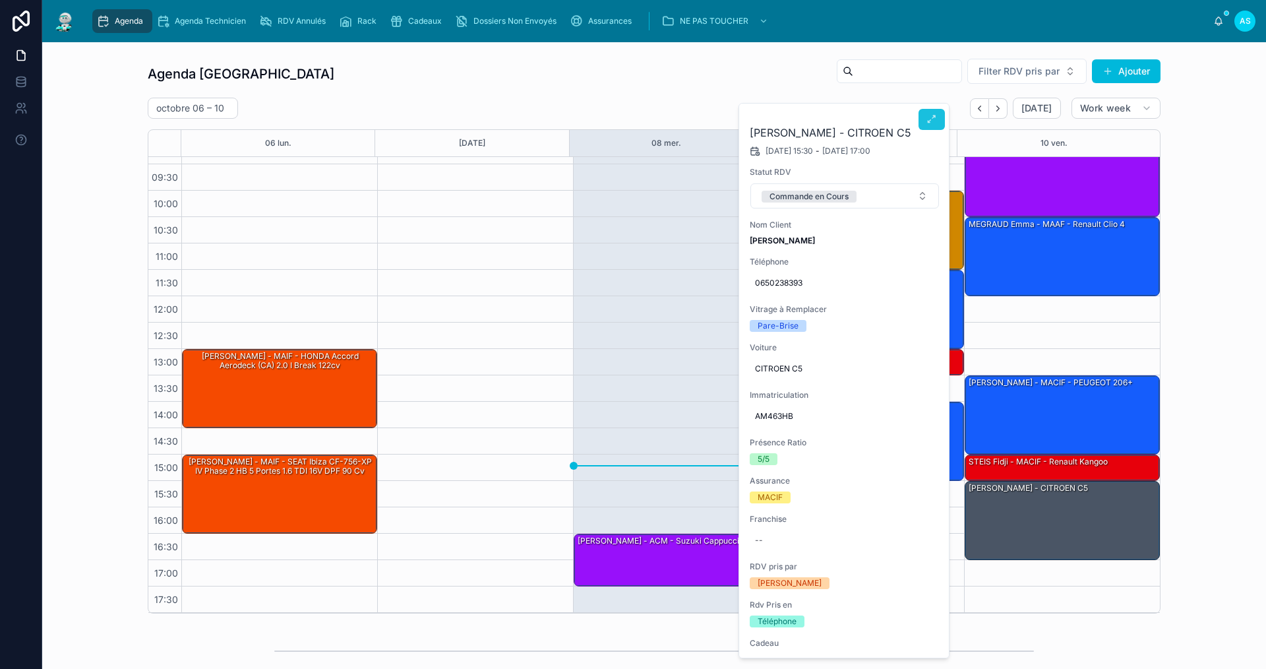
click at [930, 117] on icon at bounding box center [931, 119] width 11 height 11
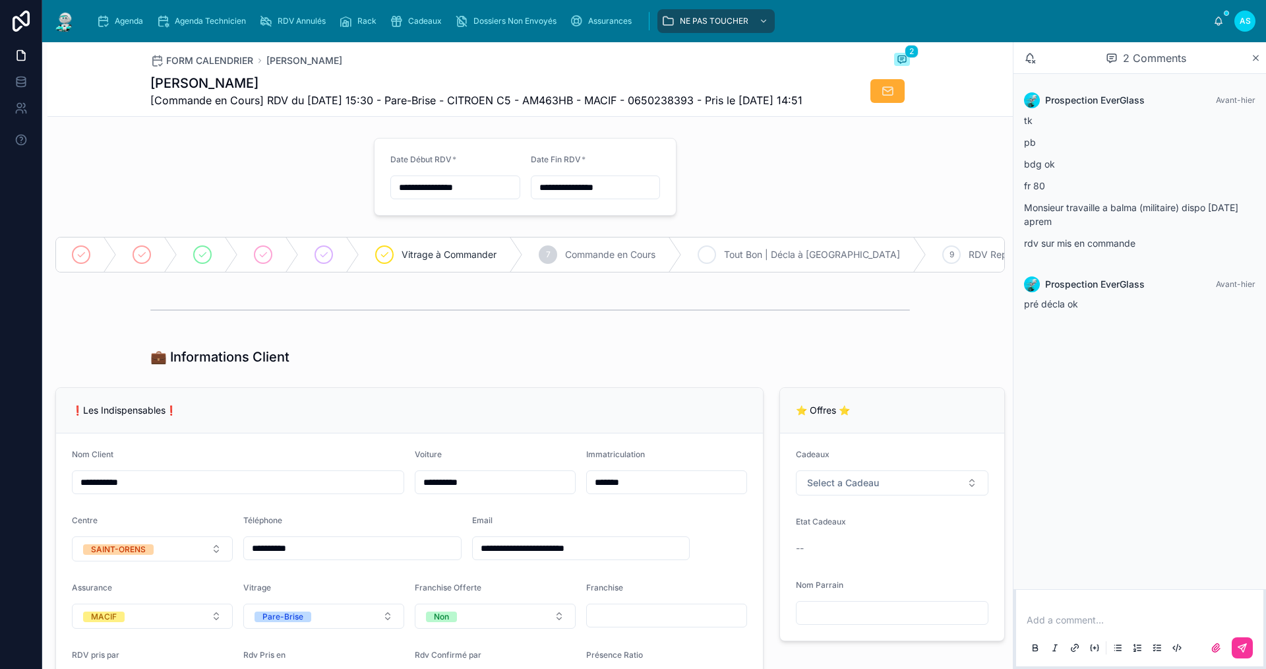
click at [715, 264] on div "8" at bounding box center [707, 254] width 18 height 18
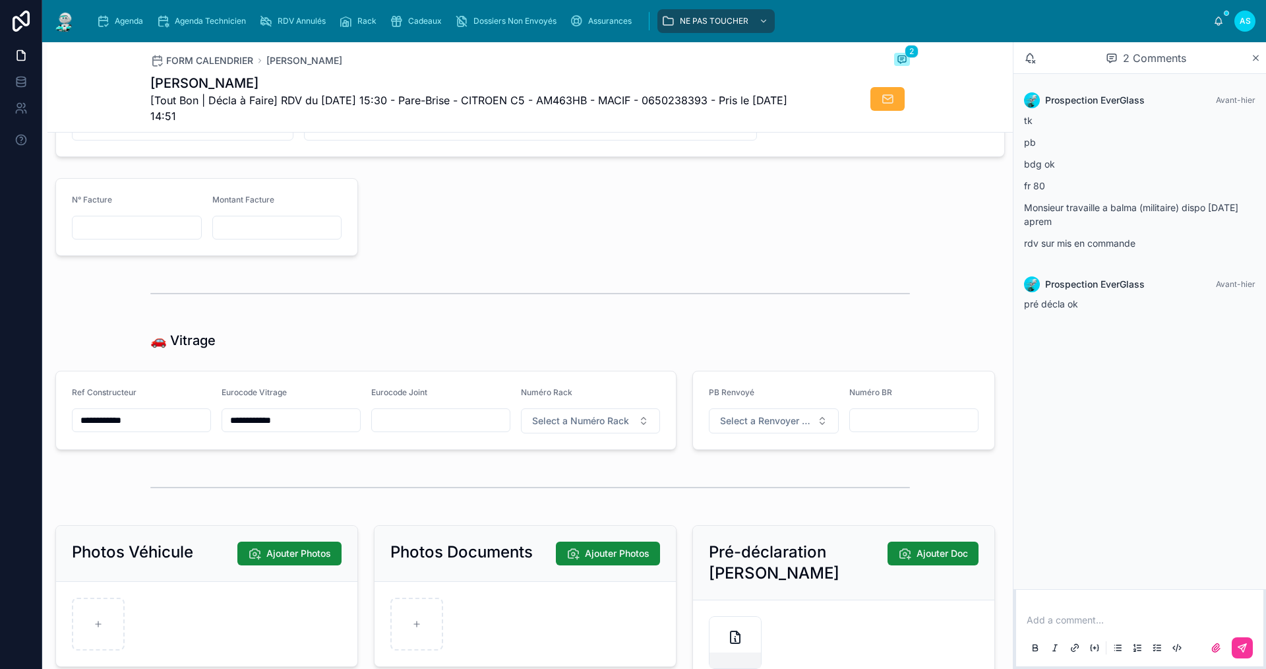
scroll to position [1516, 0]
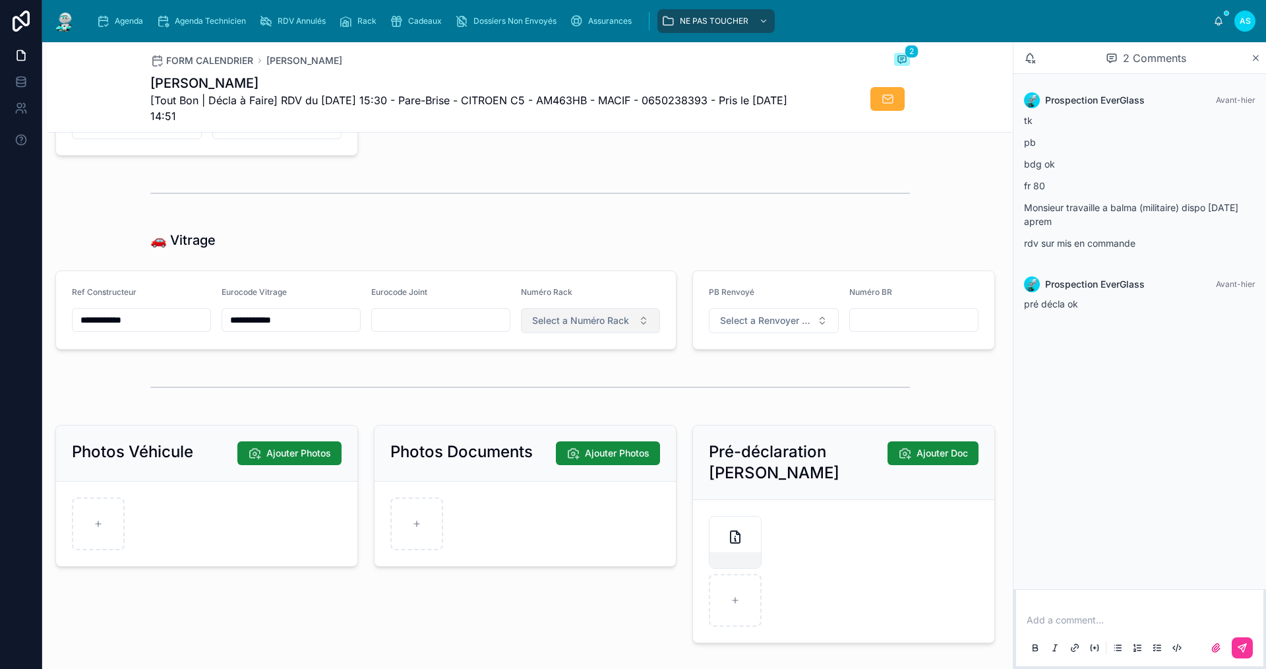
click at [576, 321] on button "Select a Numéro Rack" at bounding box center [590, 320] width 139 height 25
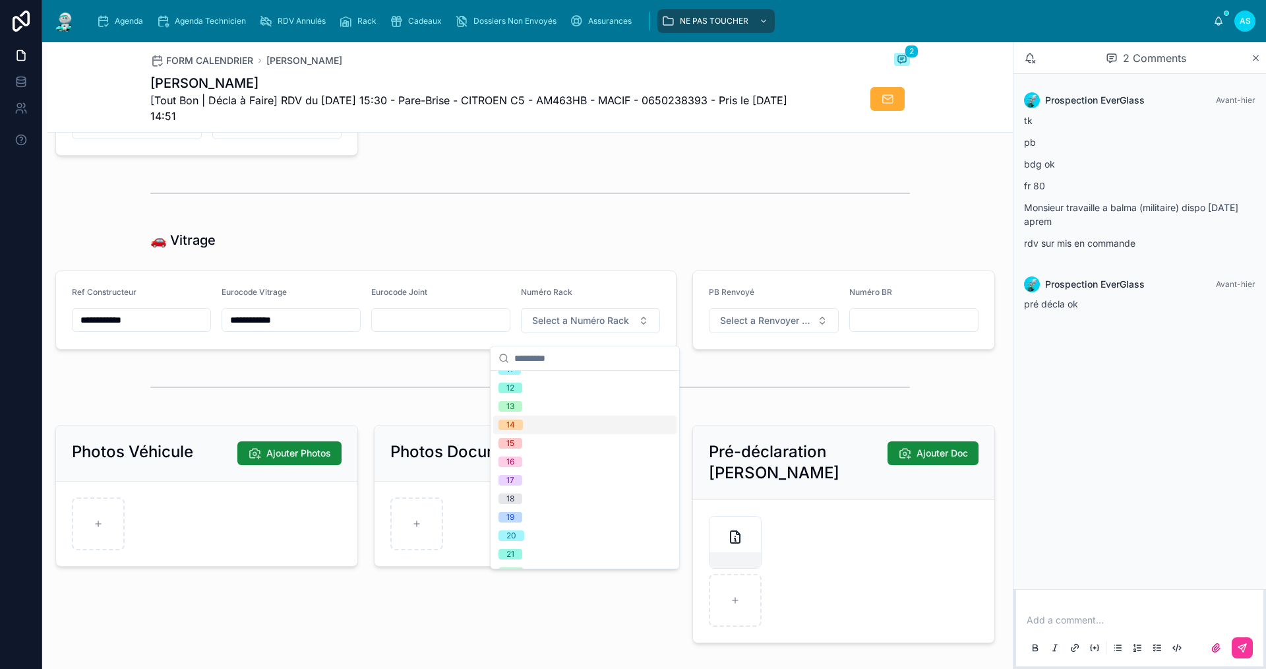
click at [528, 424] on div "14" at bounding box center [584, 424] width 183 height 18
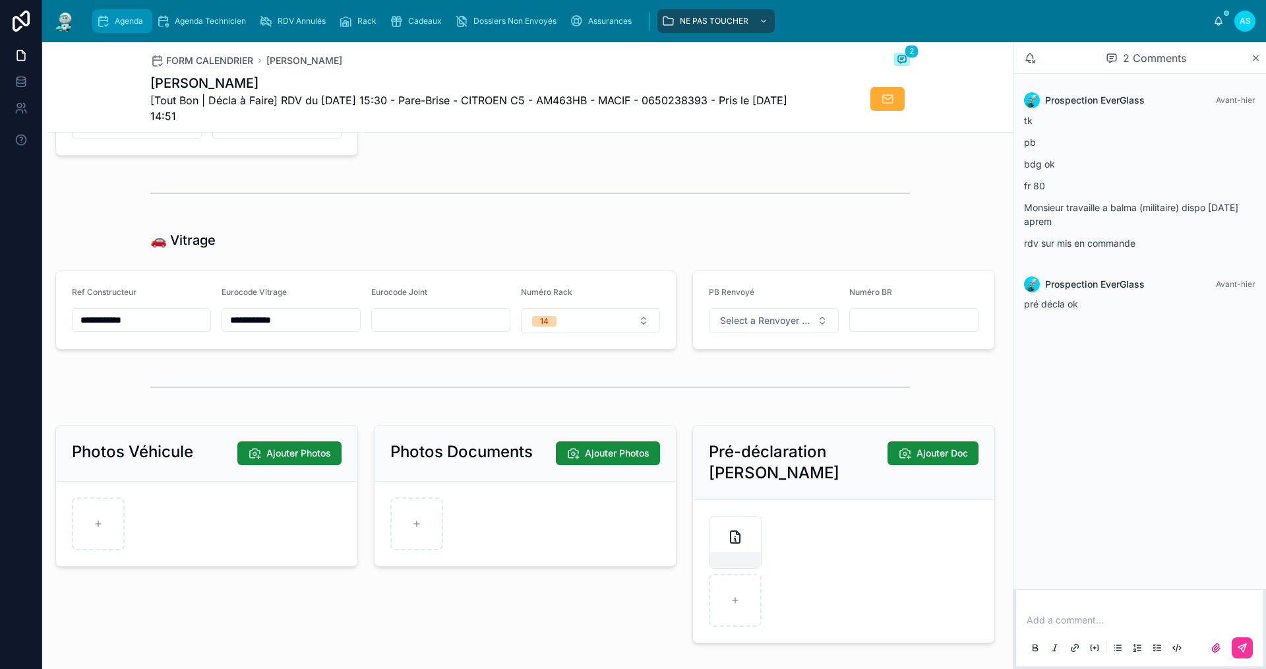
click at [111, 22] on div "Agenda" at bounding box center [122, 21] width 52 height 21
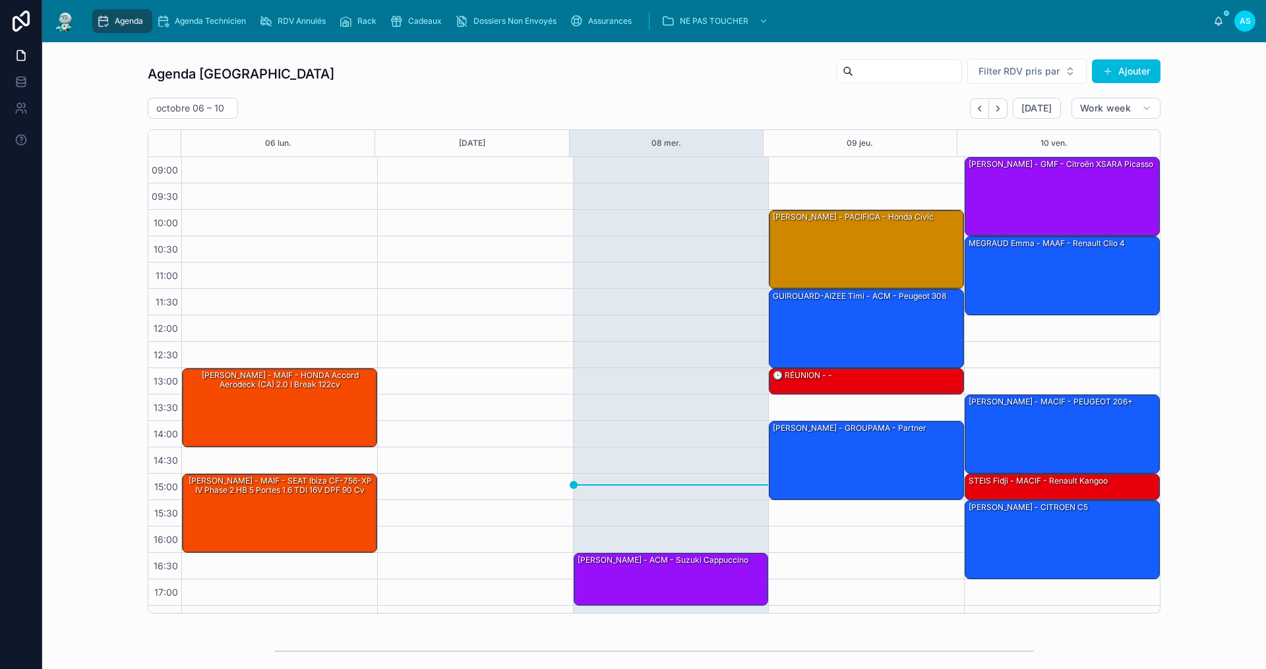
scroll to position [19, 0]
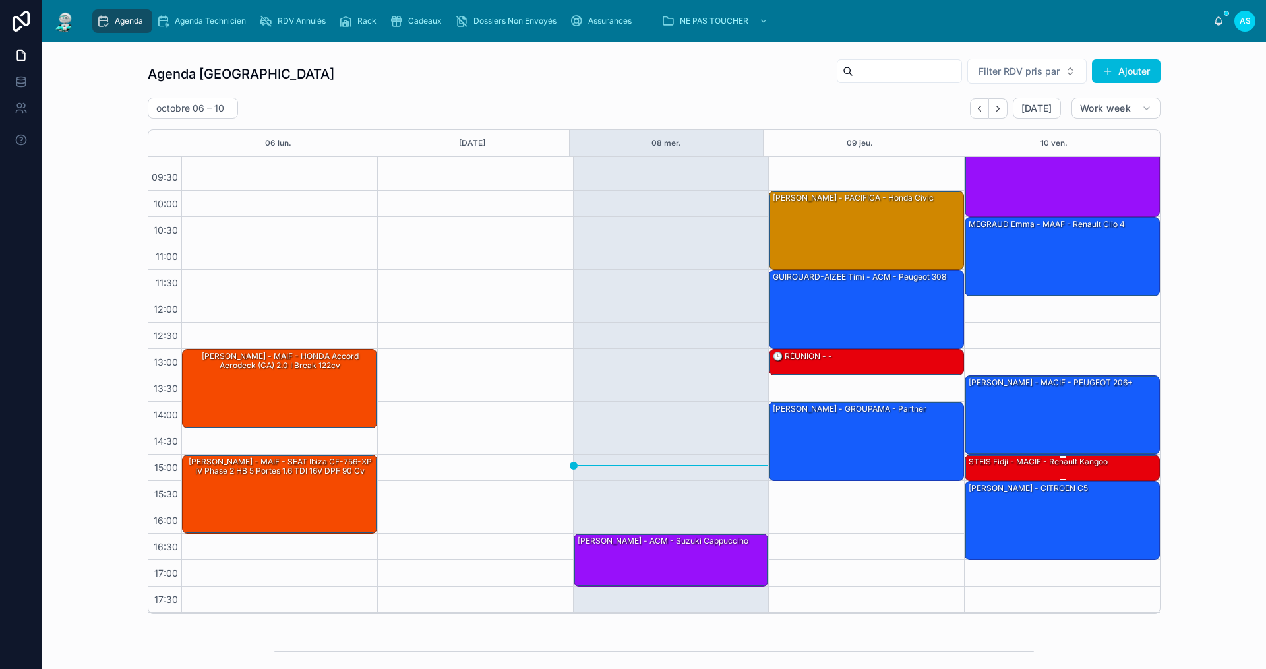
click at [1020, 461] on div "STEIS Fidji - MACIF - Renault kangoo" at bounding box center [1038, 462] width 142 height 12
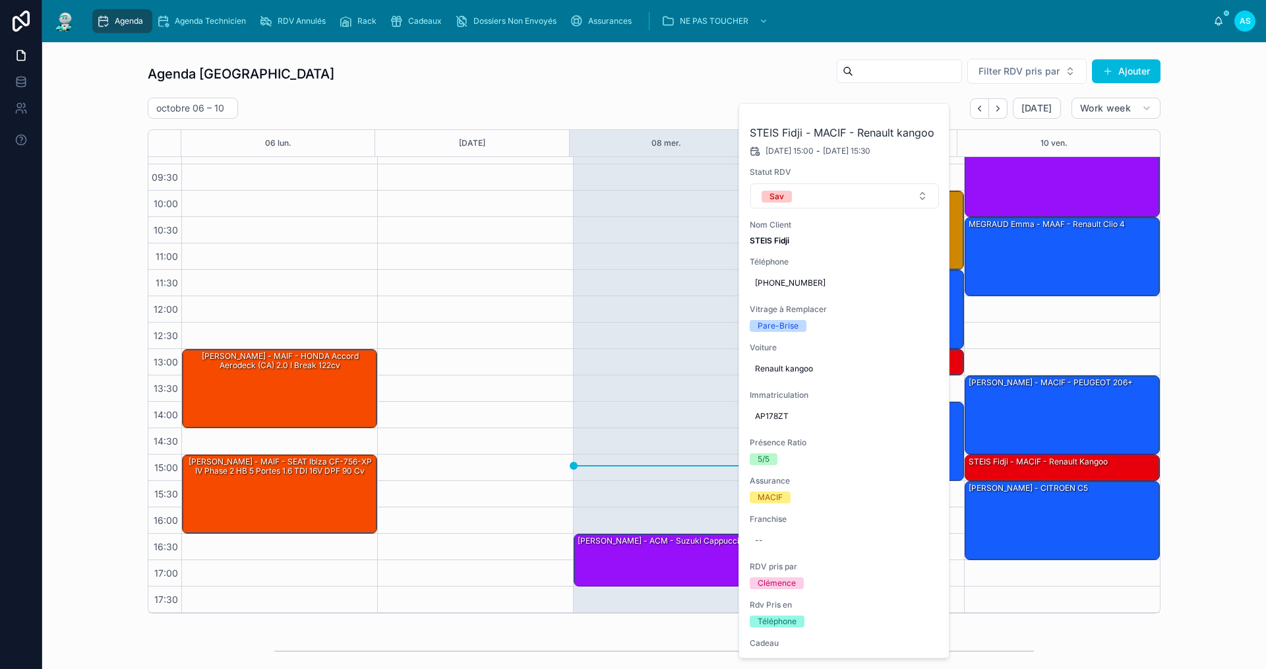
click at [1214, 352] on div "Agenda Saint-Orens Filter RDV pris par Ajouter [DATE] – [DATE] [DATE] Work week…" at bounding box center [654, 336] width 1203 height 566
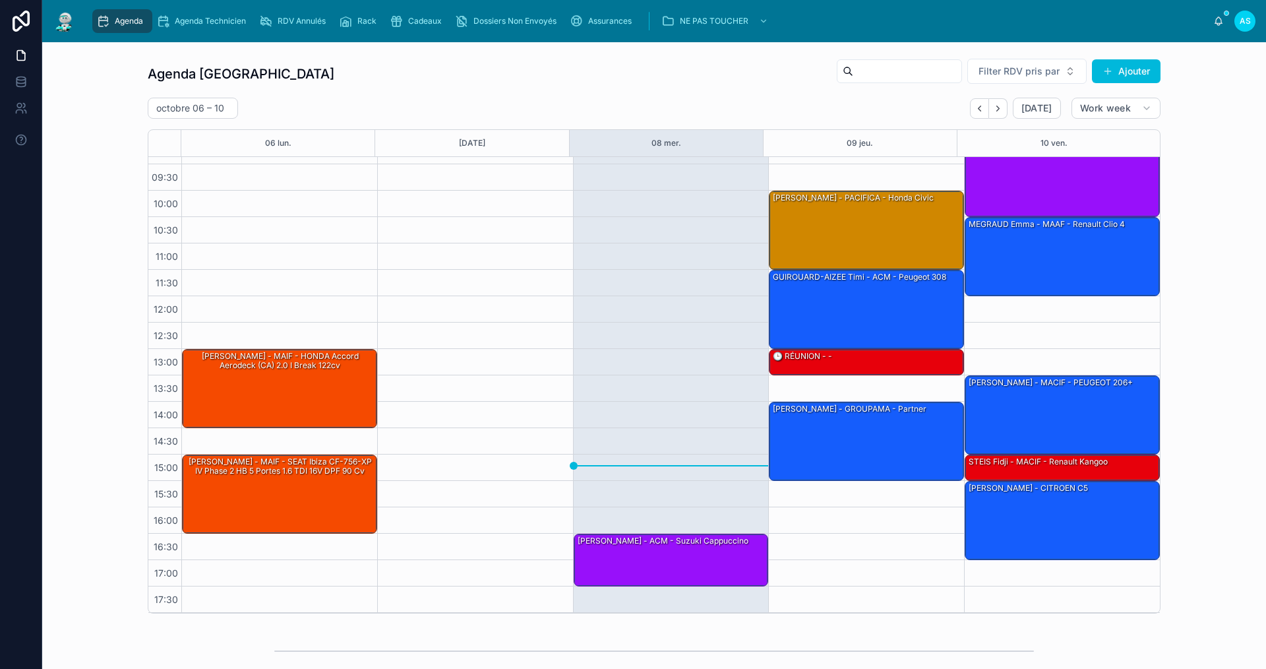
scroll to position [66, 0]
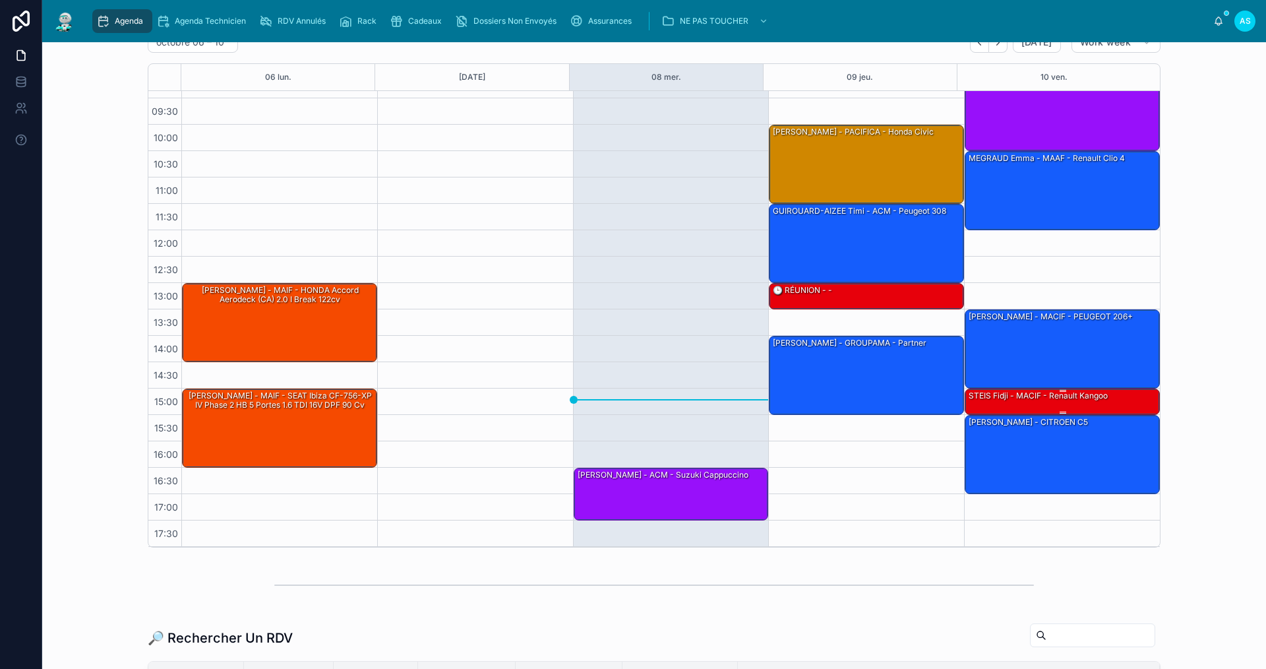
click at [1065, 401] on div "STEIS Fidji - MACIF - Renault kangoo" at bounding box center [1038, 396] width 142 height 12
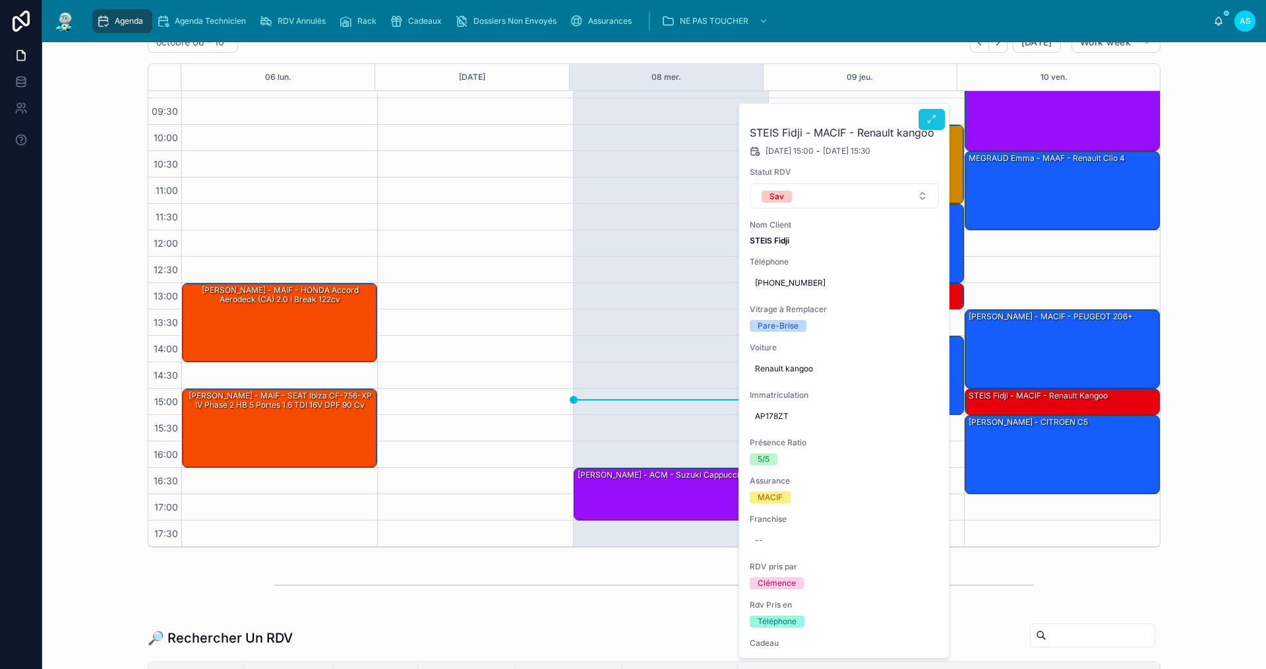
click at [933, 123] on icon at bounding box center [931, 119] width 11 height 11
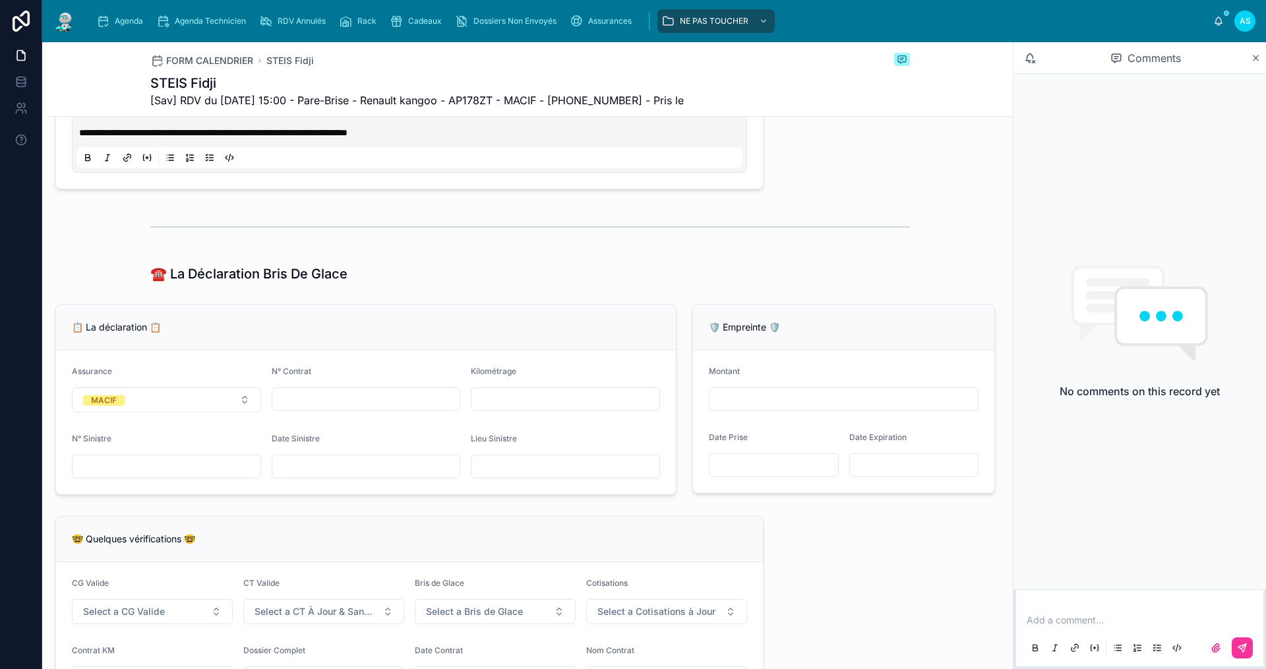
scroll to position [527, 0]
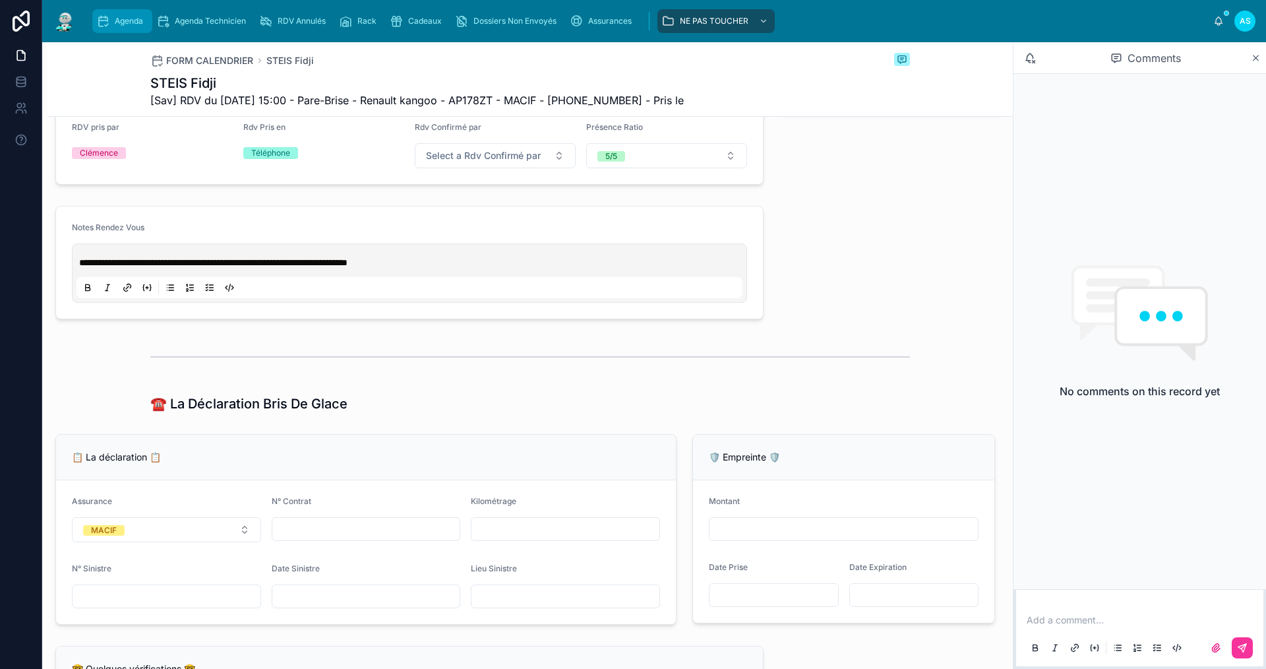
click at [129, 22] on span "Agenda" at bounding box center [129, 21] width 28 height 11
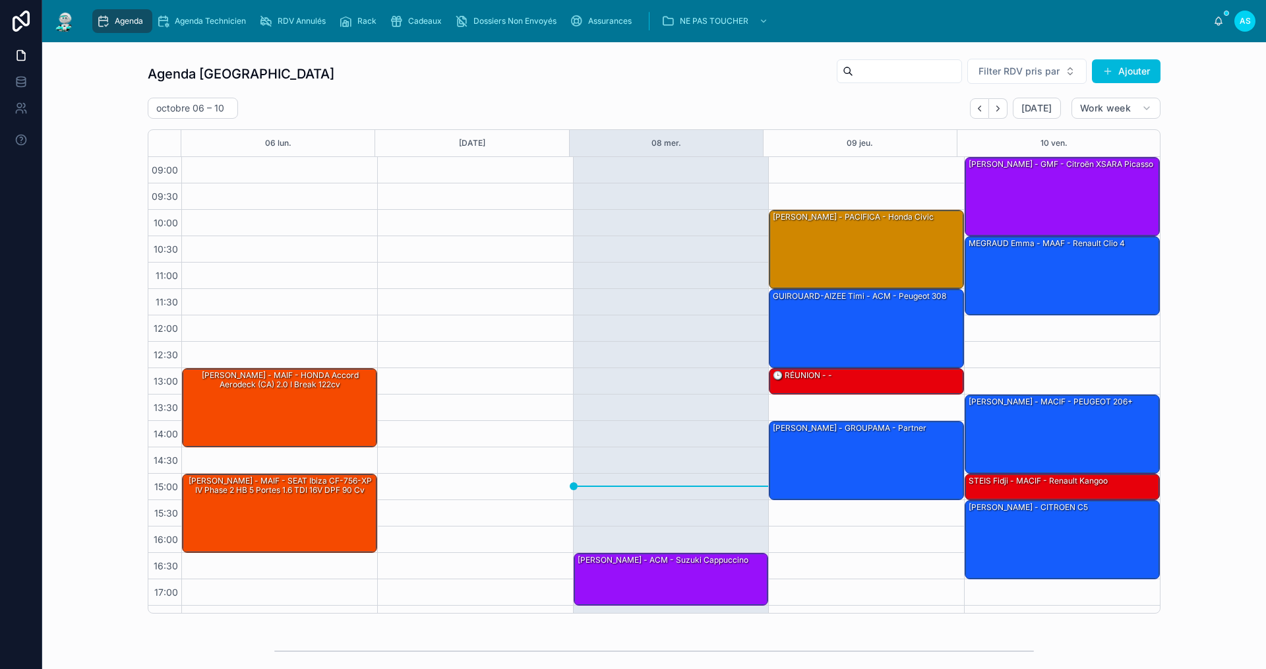
scroll to position [19, 0]
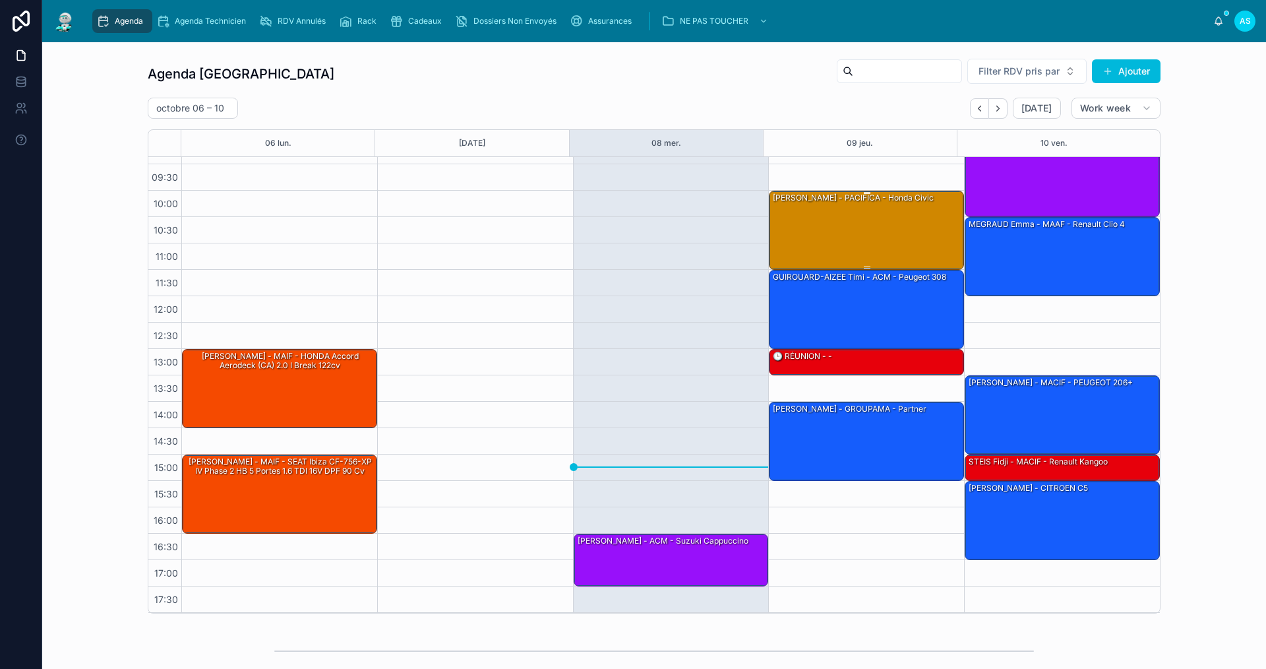
click at [771, 220] on div "[PERSON_NAME] - PACIFICA - honda civic" at bounding box center [866, 229] width 191 height 76
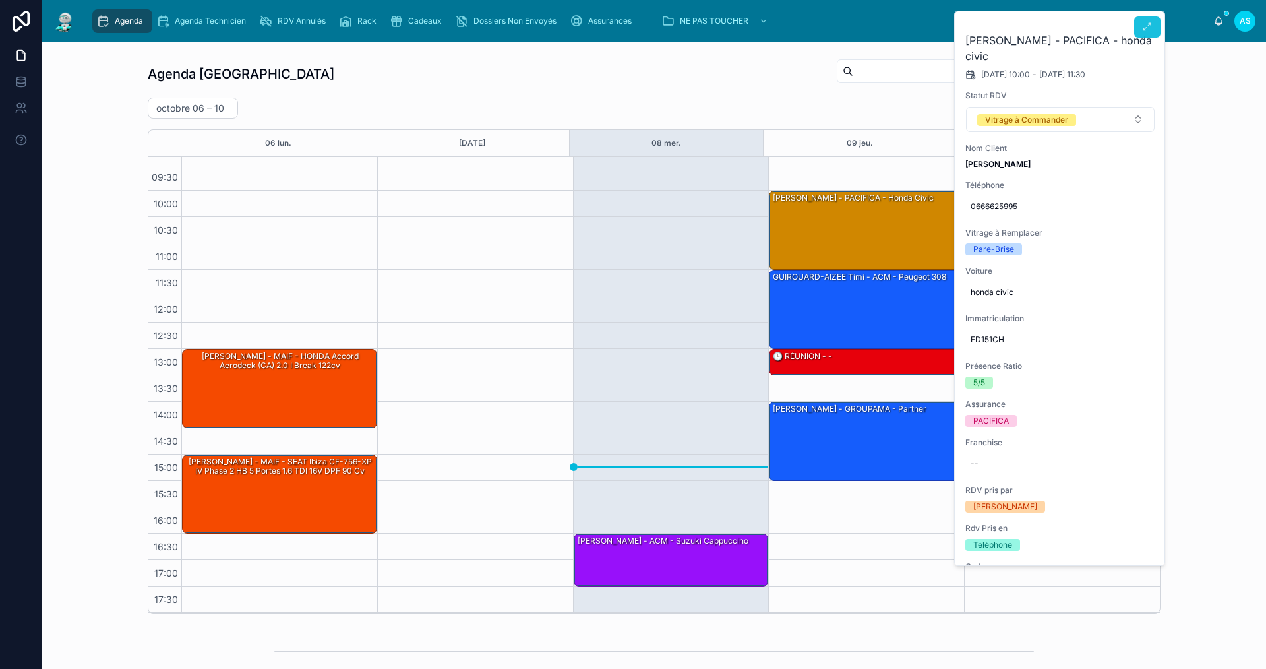
click at [1141, 31] on button at bounding box center [1147, 26] width 26 height 21
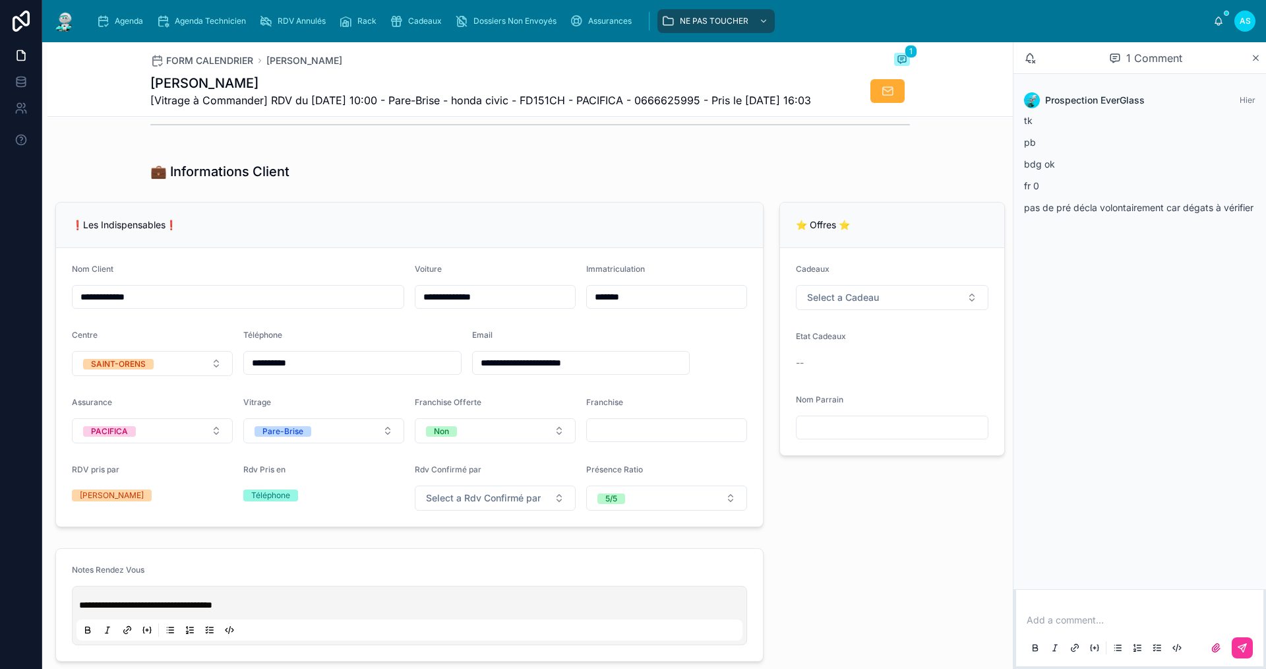
scroll to position [264, 0]
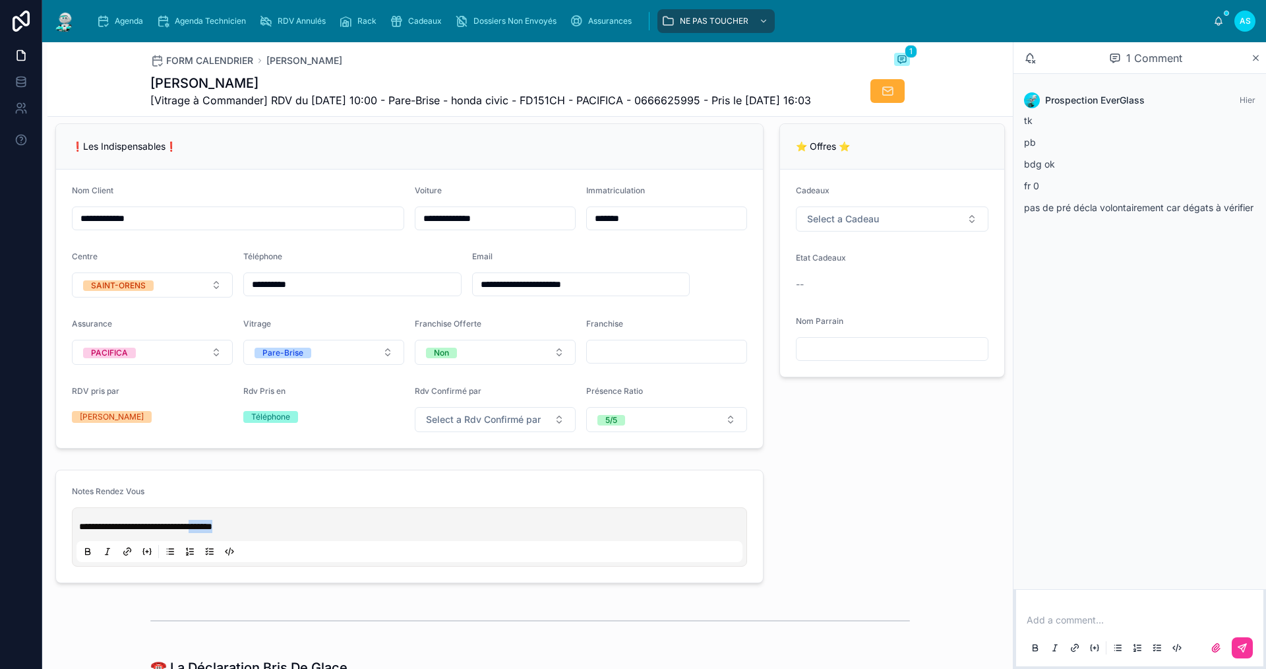
drag, startPoint x: 282, startPoint y: 551, endPoint x: 237, endPoint y: 554, distance: 44.3
click at [237, 533] on p "**********" at bounding box center [412, 526] width 666 height 13
copy span "*******"
drag, startPoint x: 262, startPoint y: 545, endPoint x: 127, endPoint y: 25, distance: 537.4
click at [127, 25] on span "Agenda" at bounding box center [129, 21] width 28 height 11
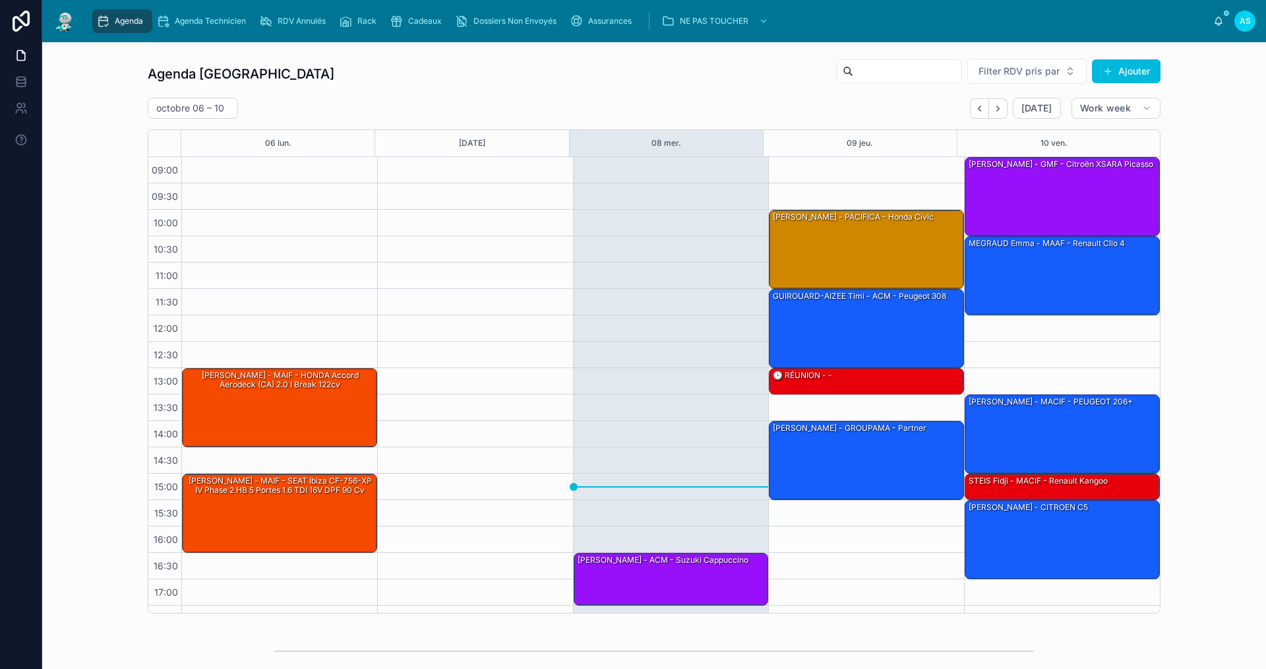
scroll to position [19, 0]
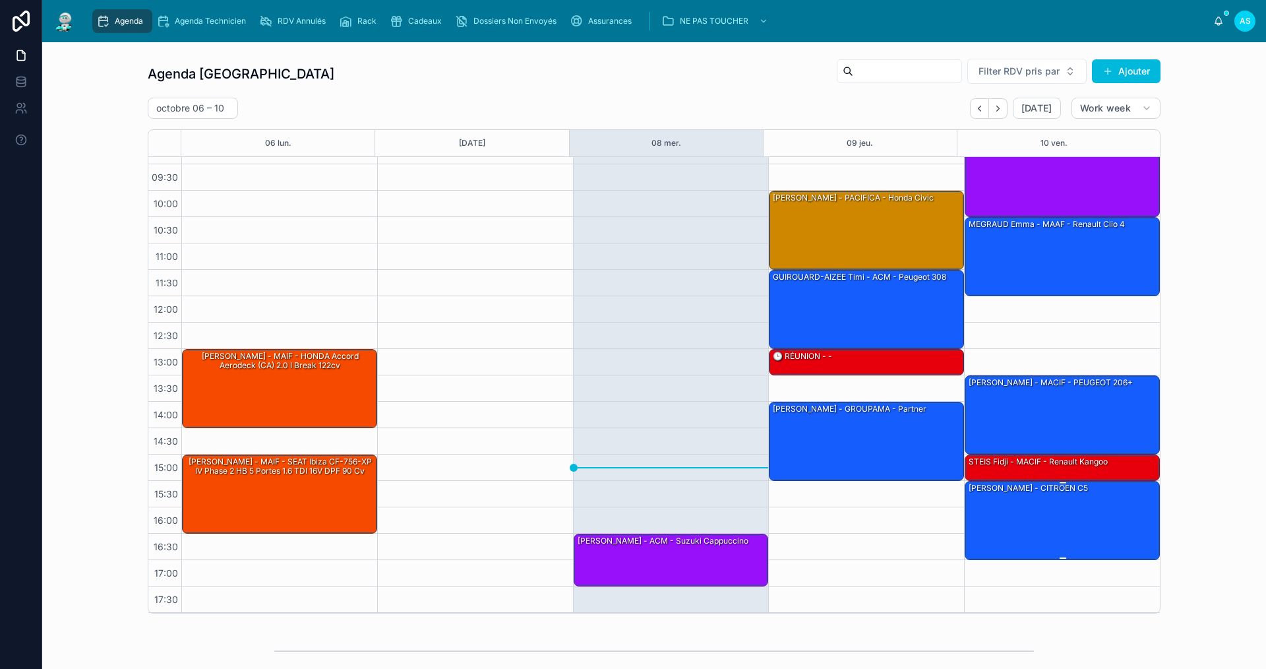
click at [1011, 490] on div "[PERSON_NAME] - CITROEN C5" at bounding box center [1028, 488] width 122 height 12
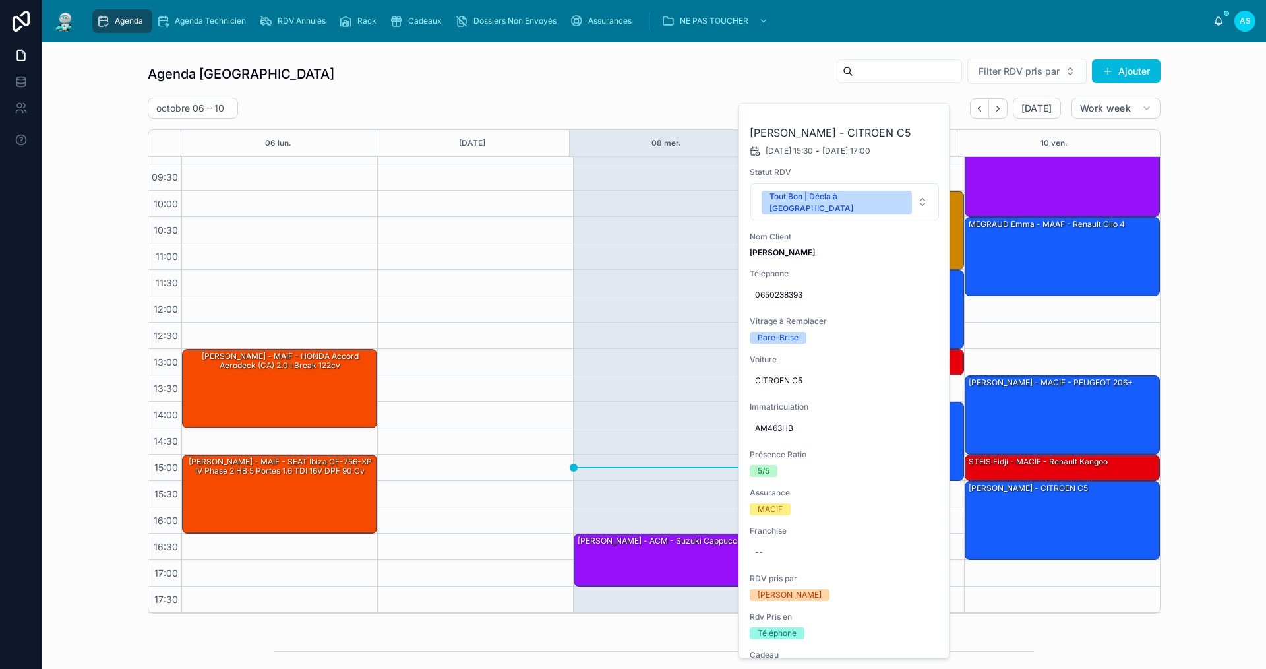
click at [1189, 479] on div "Agenda Saint-Orens Filter RDV pris par Ajouter [DATE] – [DATE] [DATE] Work week…" at bounding box center [654, 336] width 1203 height 566
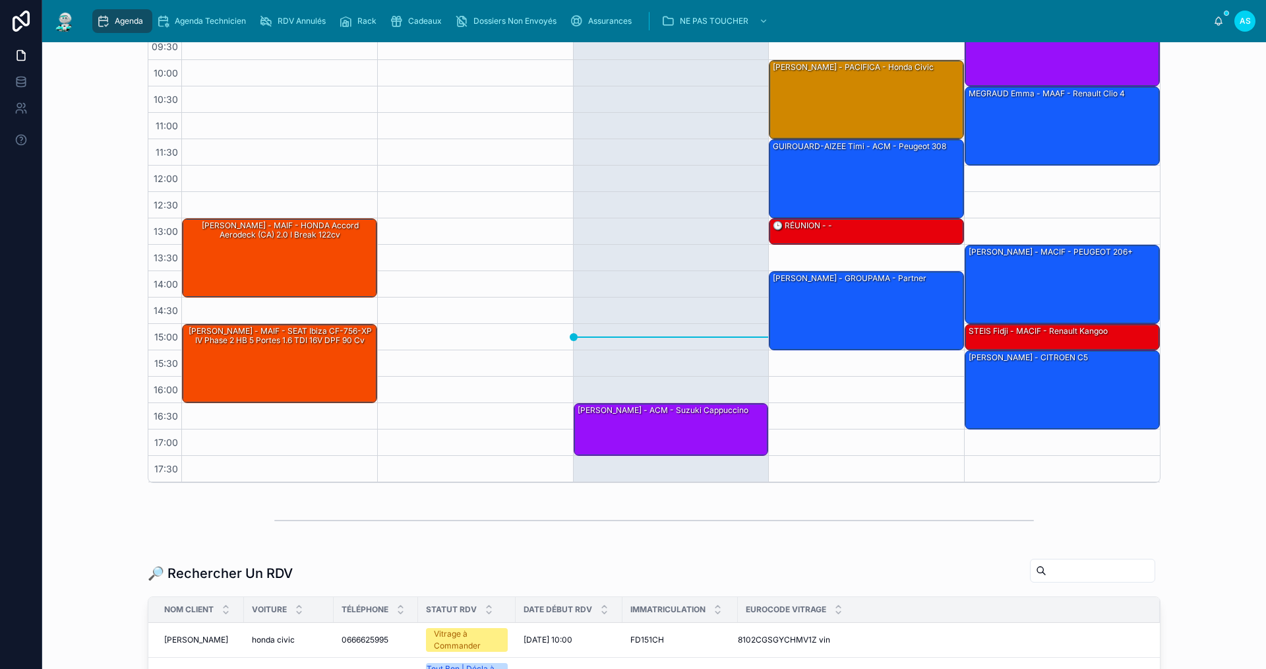
scroll to position [132, 0]
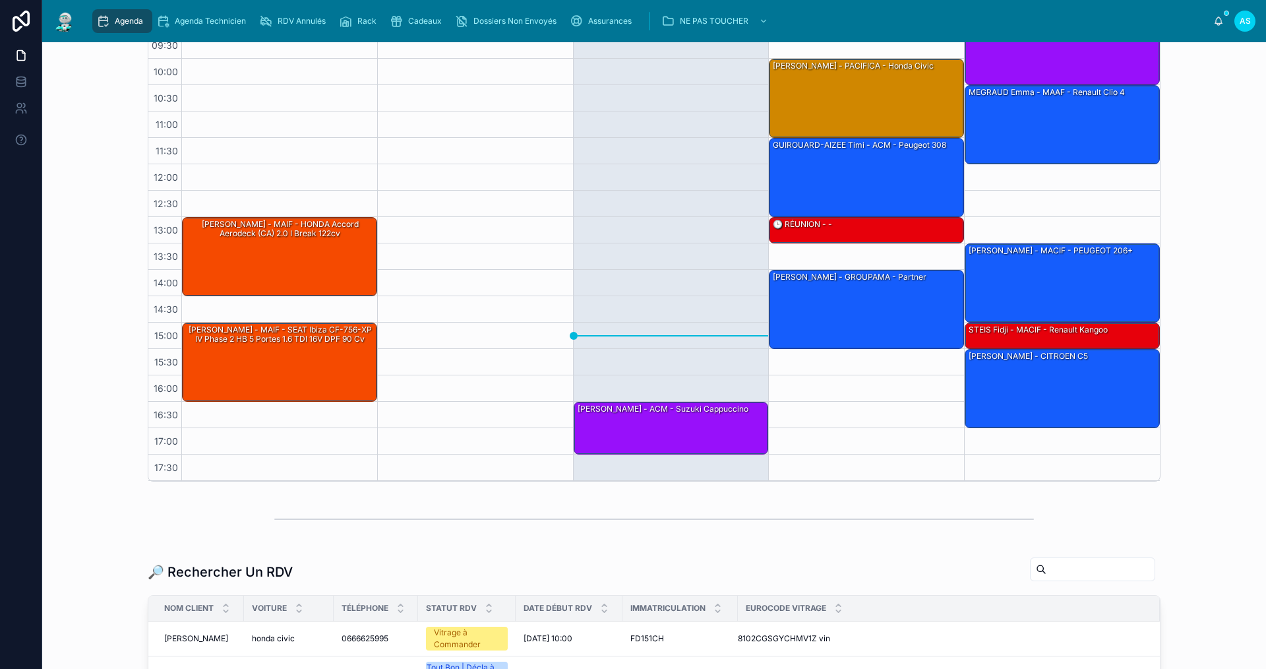
click at [1077, 571] on input "text" at bounding box center [1100, 569] width 108 height 18
paste input "*******"
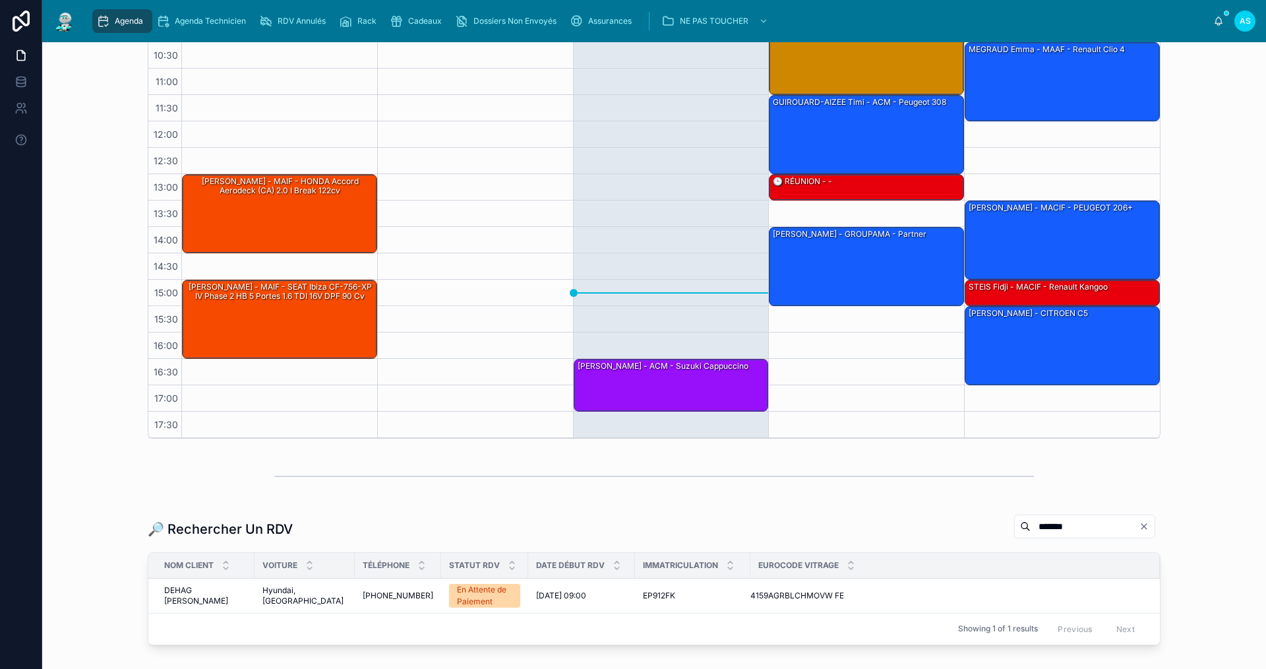
scroll to position [198, 0]
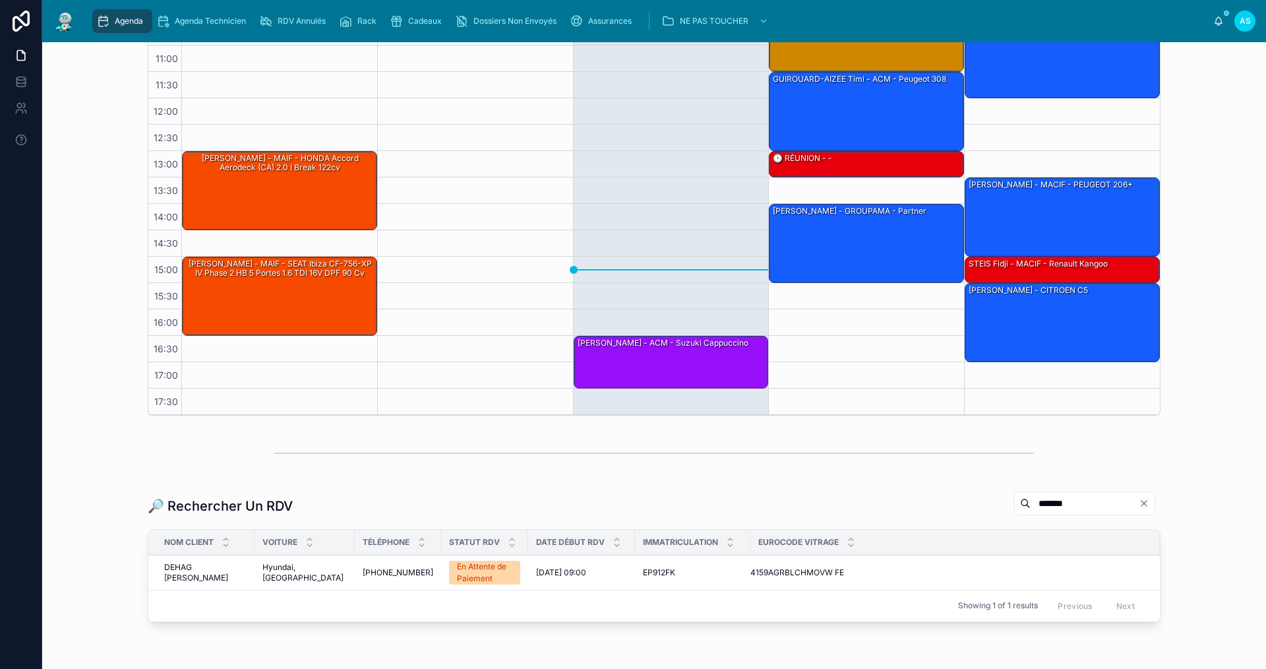
type input "*******"
click at [262, 571] on span "Hyundai, [GEOGRAPHIC_DATA]" at bounding box center [304, 572] width 84 height 21
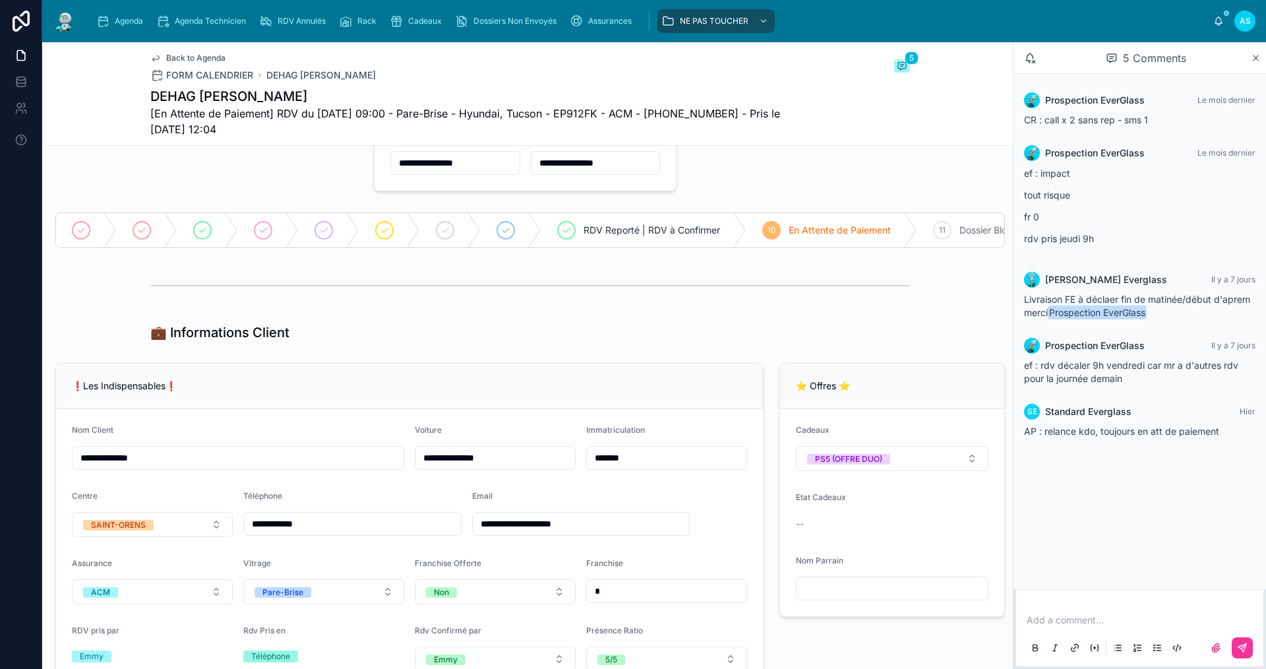
scroll to position [264, 0]
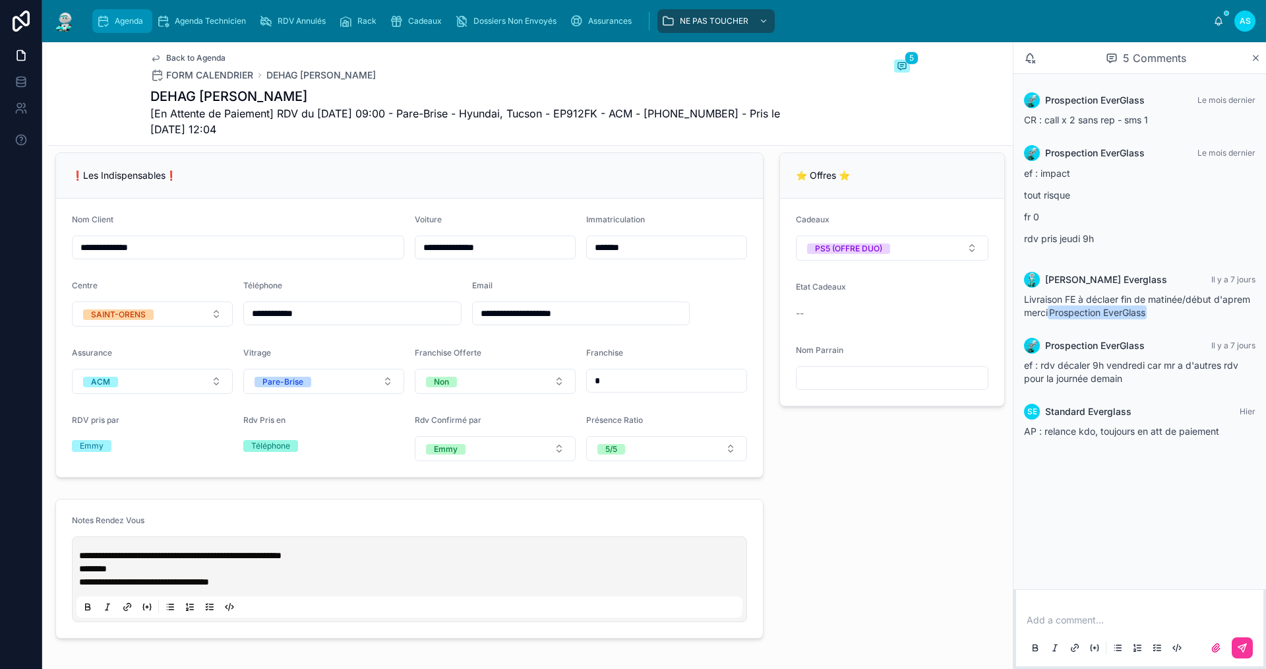
click at [136, 11] on div "Agenda" at bounding box center [122, 21] width 52 height 21
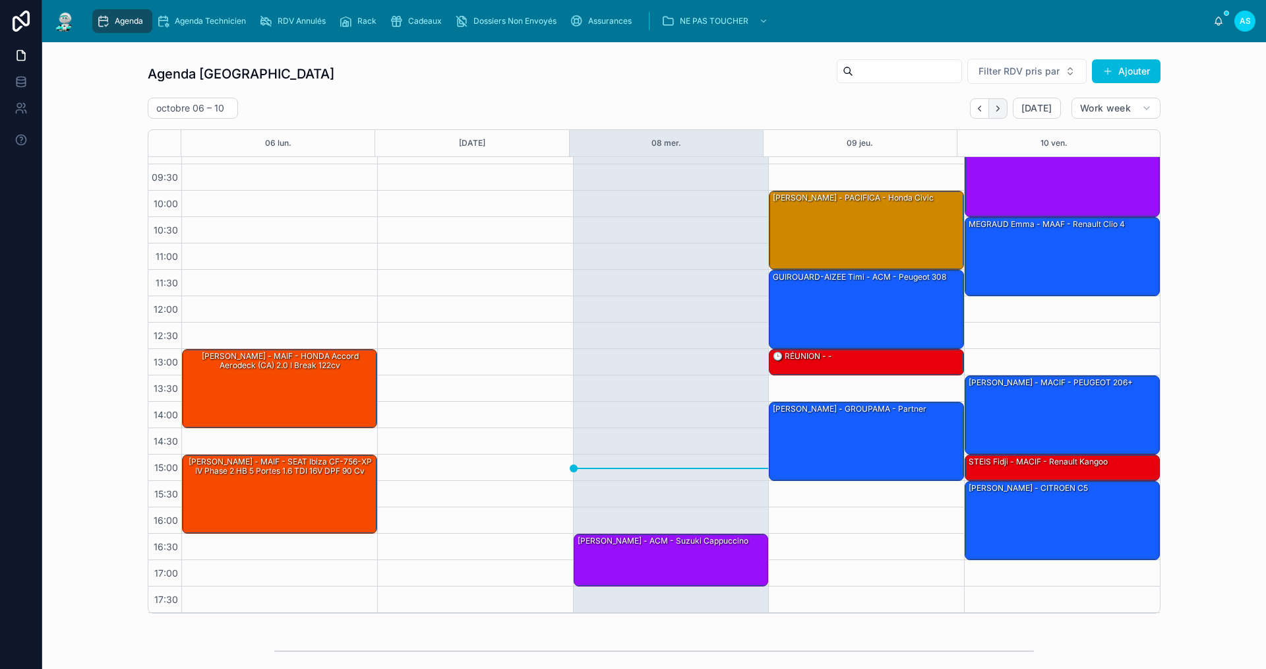
click at [996, 111] on icon "Next" at bounding box center [997, 107] width 3 height 5
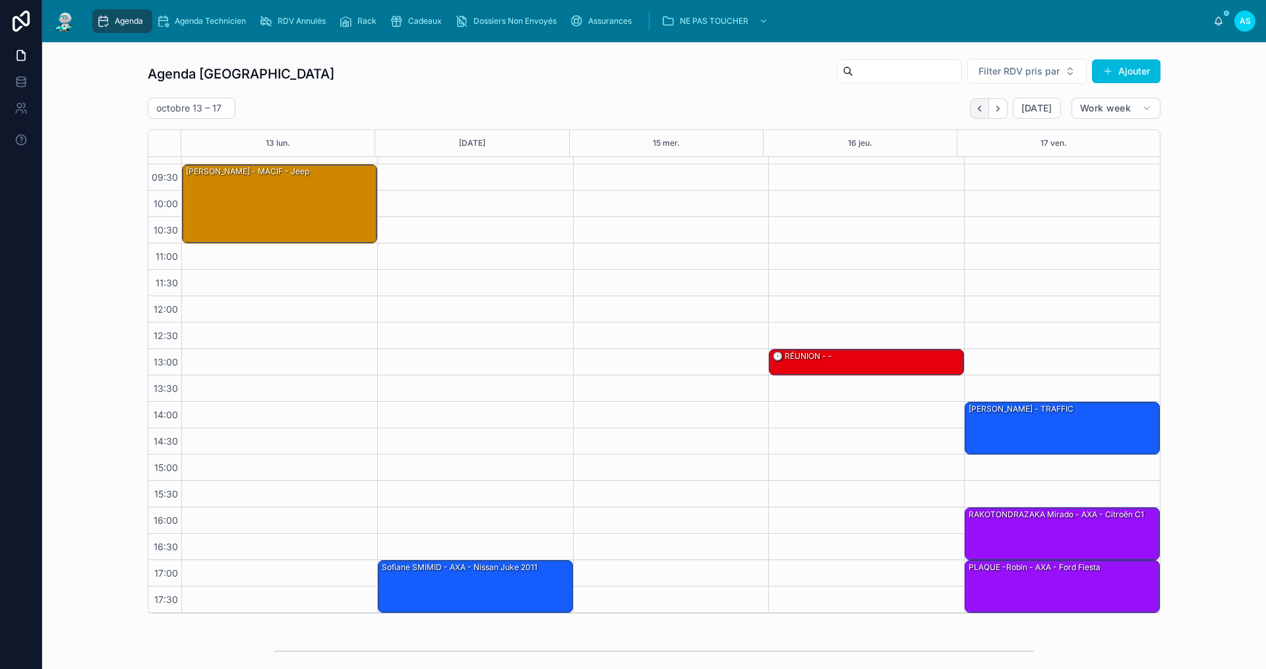
click at [974, 109] on icon "Back" at bounding box center [979, 109] width 10 height 10
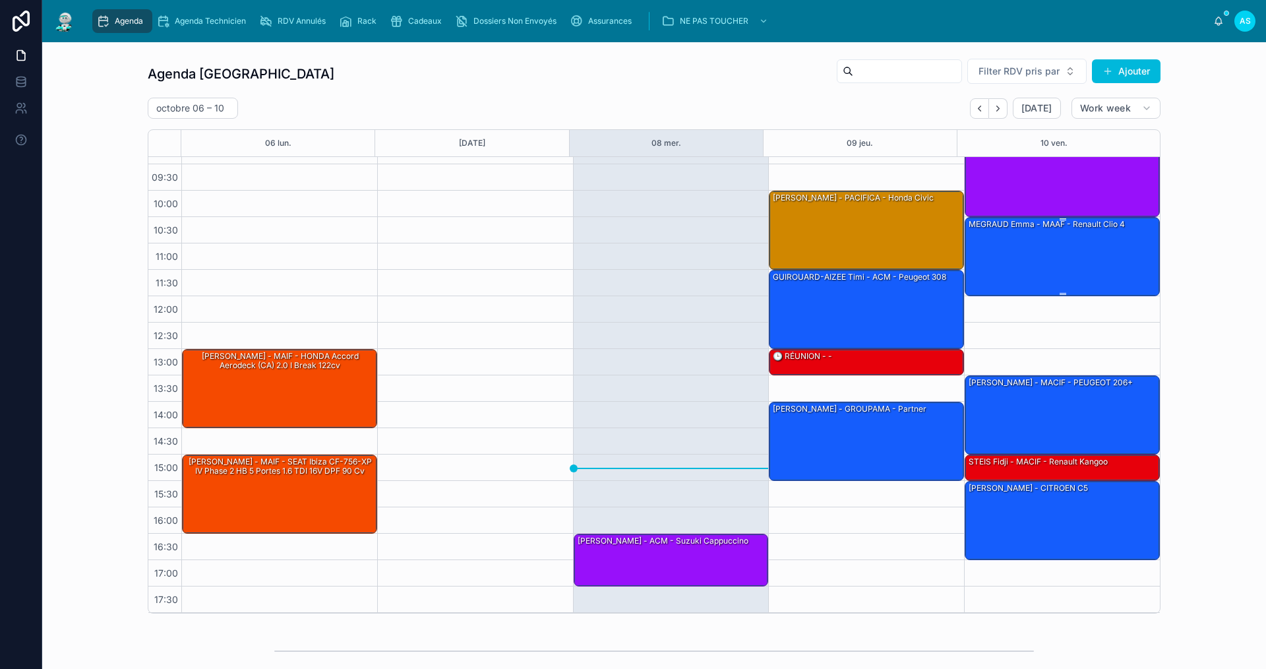
click at [1023, 244] on div "MEGRAUD Emma - MAAF - Renault clio 4" at bounding box center [1062, 256] width 191 height 76
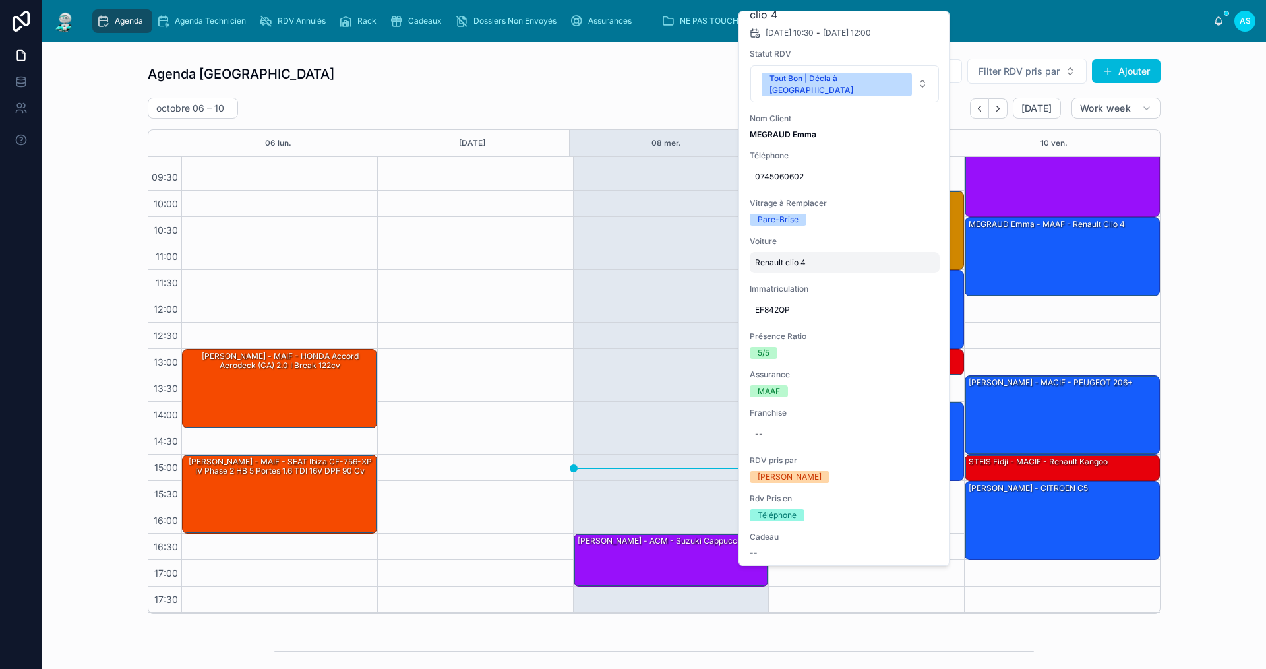
scroll to position [66, 0]
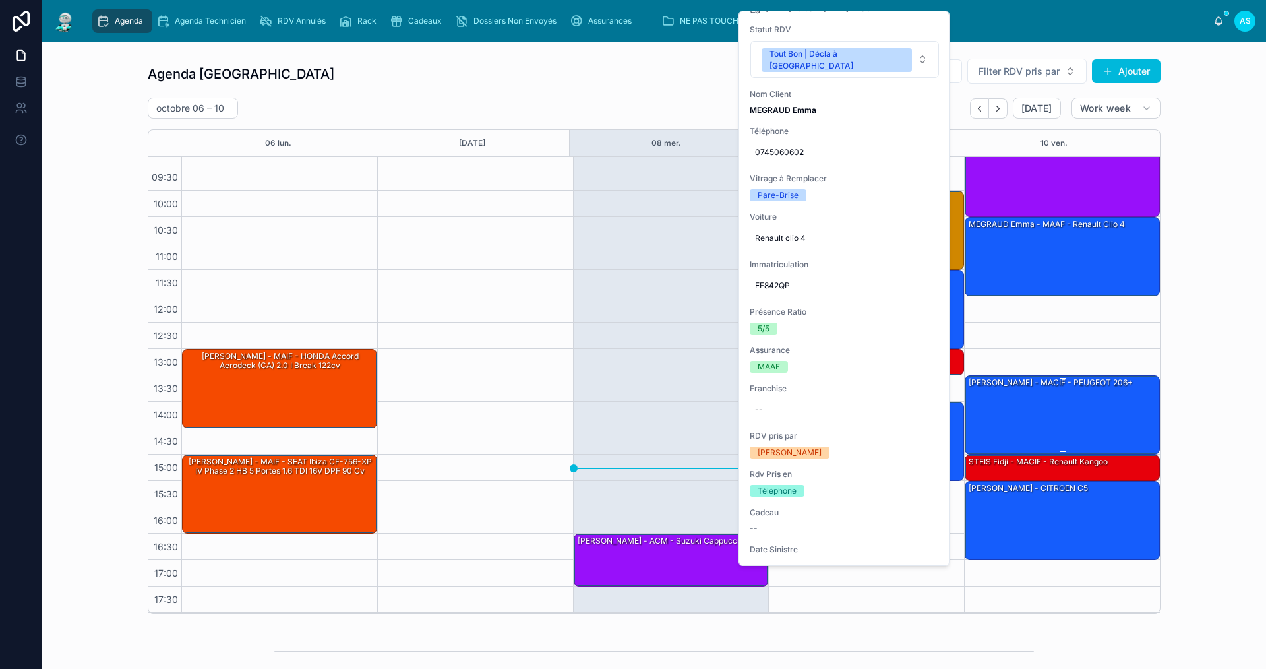
click at [1021, 413] on div "[PERSON_NAME] - MACIF - PEUGEOT 206+" at bounding box center [1062, 414] width 191 height 76
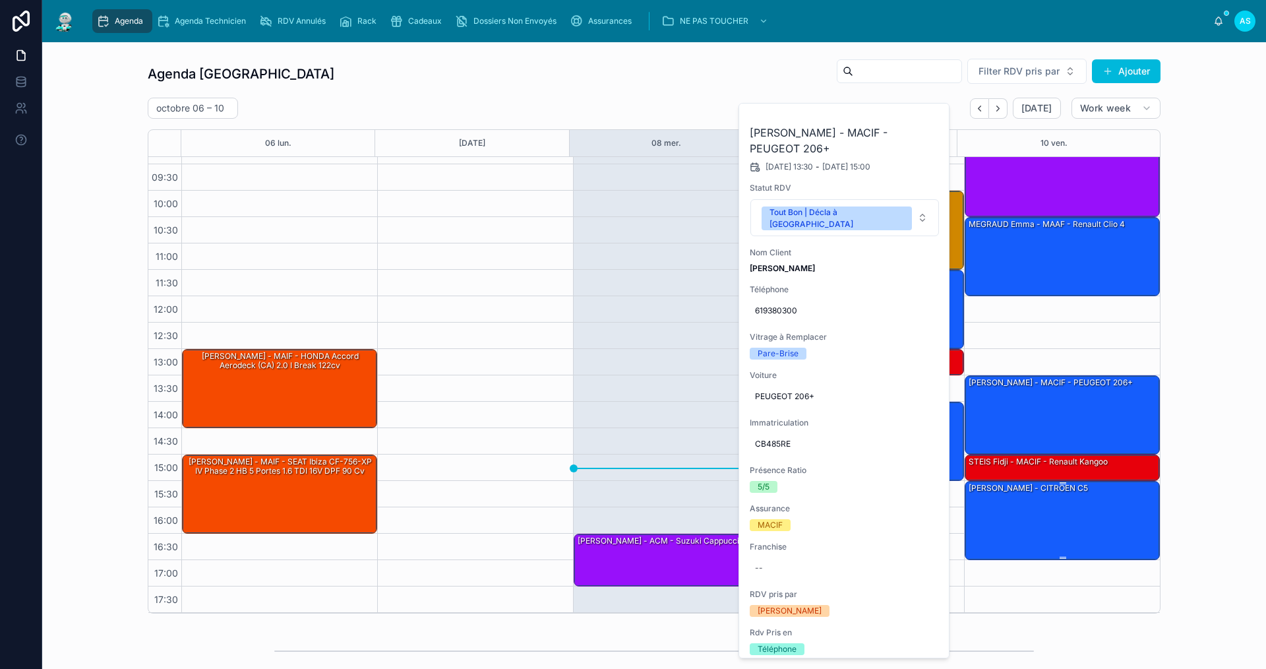
click at [1015, 514] on div "[PERSON_NAME] - CITROEN C5" at bounding box center [1062, 519] width 191 height 76
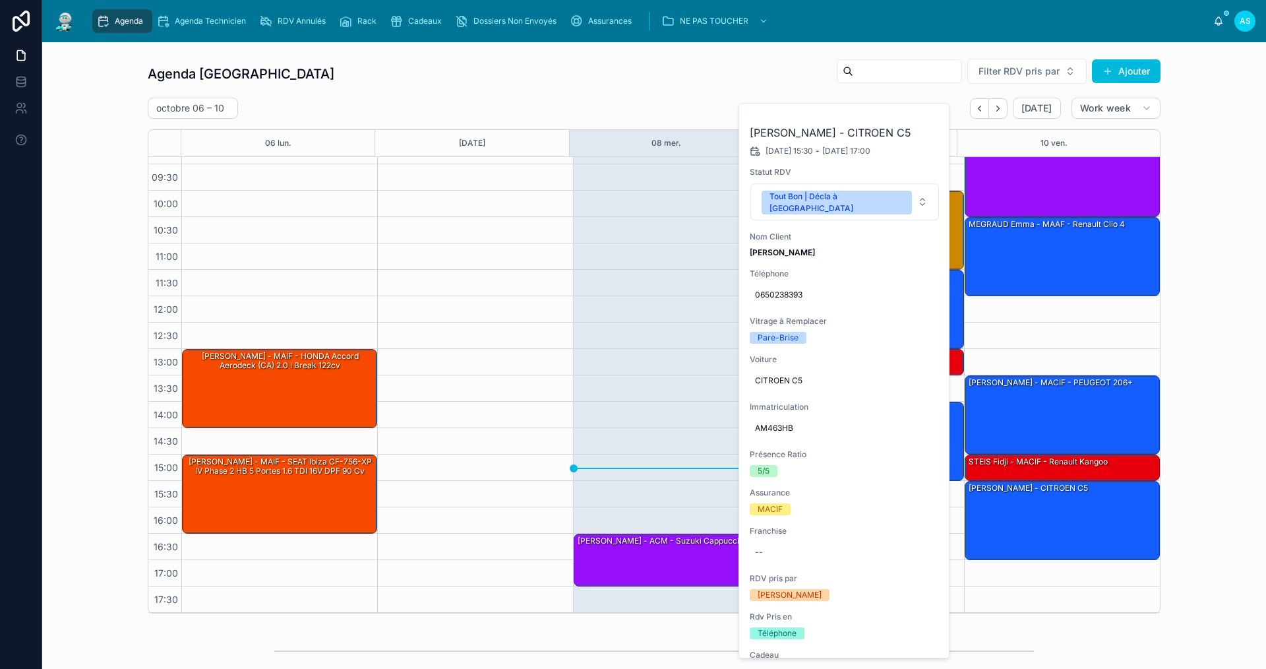
drag, startPoint x: 1213, startPoint y: 422, endPoint x: 1195, endPoint y: 425, distance: 18.0
click at [1212, 422] on div "Agenda Saint-Orens Filter RDV pris par Ajouter [DATE] – [DATE] [DATE] Work week…" at bounding box center [654, 336] width 1203 height 566
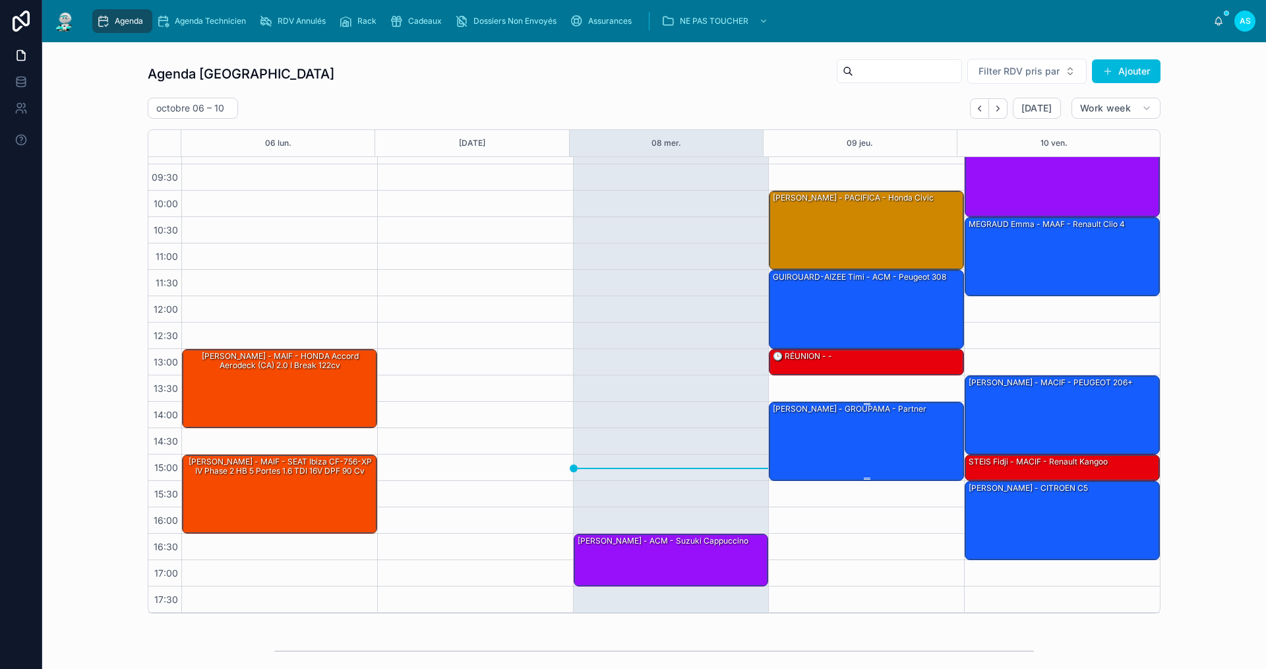
click at [912, 445] on div "[PERSON_NAME] - GROUPAMA - Partner" at bounding box center [866, 440] width 191 height 76
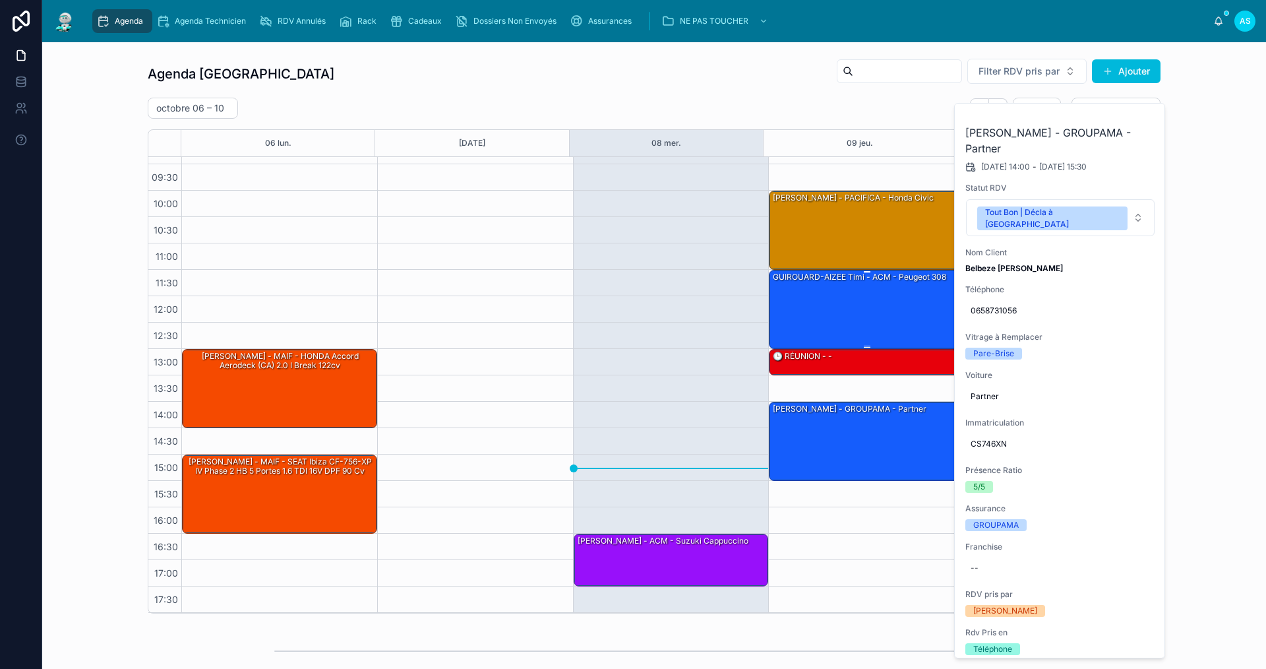
click at [885, 288] on div "GUIROUARD-AIZEE Timi - ACM - Peugeot 308" at bounding box center [866, 308] width 191 height 76
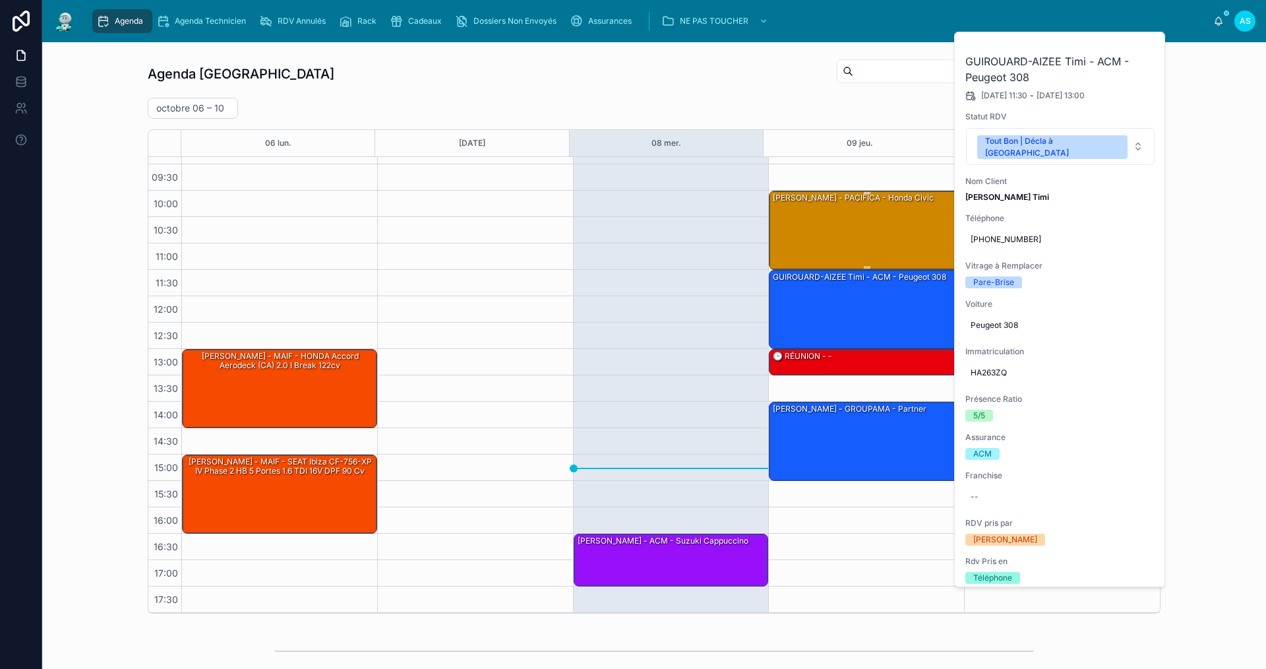
click at [855, 209] on div "[PERSON_NAME] - PACIFICA - honda civic" at bounding box center [866, 229] width 191 height 76
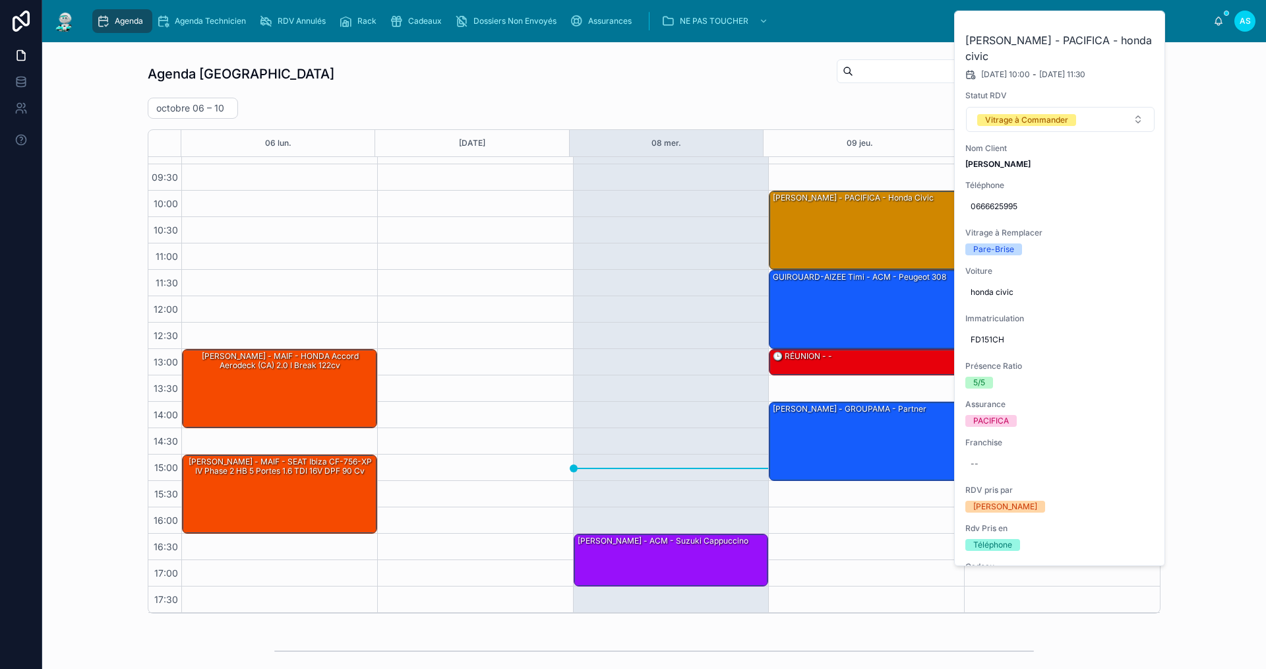
drag, startPoint x: 1223, startPoint y: 291, endPoint x: 1210, endPoint y: 294, distance: 13.4
click at [1222, 292] on div "Agenda Saint-Orens Filter RDV pris par Ajouter [DATE] – [DATE] [DATE] Work week…" at bounding box center [654, 336] width 1203 height 566
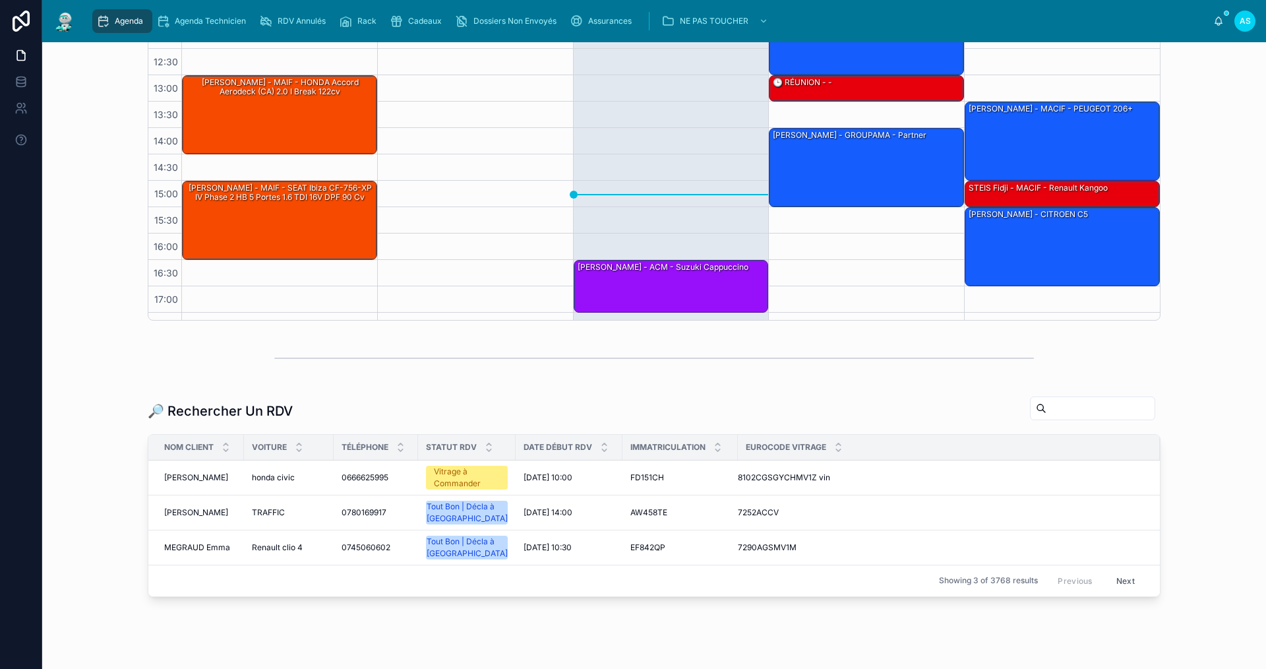
scroll to position [337, 0]
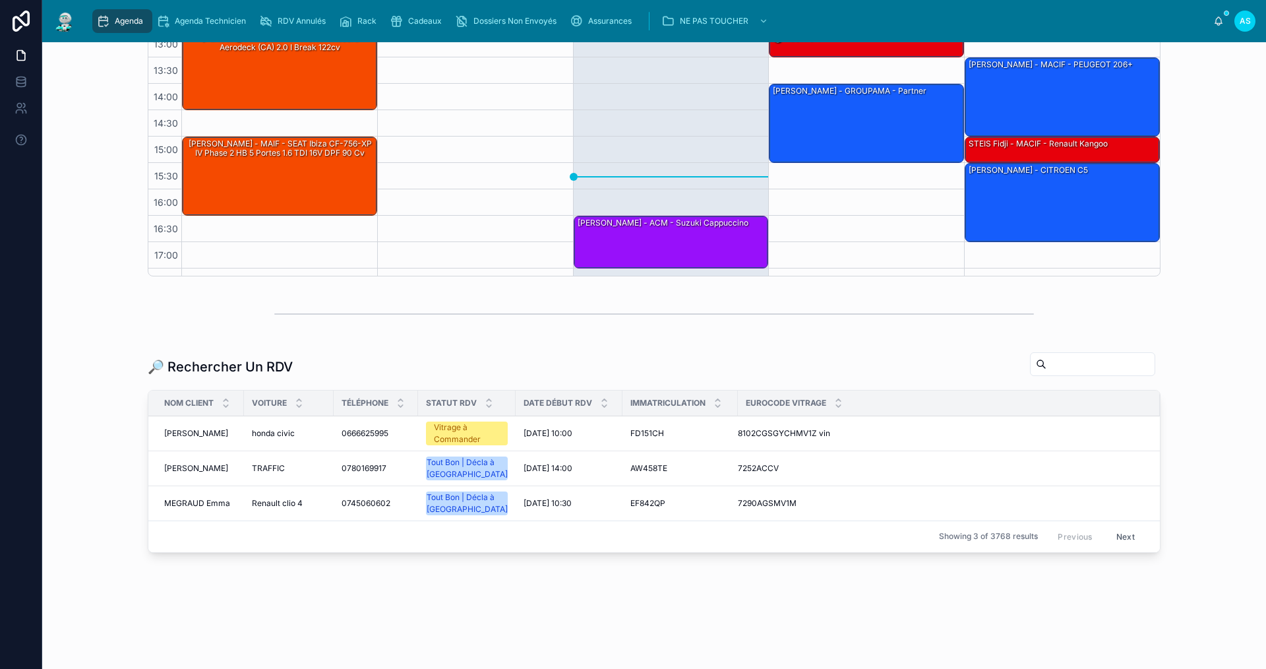
click at [444, 340] on div "Agenda Saint-Orens Filter RDV pris par Ajouter [DATE] – [DATE] [DATE] Work week…" at bounding box center [654, 176] width 1224 height 942
click at [413, 21] on span "Cadeaux" at bounding box center [425, 21] width 34 height 11
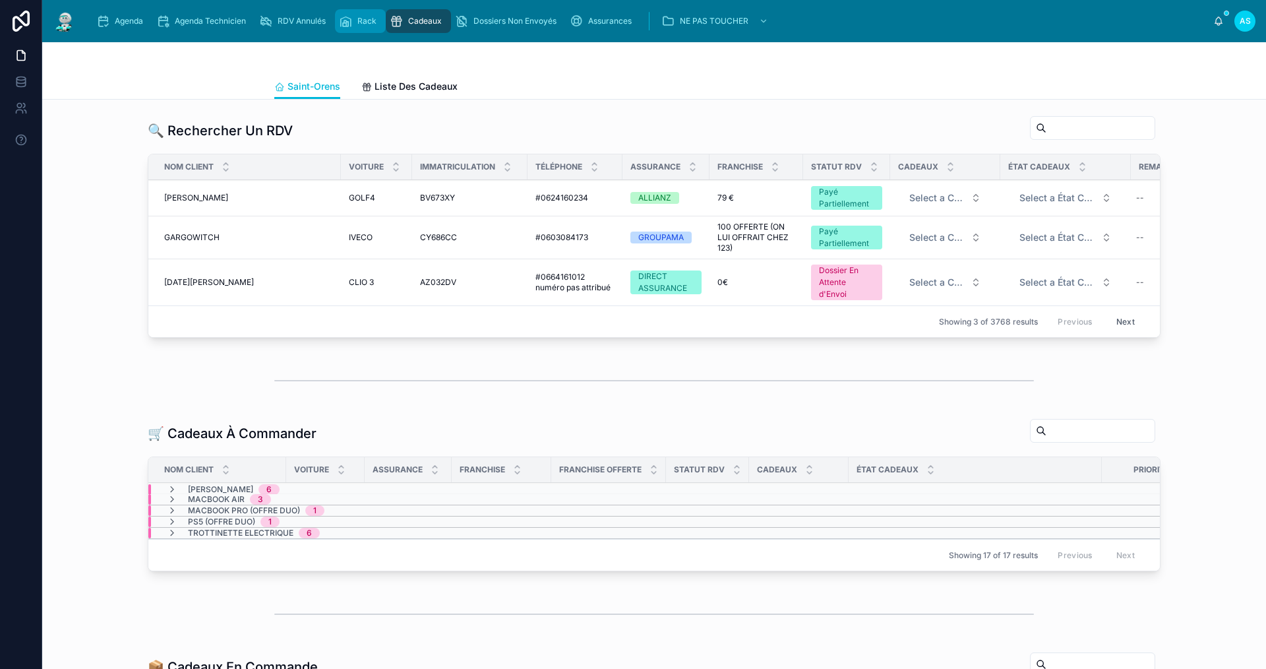
click at [370, 22] on span "Rack" at bounding box center [366, 21] width 19 height 11
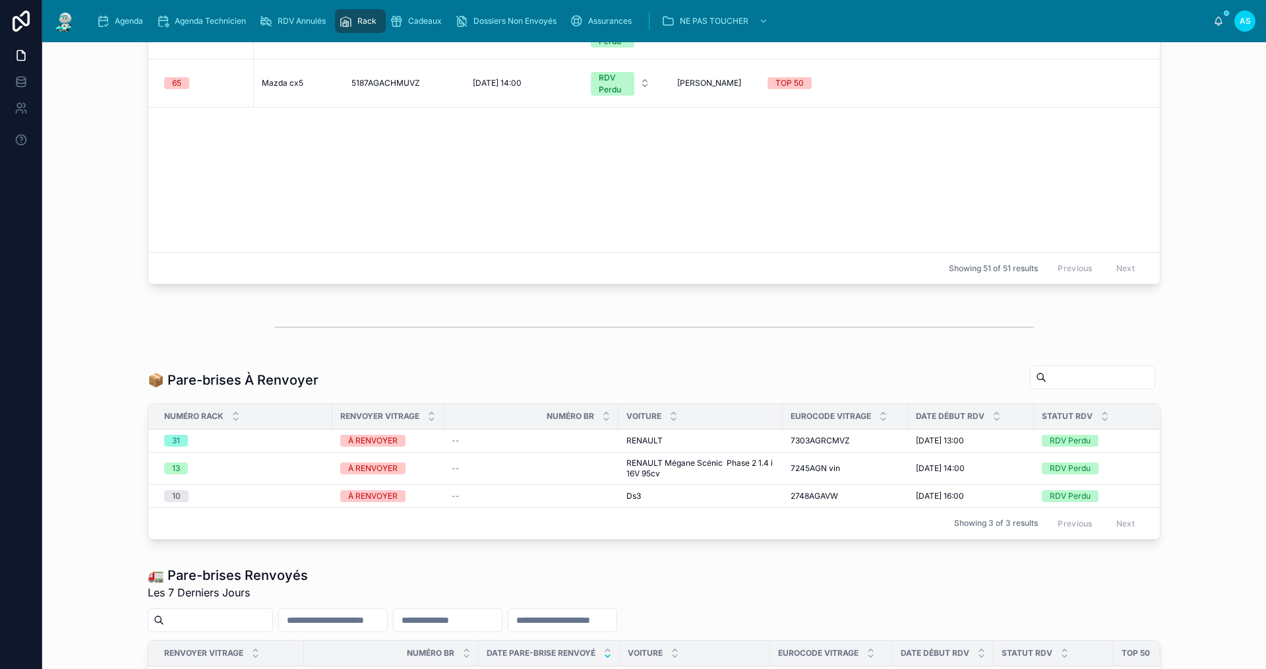
scroll to position [1417, 0]
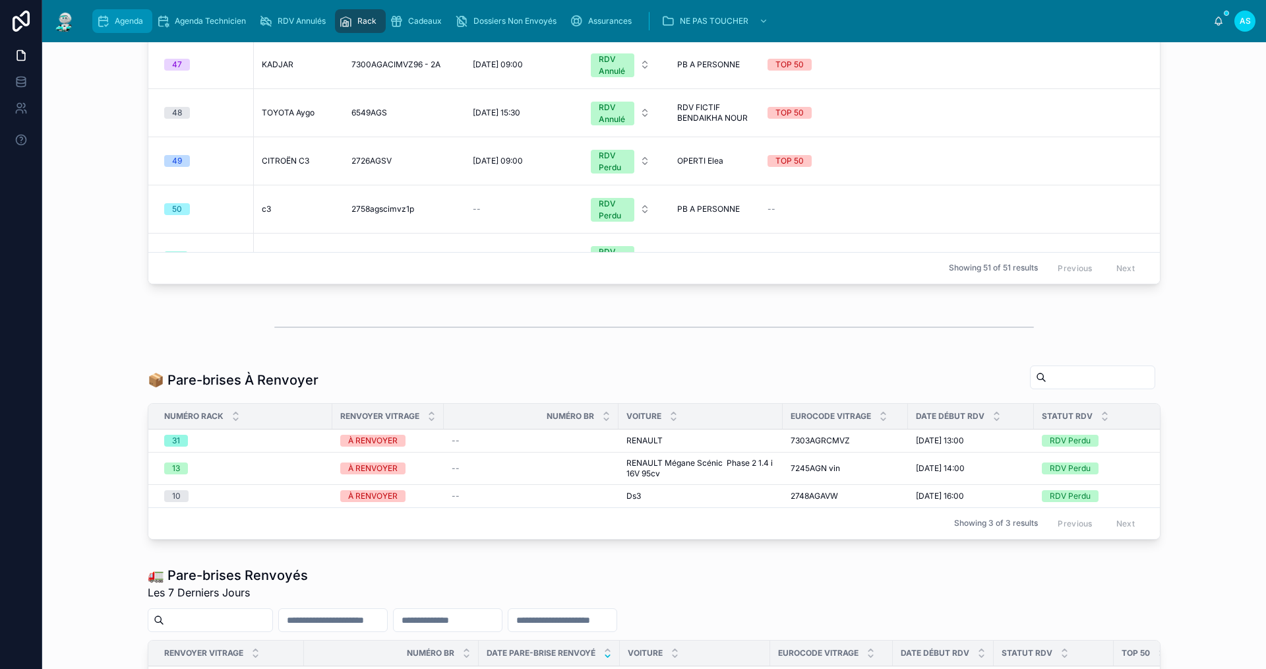
click at [133, 26] on span "Agenda" at bounding box center [129, 21] width 28 height 11
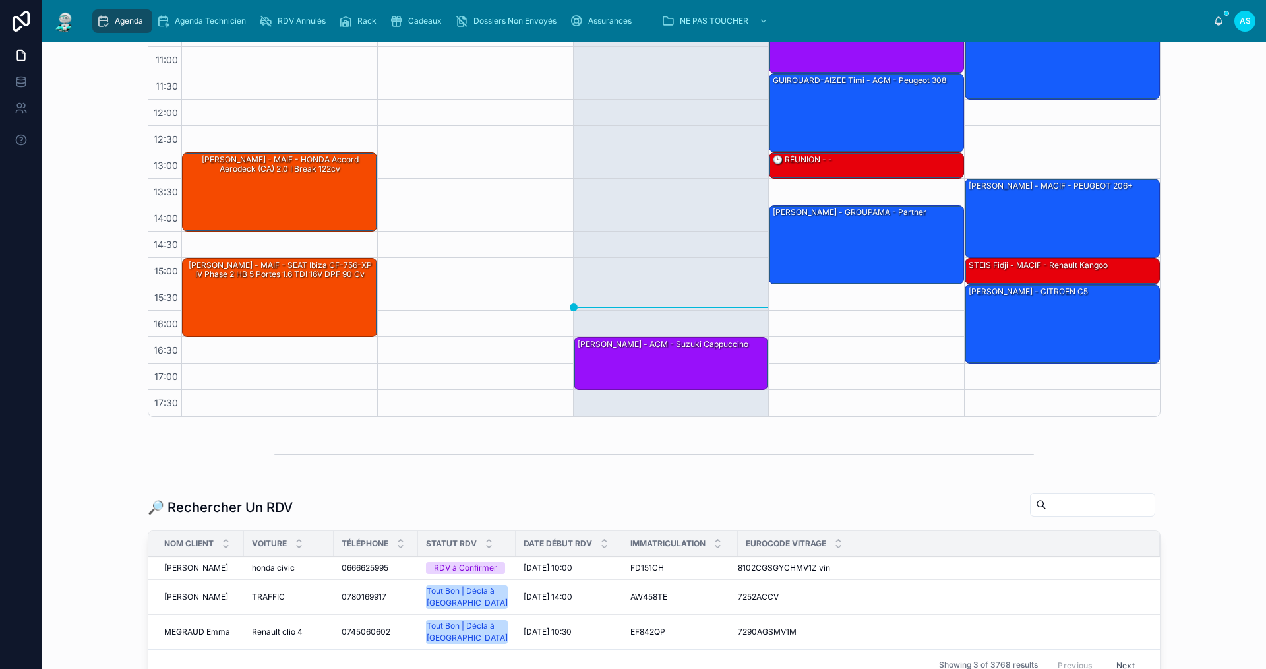
scroll to position [198, 0]
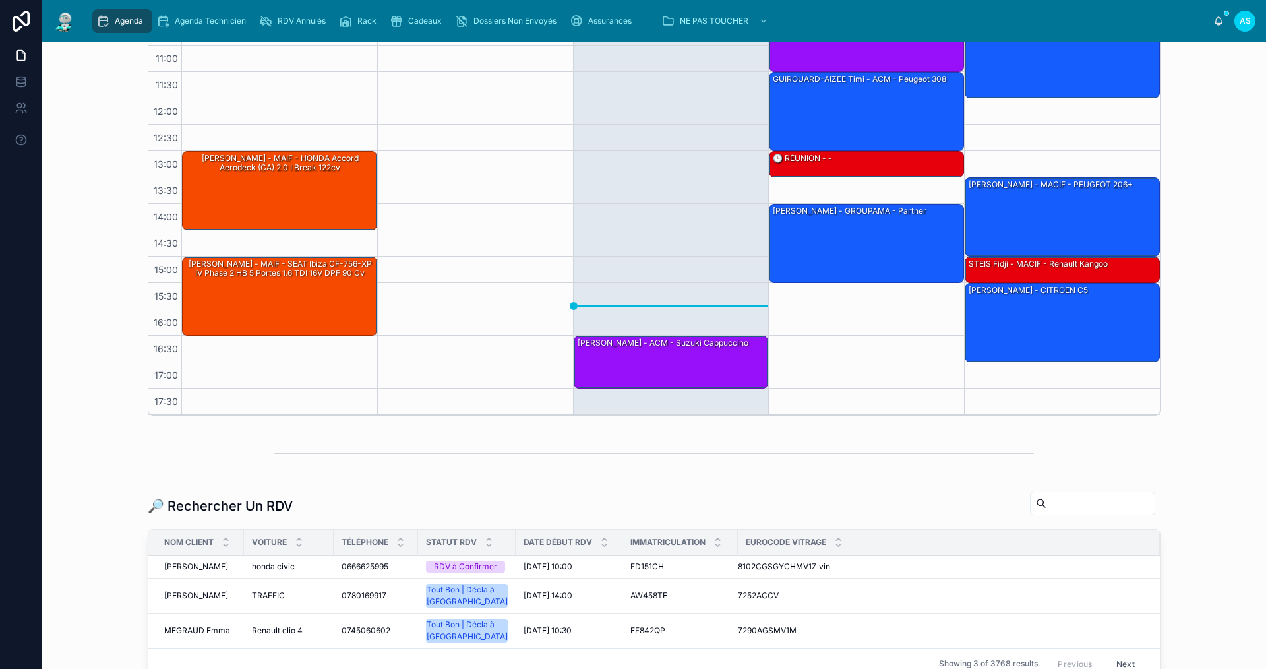
drag, startPoint x: 1063, startPoint y: 496, endPoint x: 1061, endPoint y: 504, distance: 8.3
click at [1061, 500] on input "text" at bounding box center [1100, 503] width 108 height 18
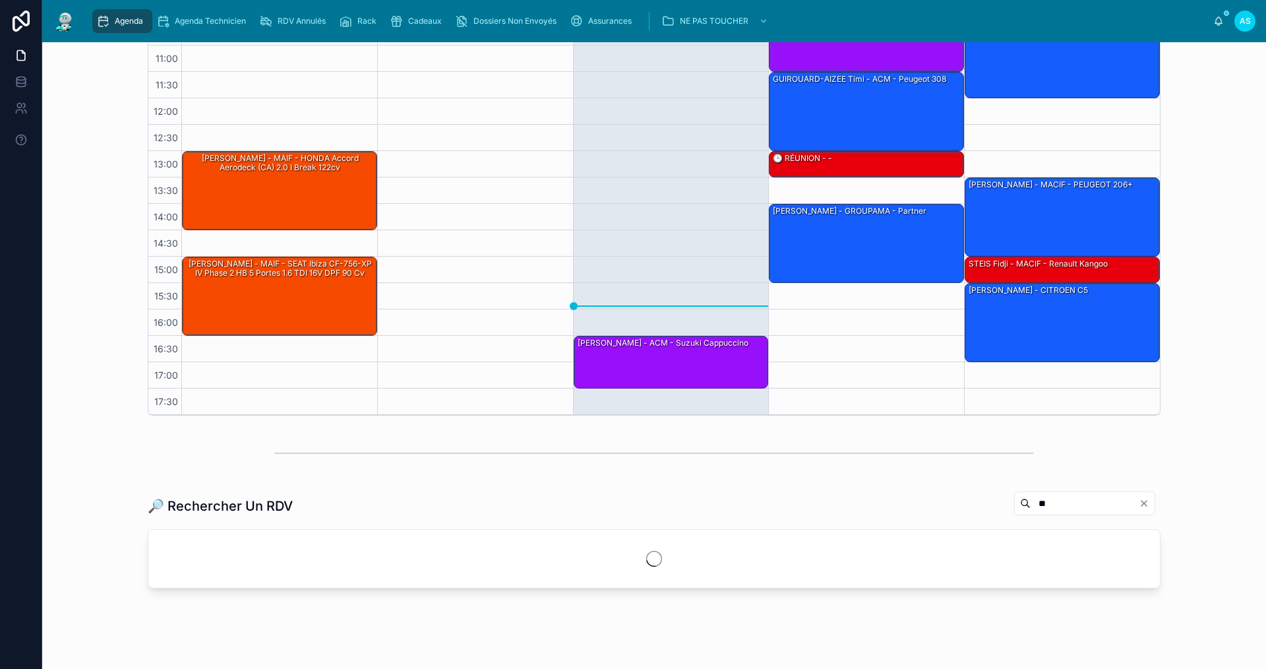
type input "*"
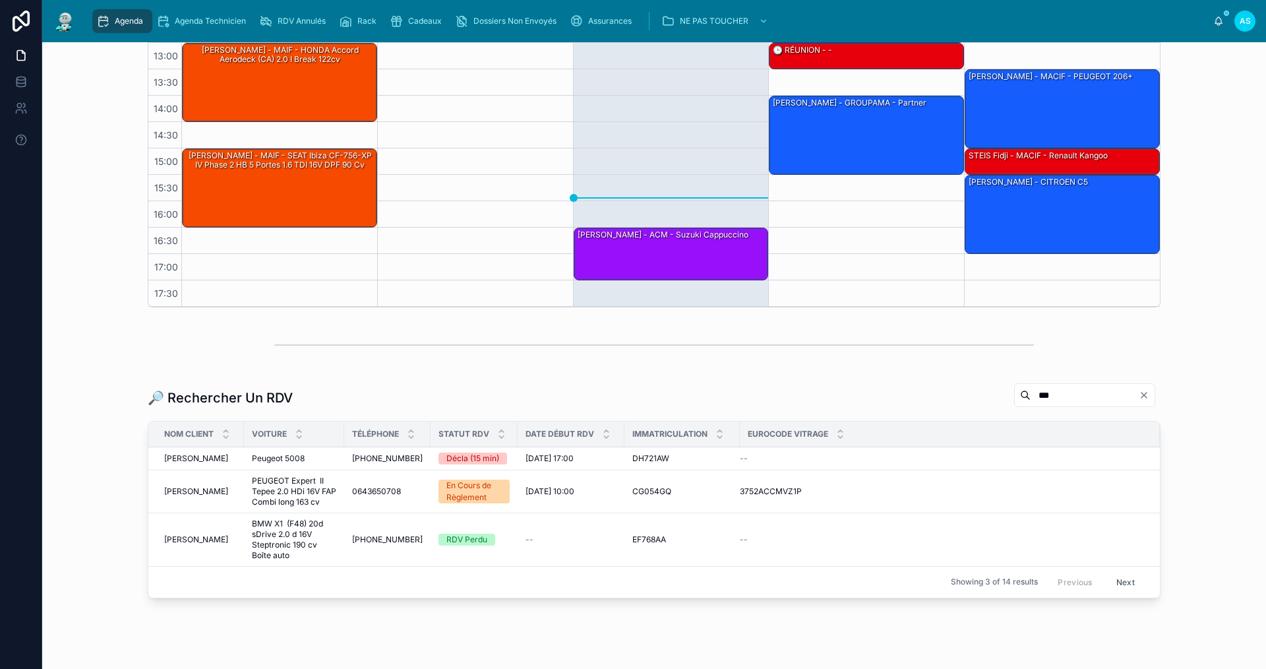
scroll to position [330, 0]
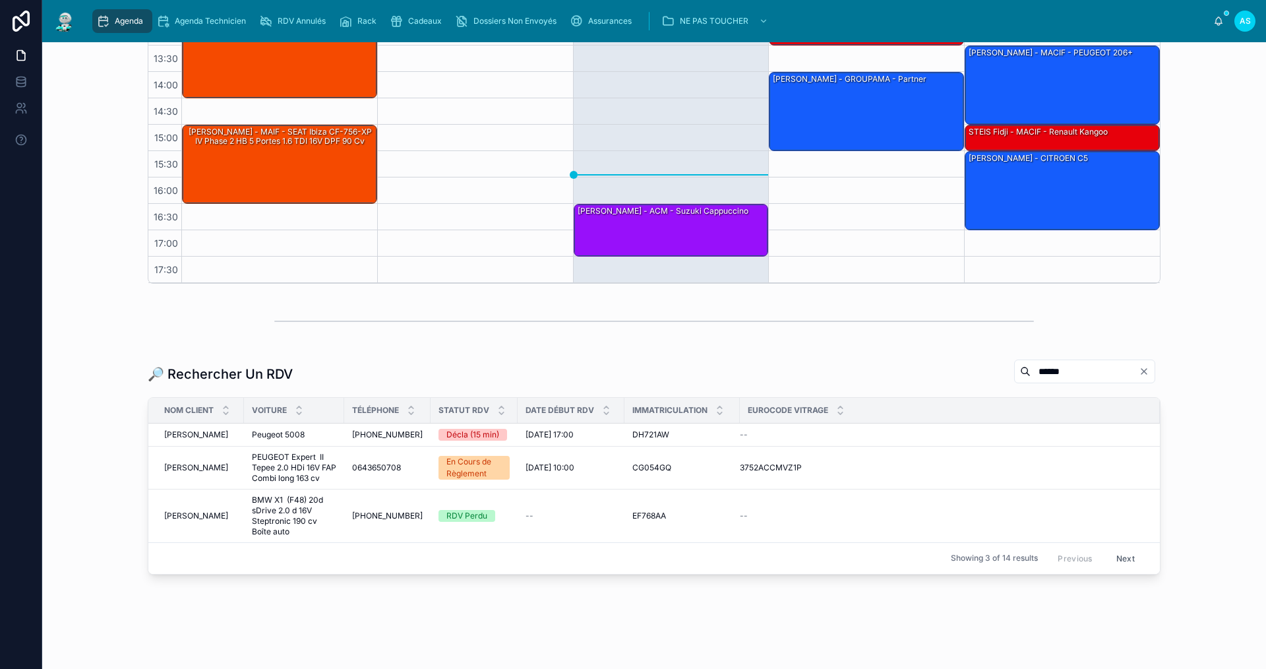
scroll to position [233, 0]
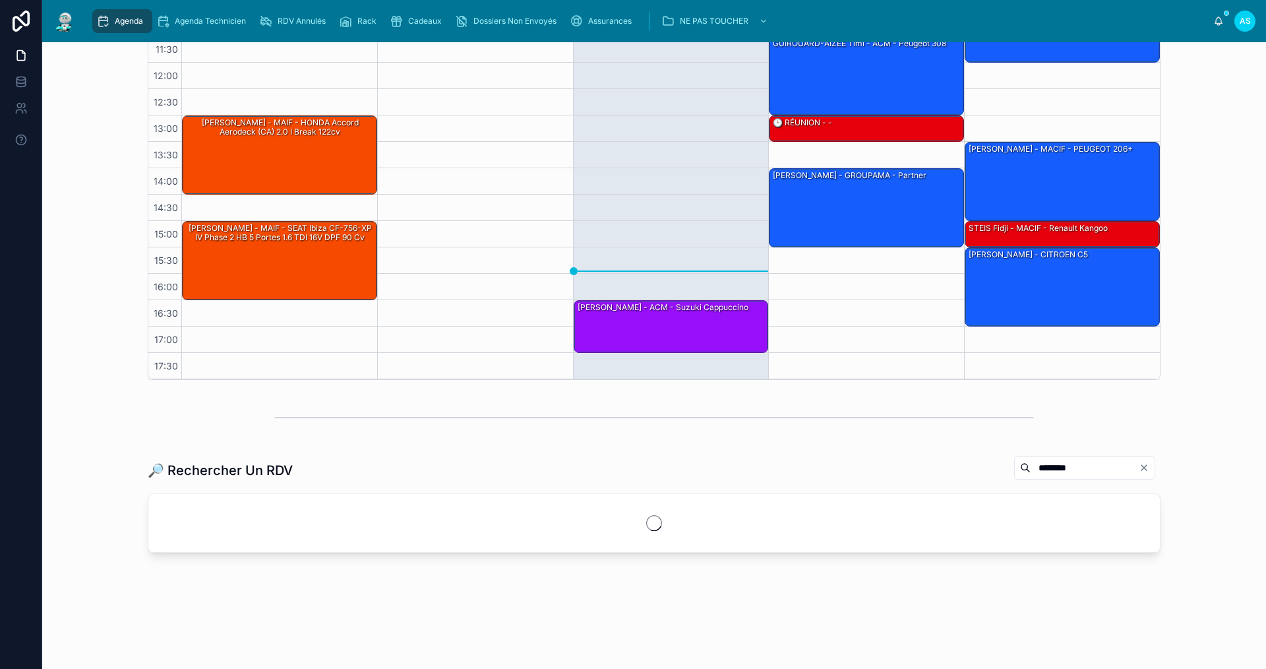
scroll to position [276, 0]
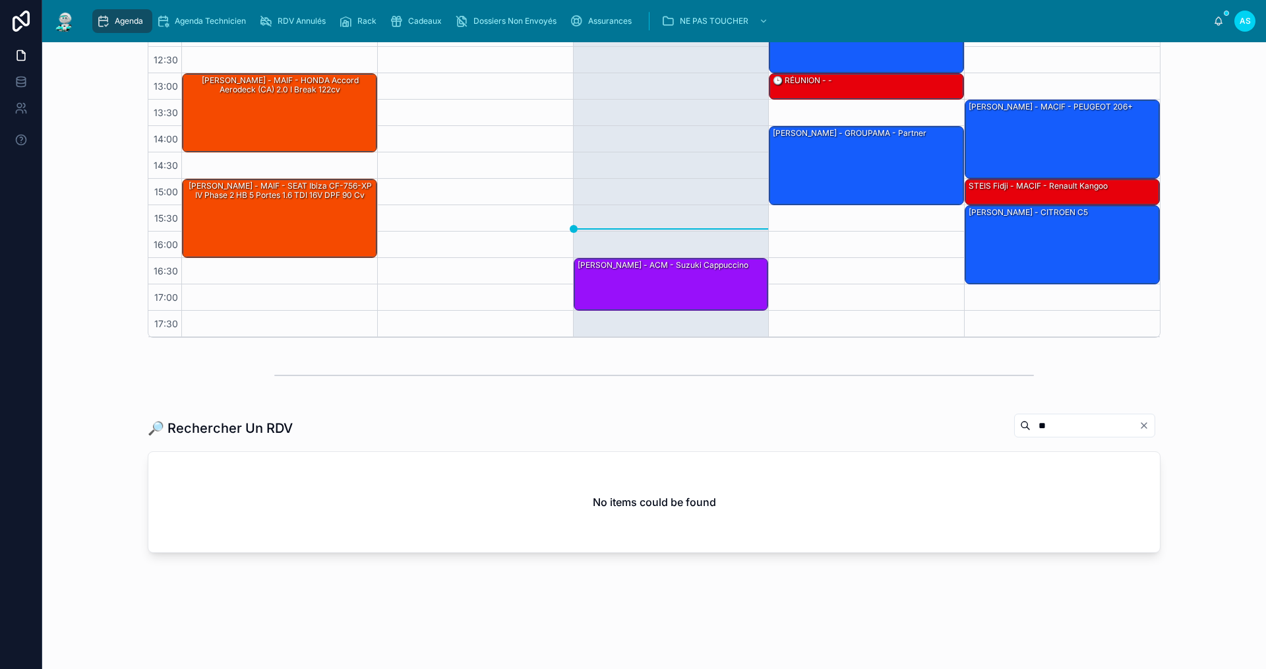
type input "*"
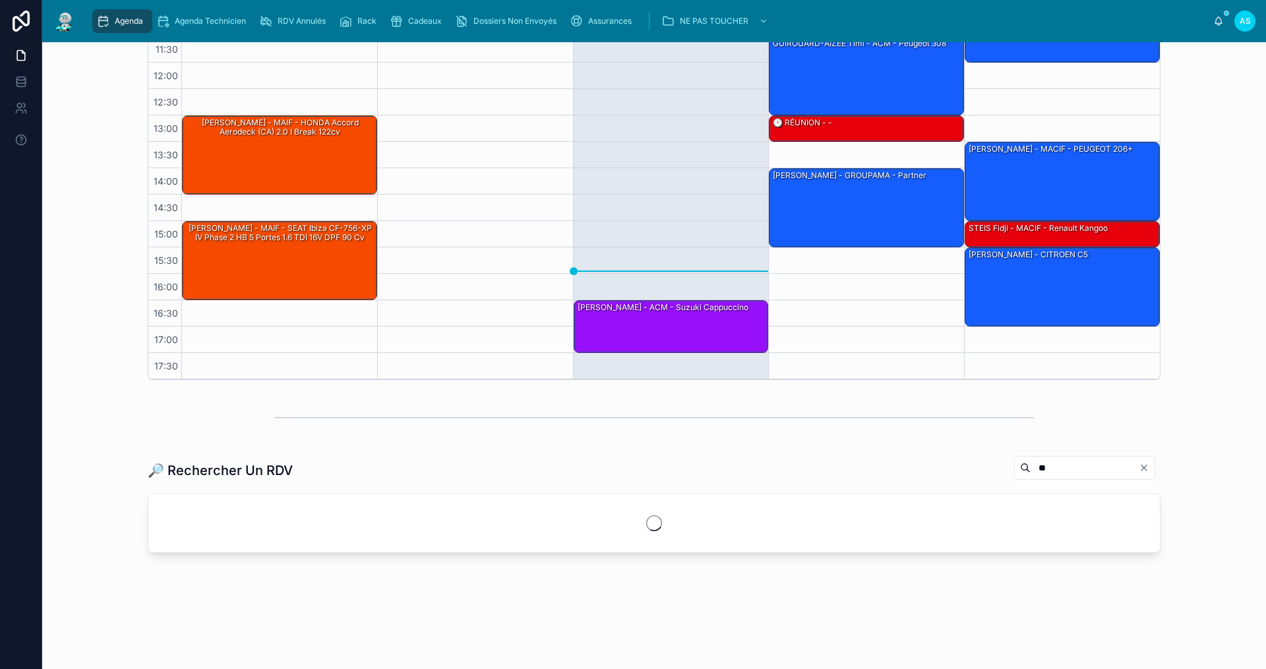
scroll to position [325, 0]
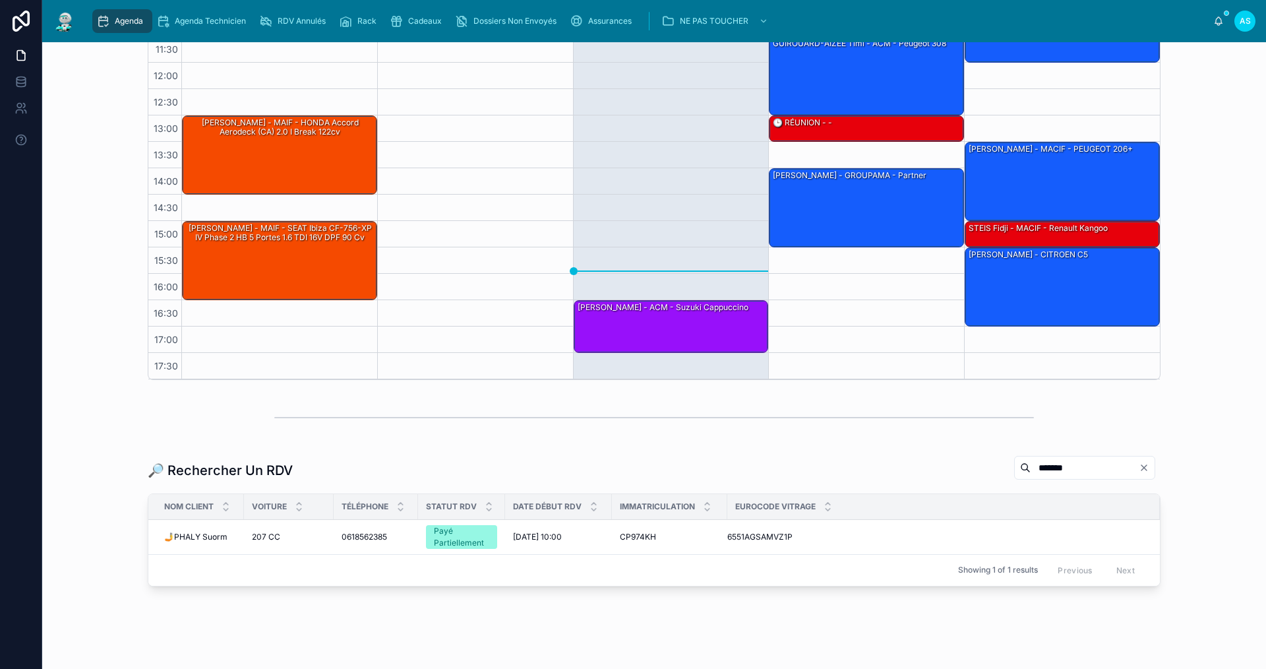
scroll to position [267, 0]
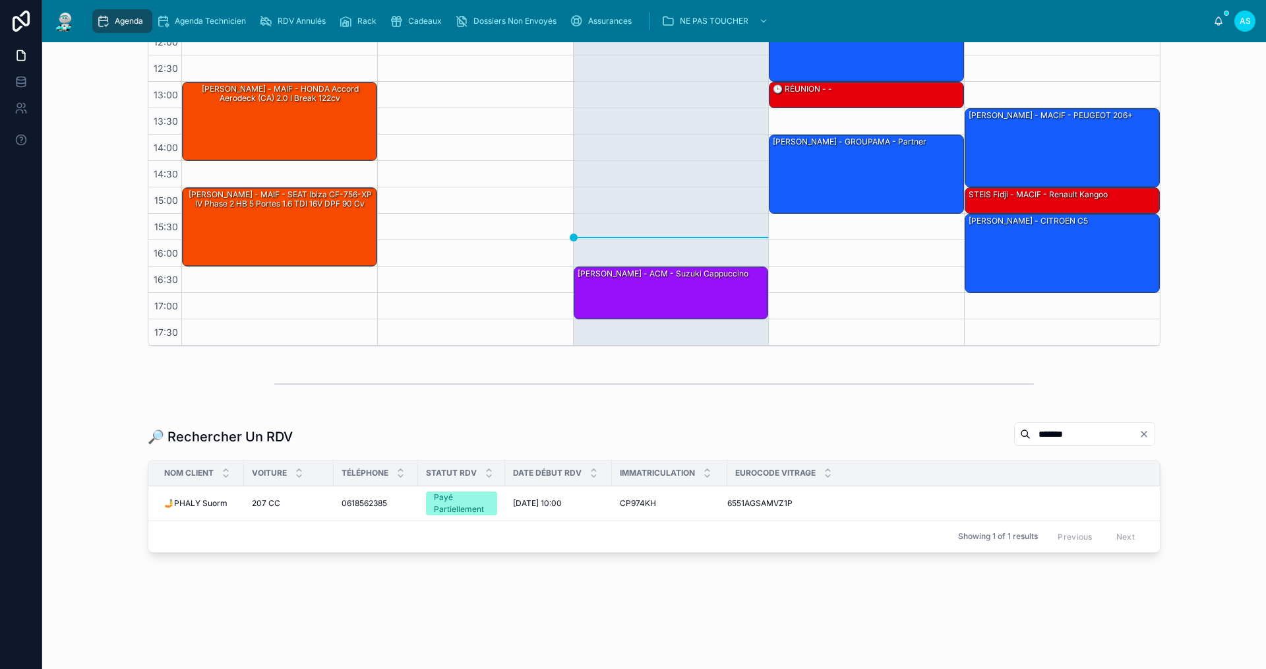
type input "*******"
click at [260, 503] on span "207 CC" at bounding box center [266, 503] width 28 height 11
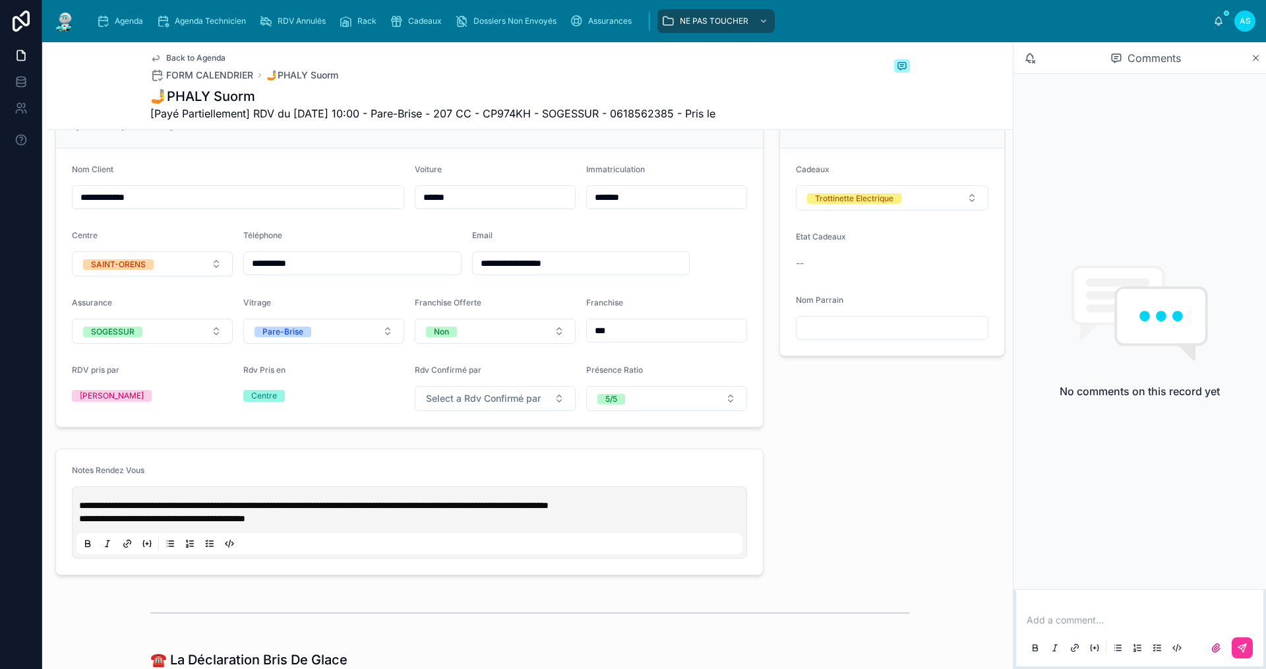
scroll to position [132, 0]
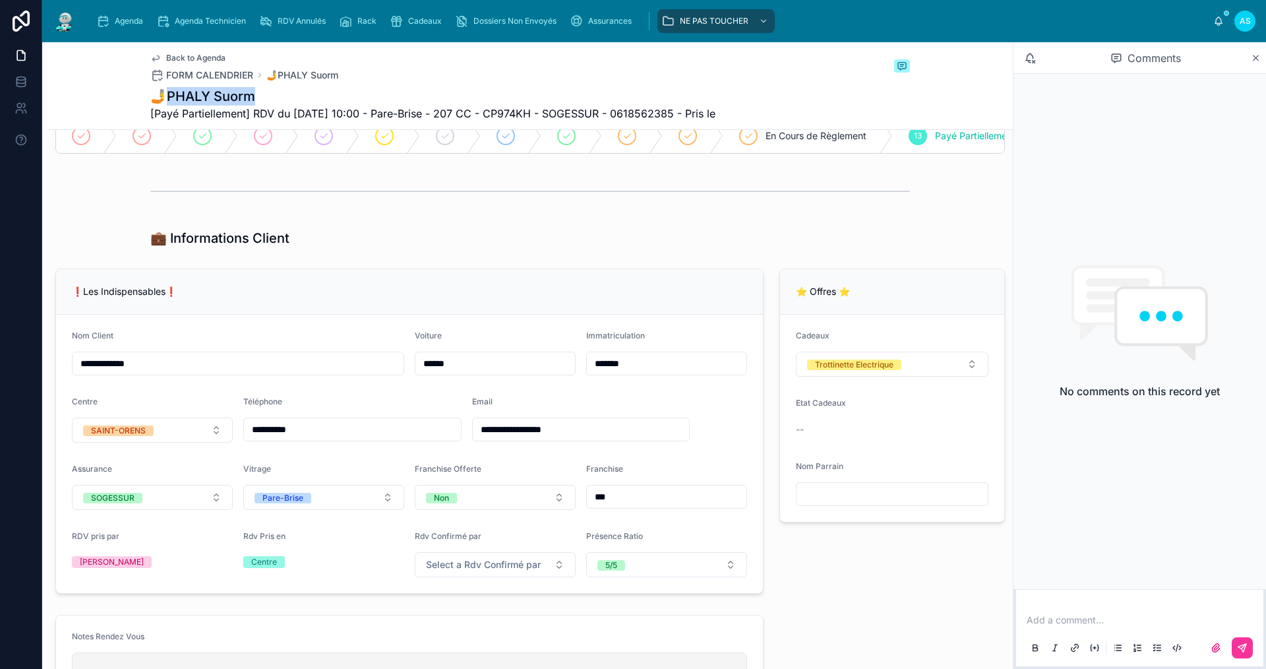
drag, startPoint x: 232, startPoint y: 93, endPoint x: 166, endPoint y: 85, distance: 66.4
click at [166, 85] on div "Back to Agenda FORM CALENDRIER 🤳PHALY Suorm 🤳PHALY Suorm [Payé Partiellement] R…" at bounding box center [529, 85] width 759 height 87
copy h1 "HALY Suorm"
click at [407, 18] on div "Cadeaux" at bounding box center [418, 21] width 57 height 21
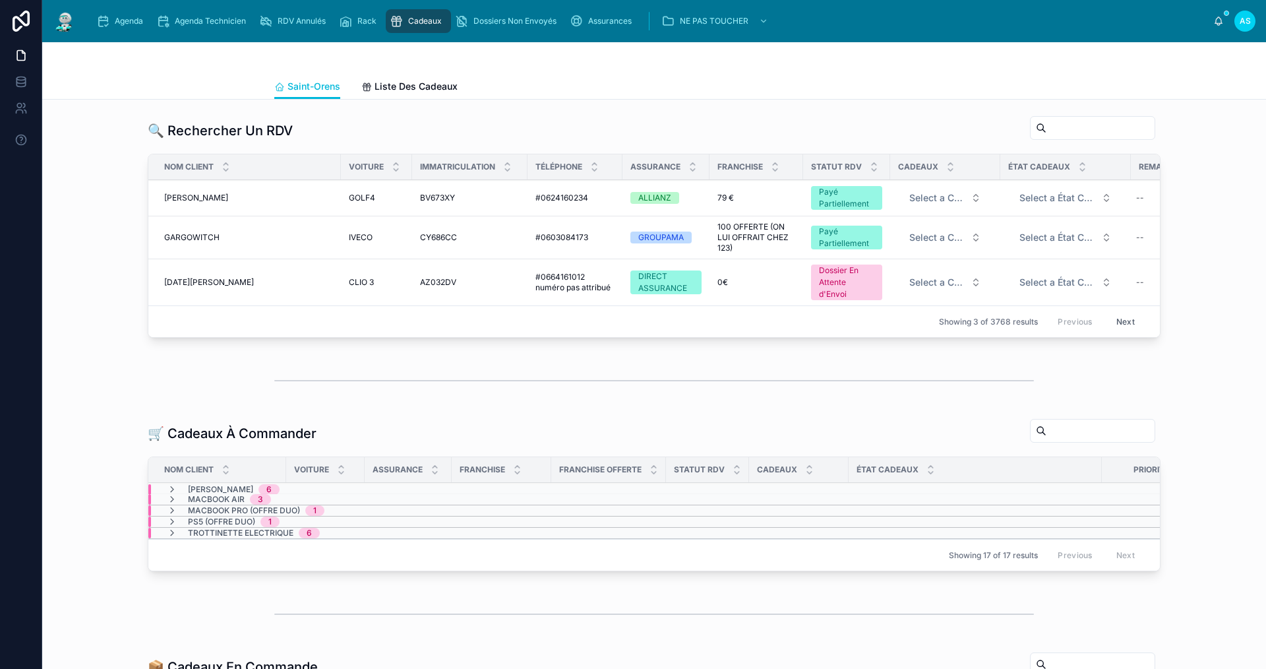
click at [1056, 129] on input "text" at bounding box center [1100, 128] width 108 height 18
paste input "**********"
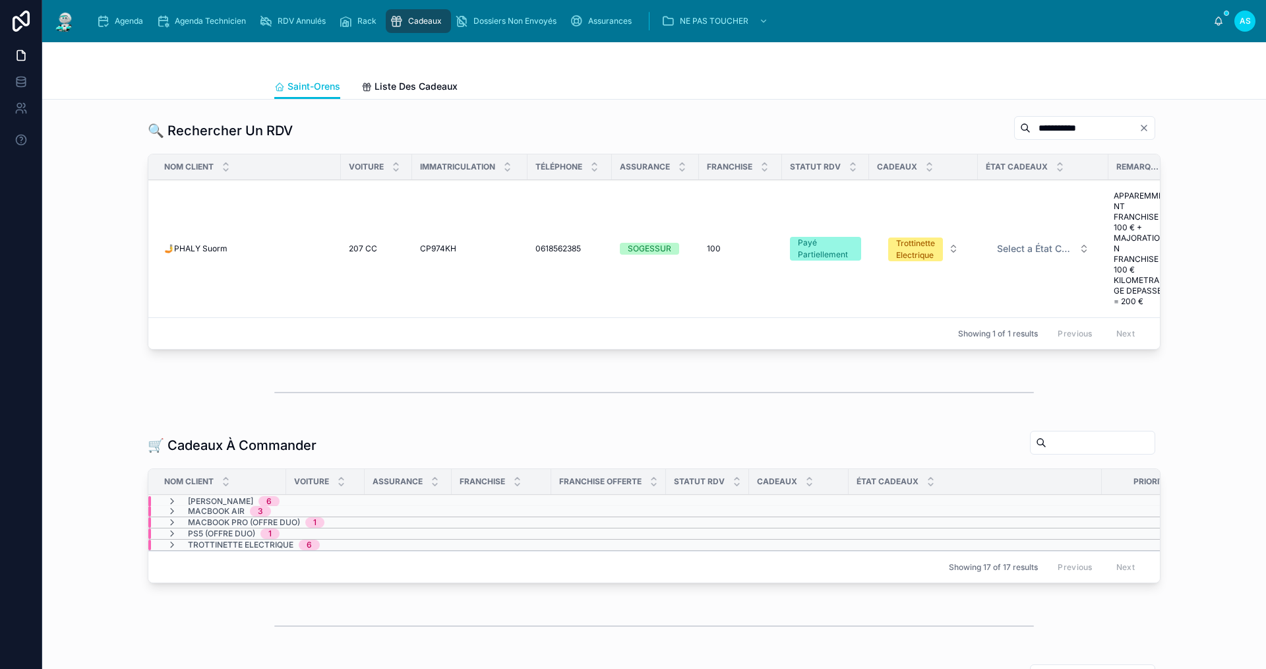
type input "**********"
click at [197, 251] on span "🤳PHALY Suorm" at bounding box center [195, 248] width 63 height 11
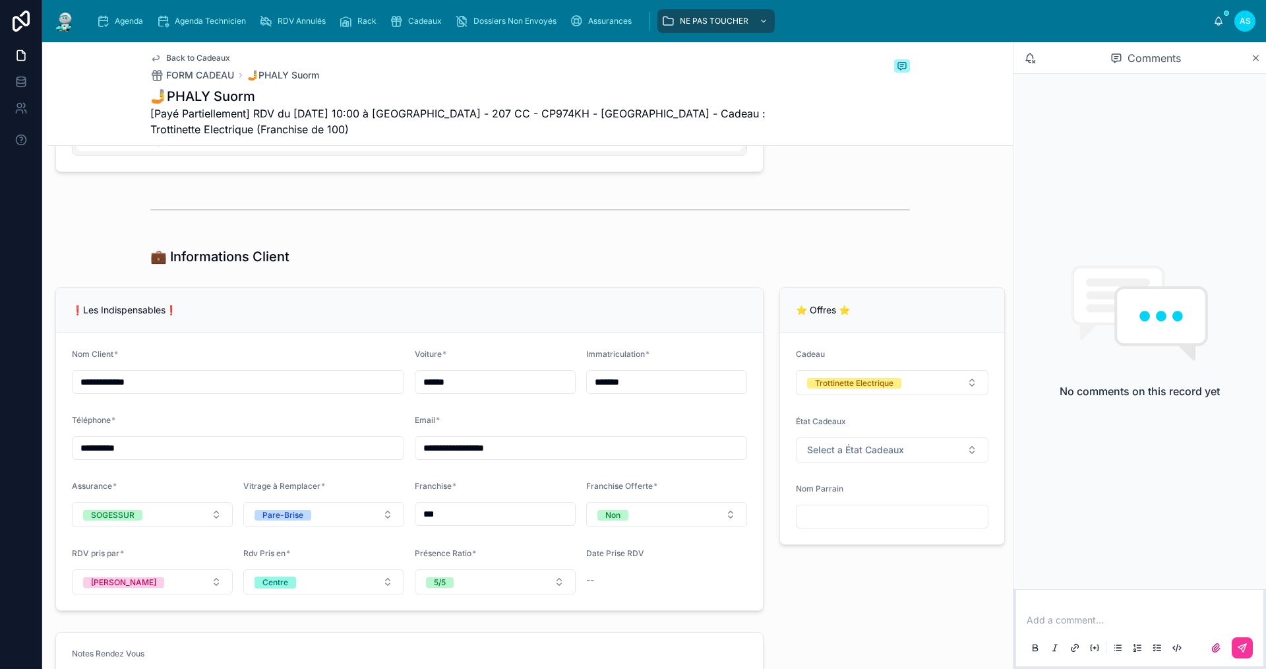
scroll to position [791, 0]
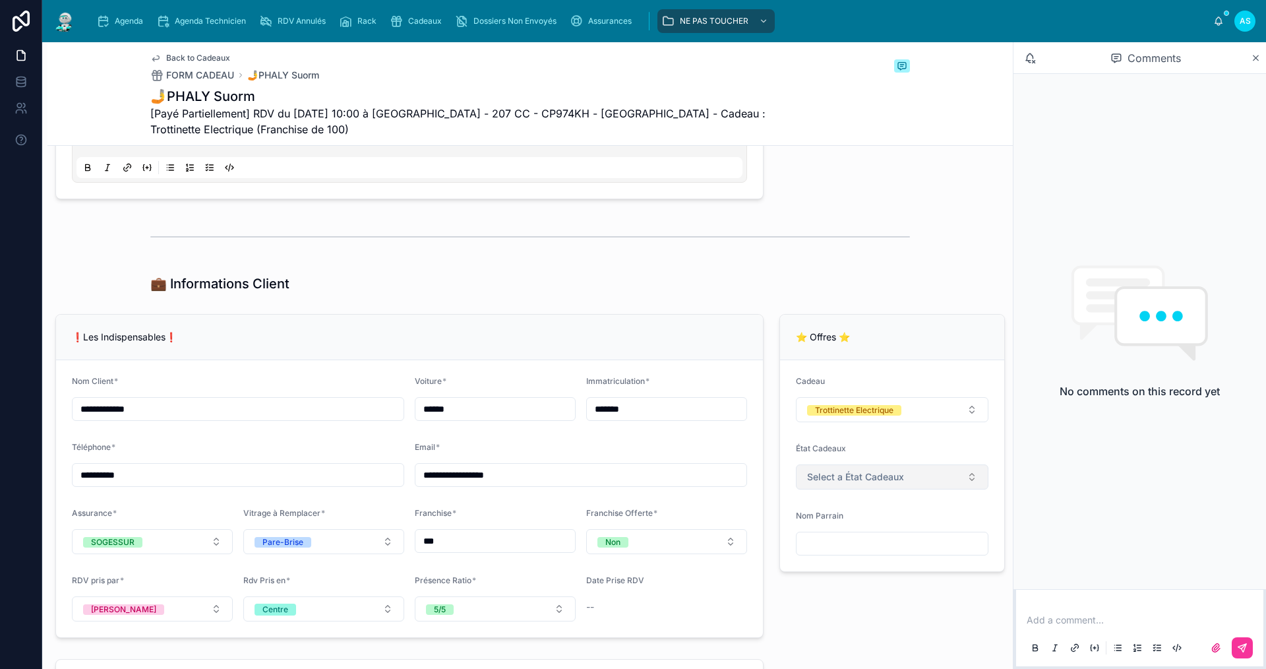
click at [843, 483] on span "Select a État Cadeaux" at bounding box center [855, 476] width 97 height 13
click at [858, 539] on div "A COMMANDER" at bounding box center [835, 538] width 61 height 11
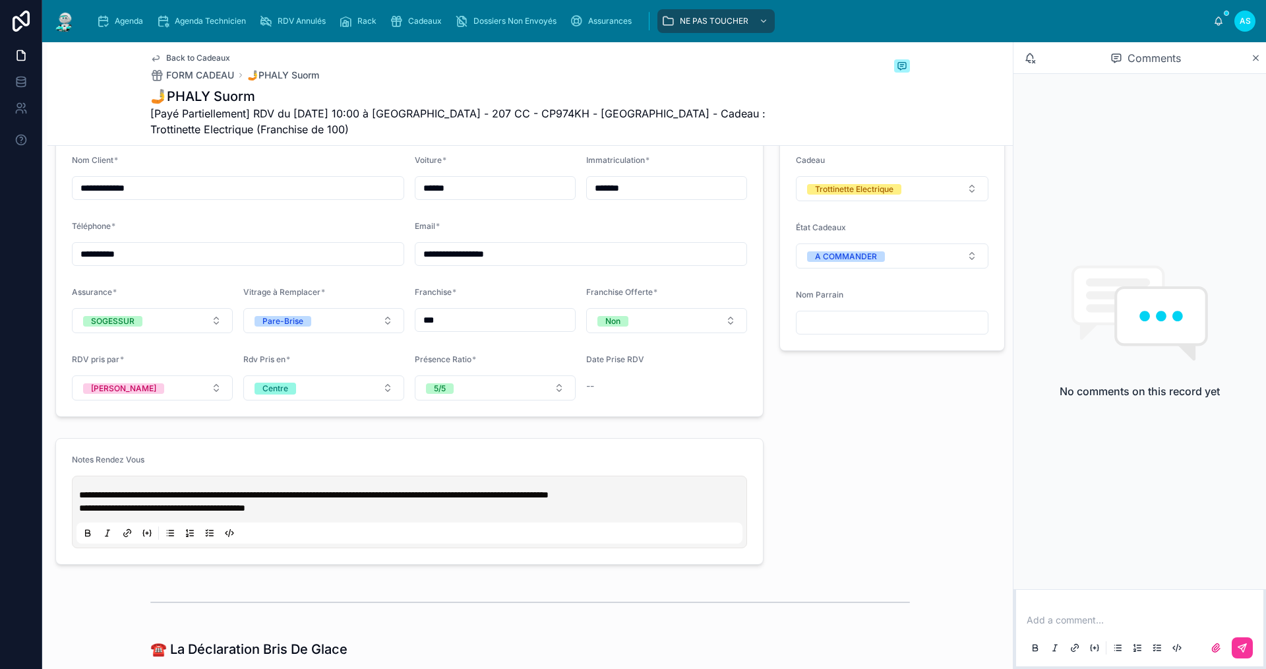
scroll to position [989, 0]
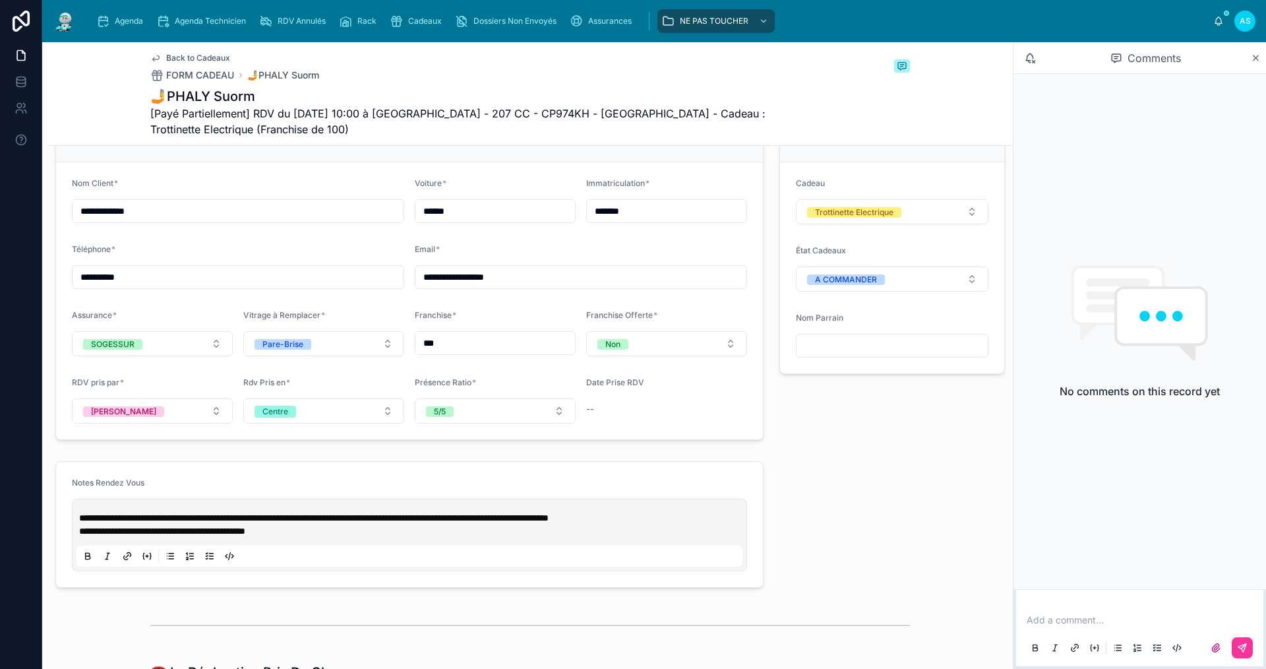
click at [1058, 619] on p at bounding box center [1141, 619] width 231 height 13
click at [1247, 648] on button at bounding box center [1242, 647] width 21 height 21
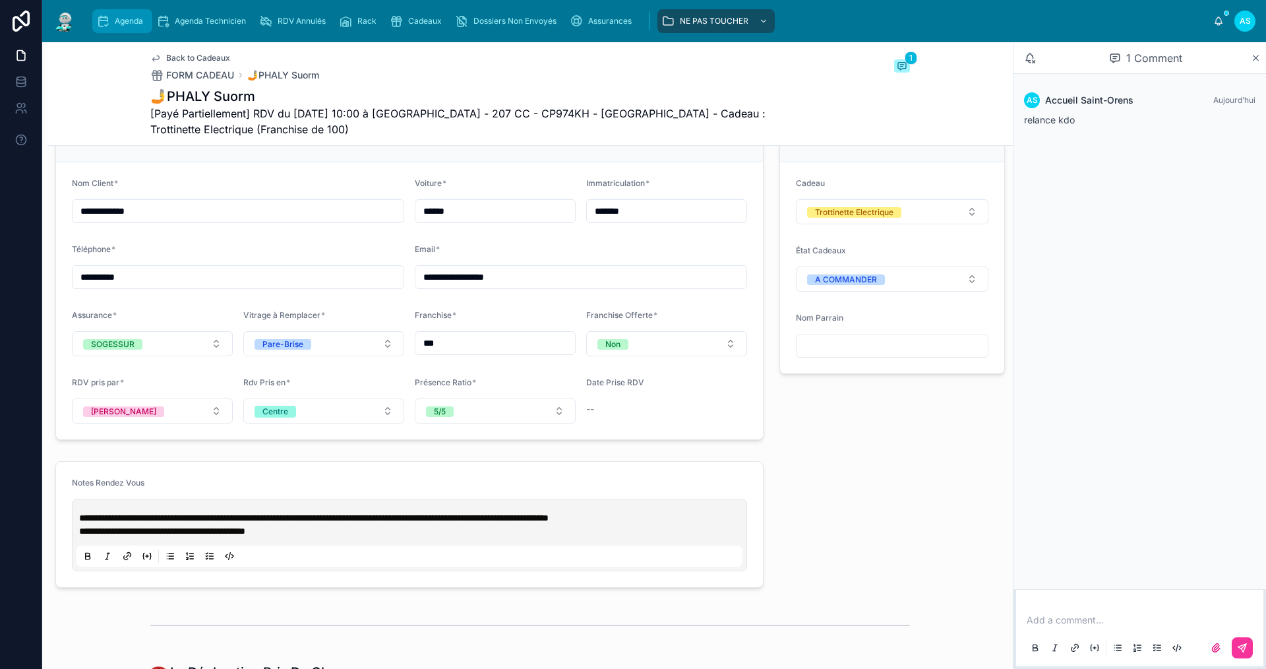
click at [109, 13] on div "Agenda" at bounding box center [122, 21] width 52 height 21
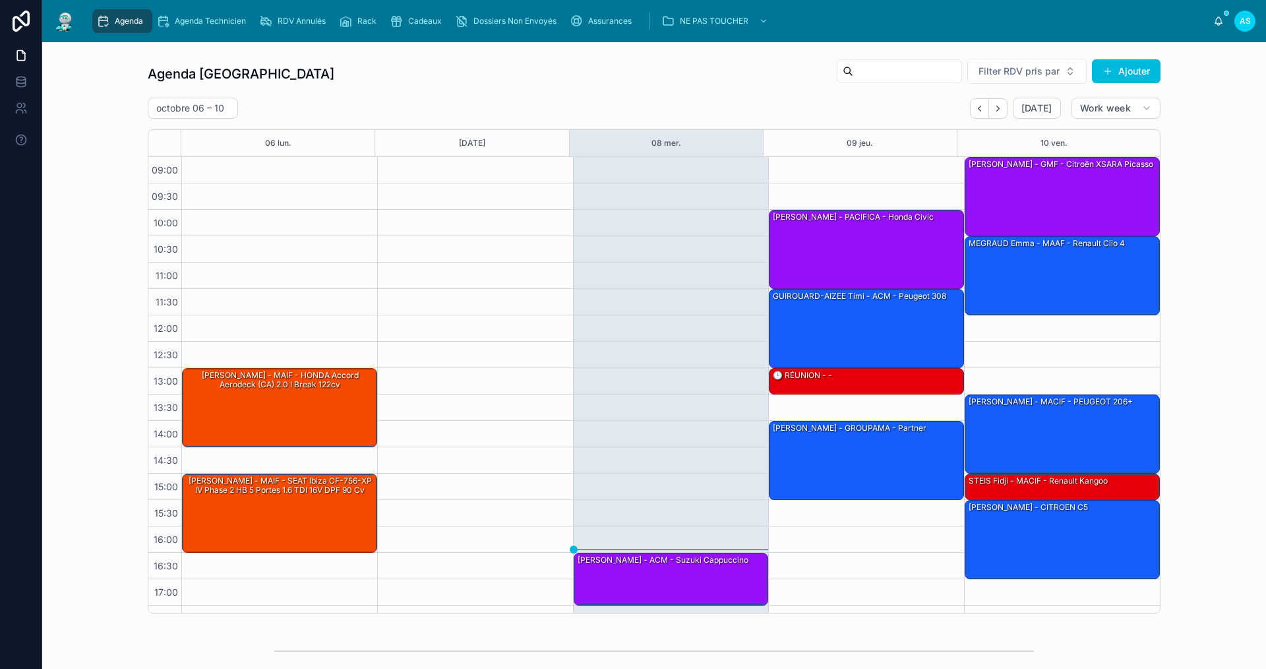
scroll to position [19, 0]
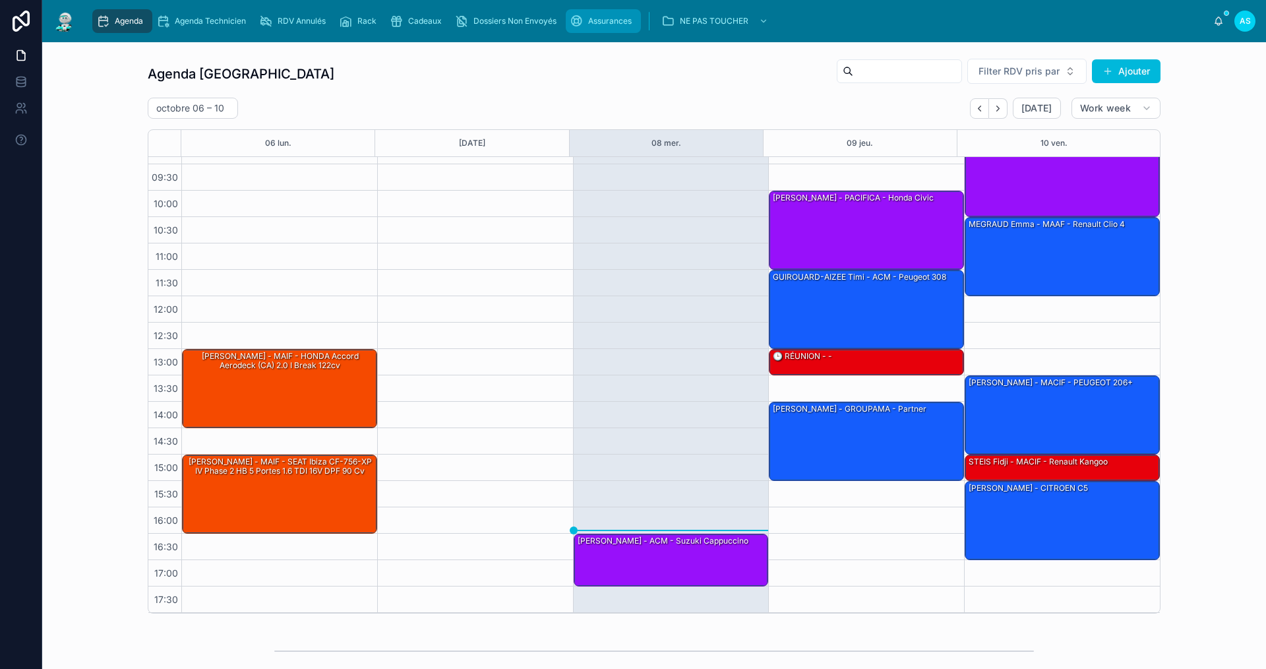
click at [587, 15] on div "Assurances" at bounding box center [603, 21] width 67 height 21
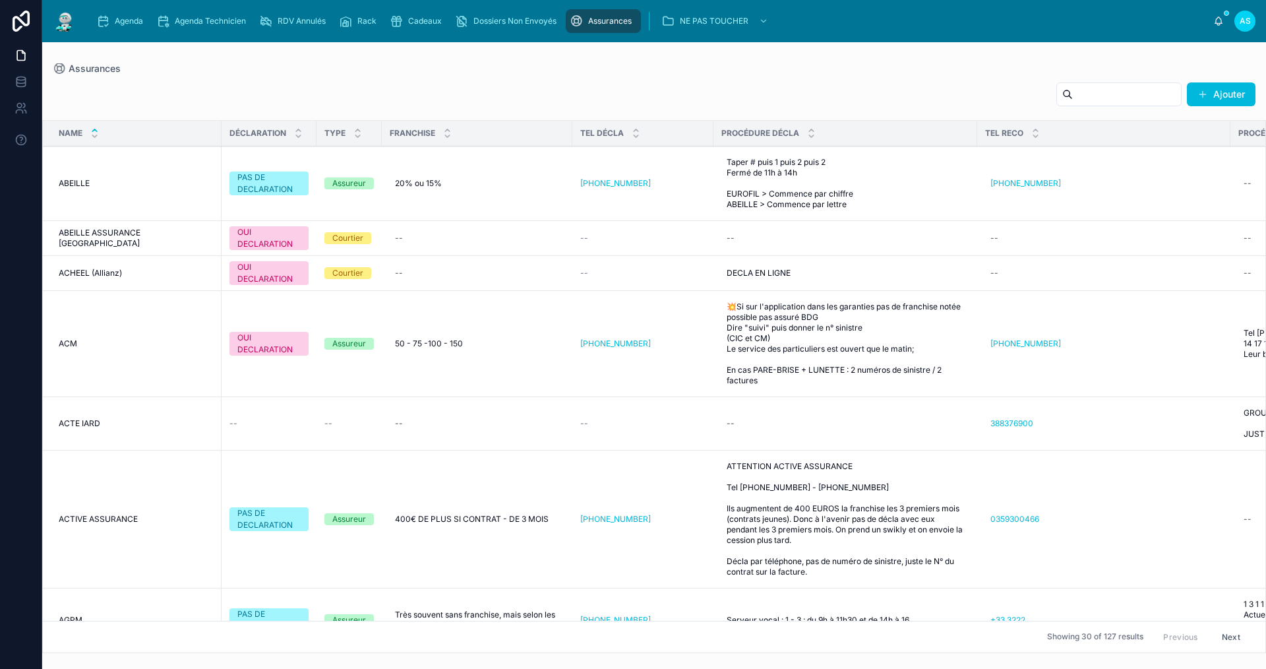
click at [1098, 90] on input "text" at bounding box center [1127, 94] width 108 height 18
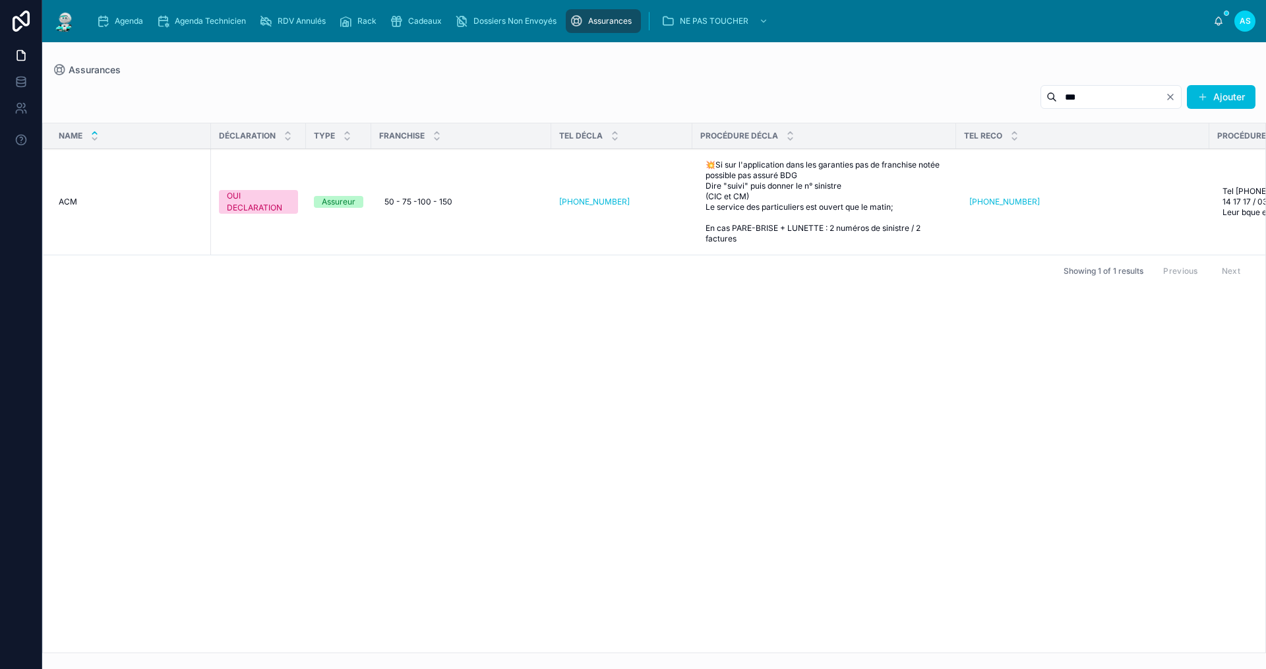
type input "***"
click at [988, 512] on div "Name DÉCLARATION TYPE FRANCHISE TEL DÉCLA PROCÉDURE DÉCLA TEL RECO PROCÉDURE RE…" at bounding box center [654, 387] width 1222 height 529
click at [123, 26] on span "Agenda" at bounding box center [129, 21] width 28 height 11
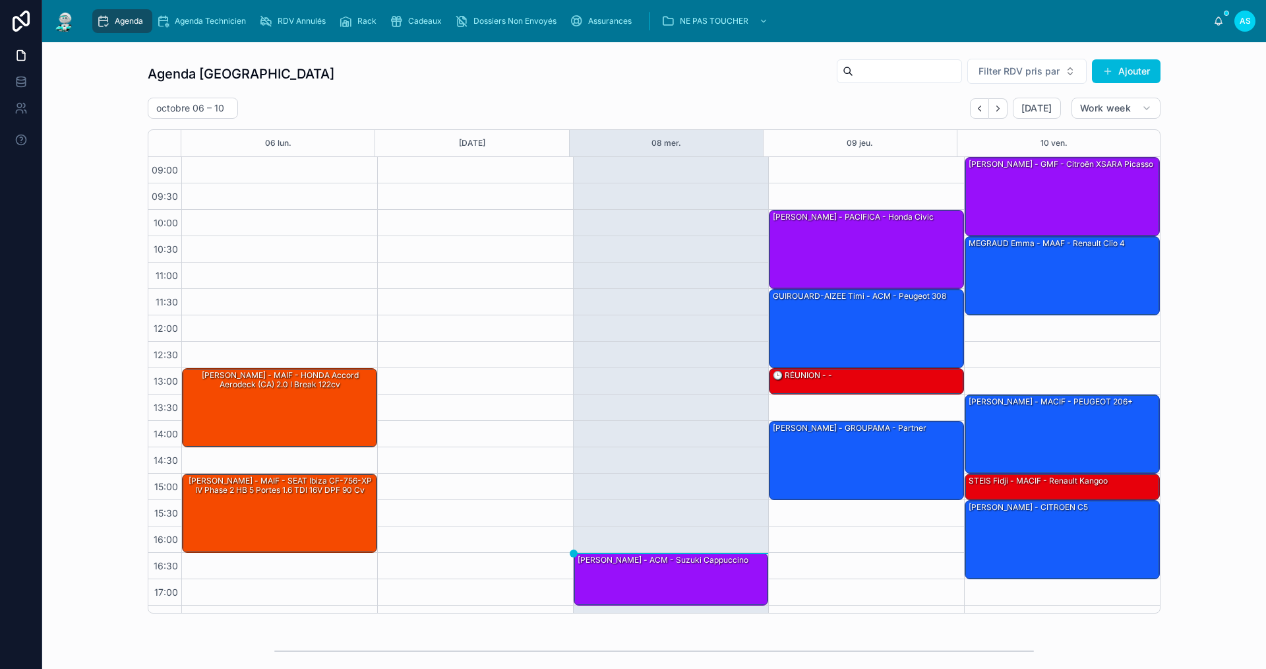
scroll to position [19, 0]
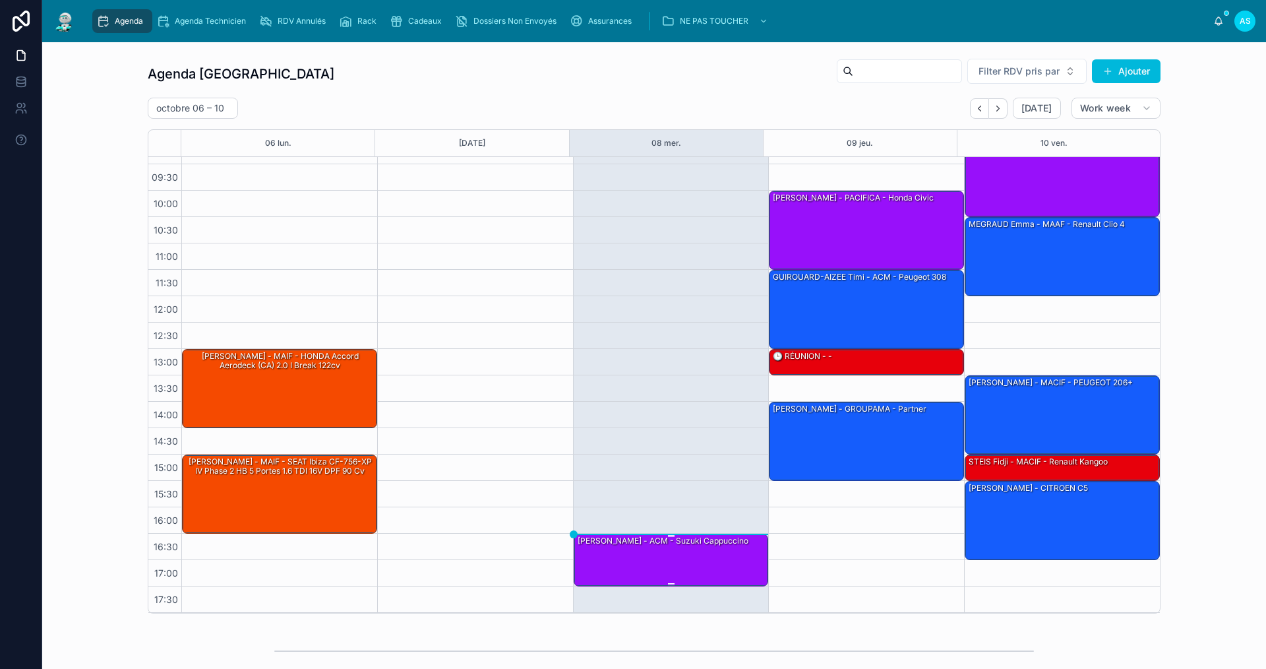
click at [693, 550] on div "[PERSON_NAME] - ACM - suzuki cappuccino" at bounding box center [671, 559] width 191 height 50
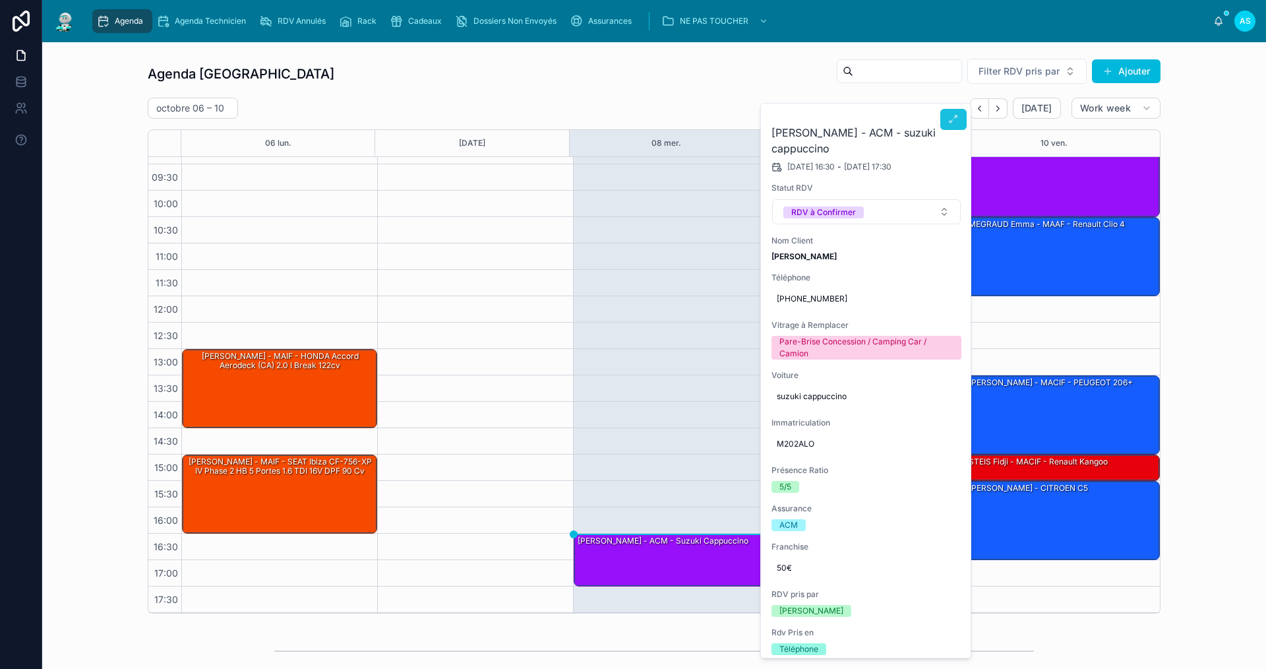
click at [942, 119] on button at bounding box center [953, 119] width 26 height 21
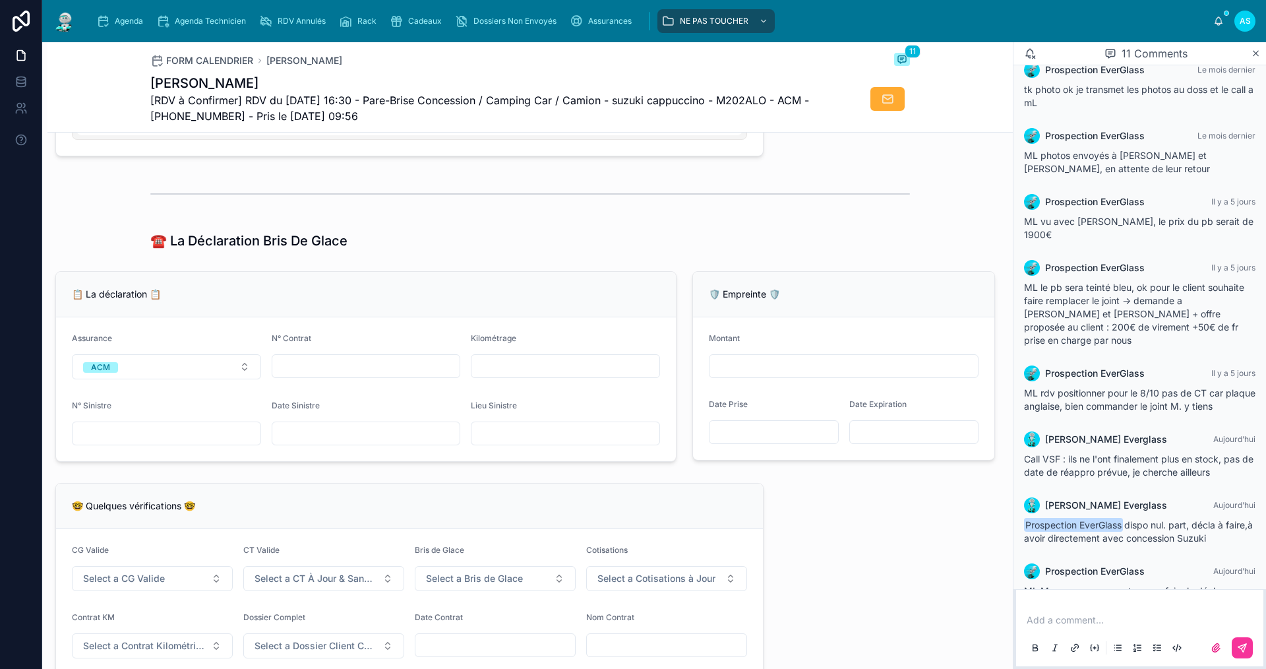
scroll to position [857, 0]
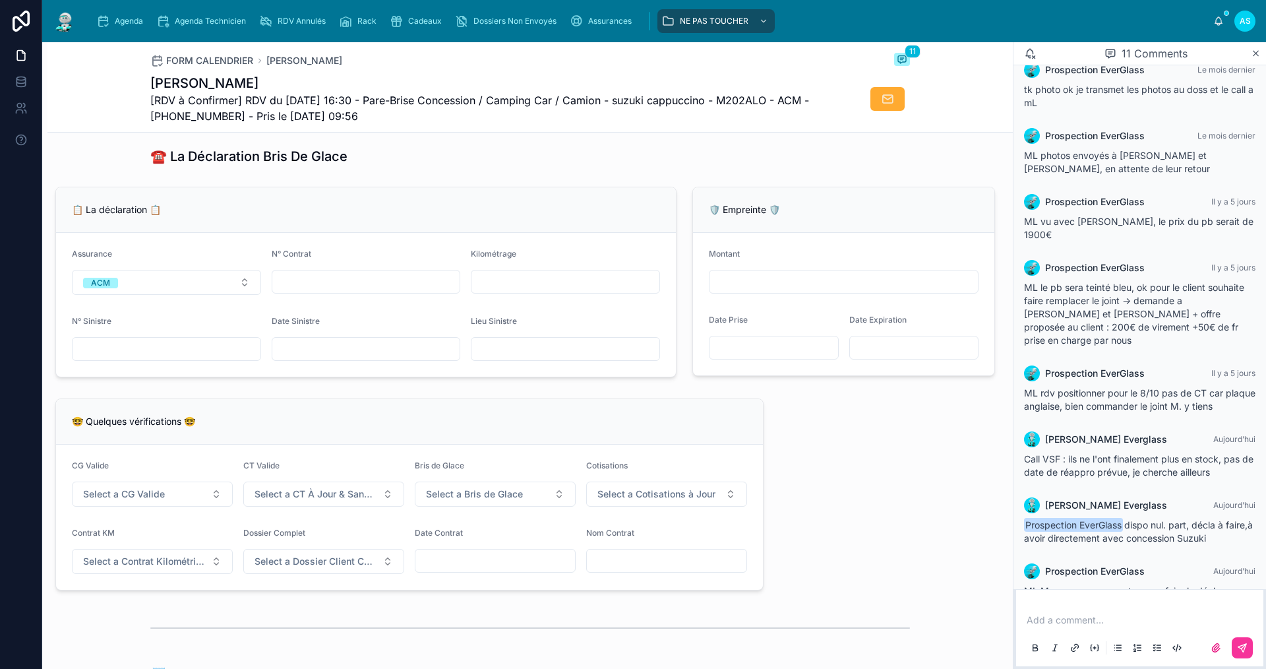
click at [355, 361] on div at bounding box center [366, 349] width 189 height 24
click at [355, 358] on input "text" at bounding box center [366, 349] width 188 height 18
type input "**********"
click at [416, 289] on input "text" at bounding box center [366, 281] width 188 height 18
type input "*"
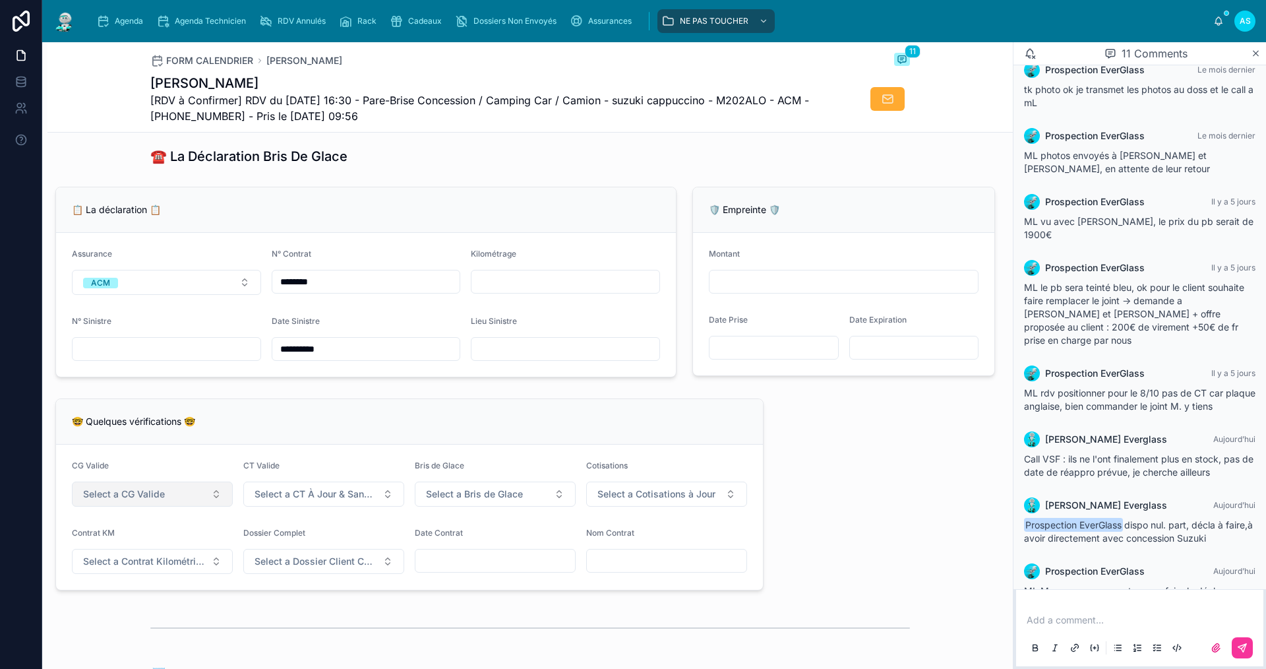
type input "********"
click at [92, 500] on span "Select a CG Valide" at bounding box center [124, 493] width 82 height 13
click at [96, 500] on span "Select a CG Valide" at bounding box center [124, 493] width 82 height 13
click at [154, 358] on input "text" at bounding box center [167, 349] width 188 height 18
type input "**********"
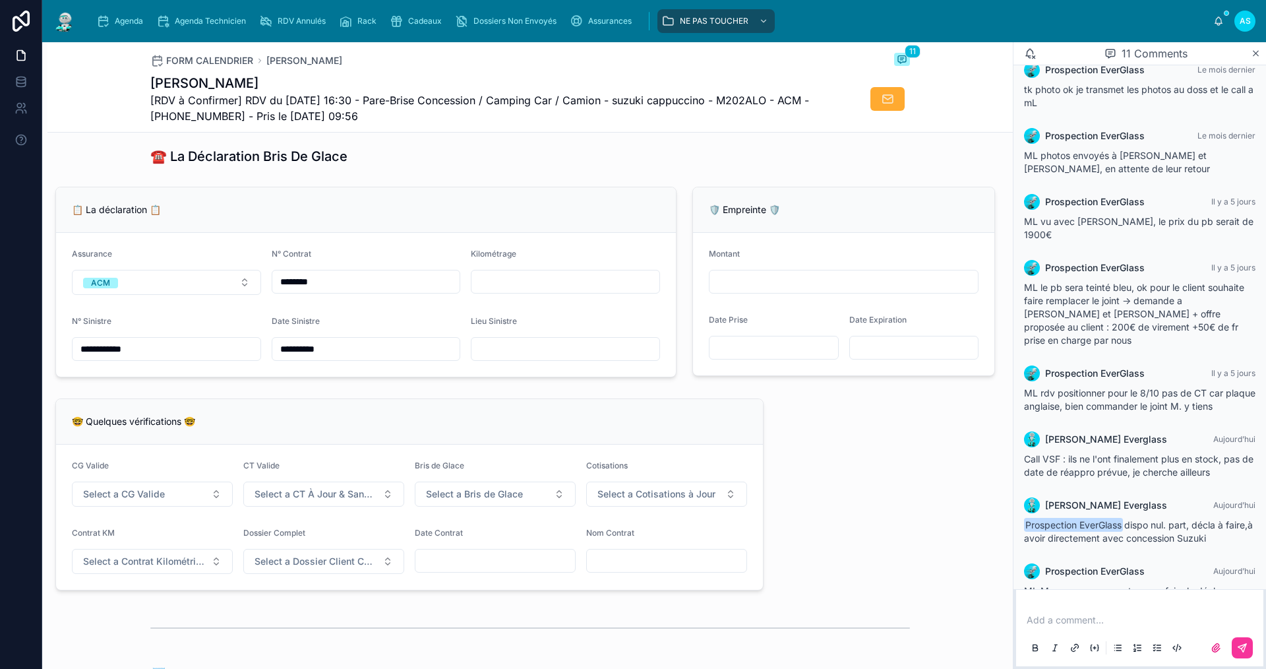
click at [1093, 612] on div "Add a comment..." at bounding box center [1139, 632] width 231 height 55
drag, startPoint x: 1092, startPoint y: 612, endPoint x: 1088, endPoint y: 618, distance: 7.1
click at [1090, 614] on div "Add a comment..." at bounding box center [1139, 632] width 231 height 55
click at [1087, 621] on p at bounding box center [1141, 619] width 231 height 13
click at [1044, 621] on p at bounding box center [1141, 619] width 231 height 13
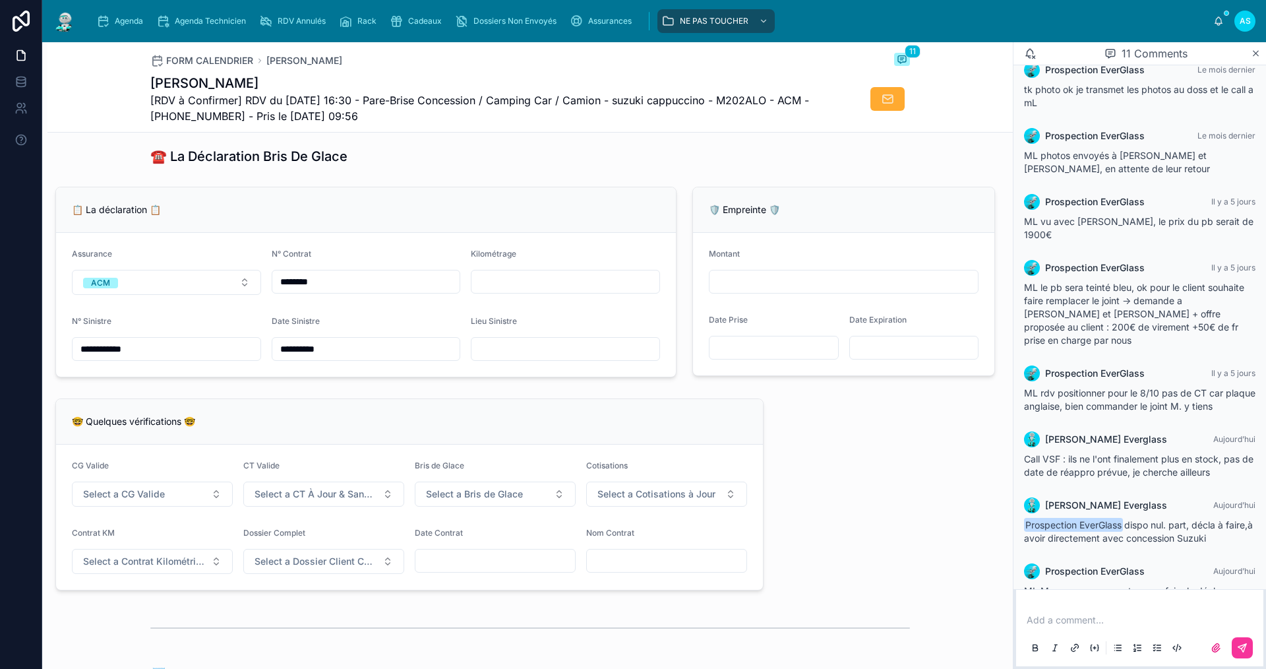
click at [1041, 621] on p at bounding box center [1141, 619] width 231 height 13
click at [1233, 640] on button at bounding box center [1242, 647] width 21 height 21
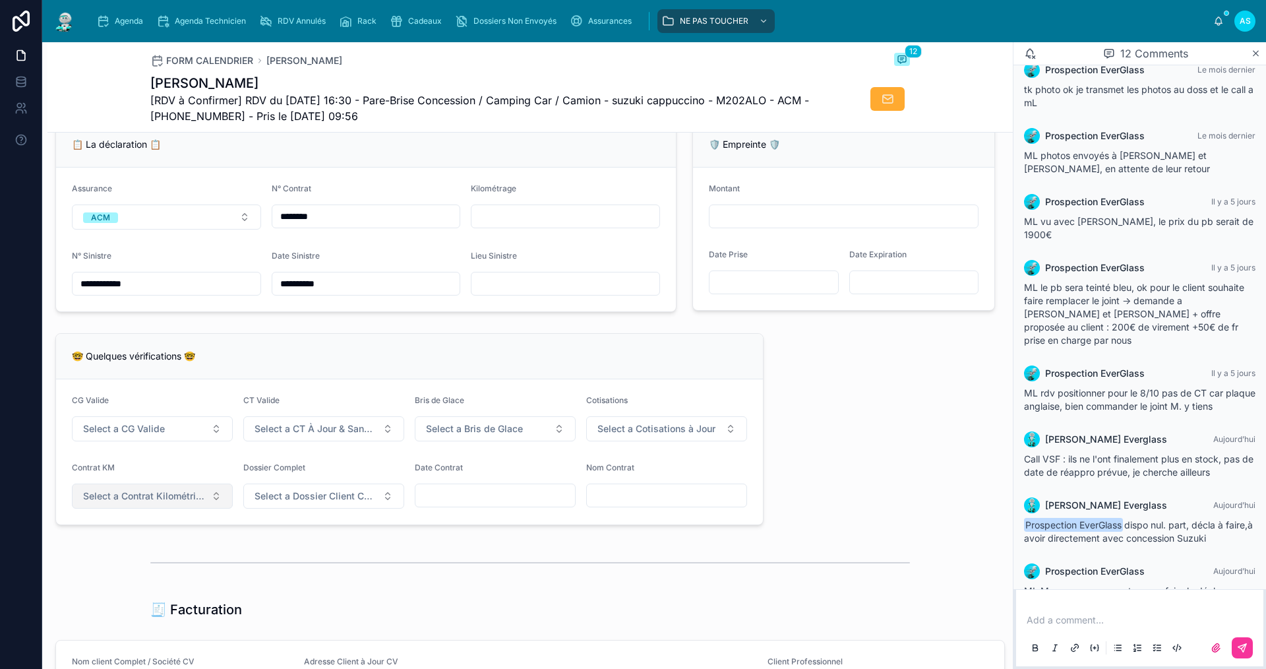
scroll to position [923, 0]
click at [138, 440] on button "Select a CG Valide" at bounding box center [152, 427] width 161 height 25
click at [135, 487] on div "✅ Oui" at bounding box center [151, 490] width 183 height 18
click at [276, 434] on span "Select a CT À Jour & Sans BDG" at bounding box center [315, 427] width 123 height 13
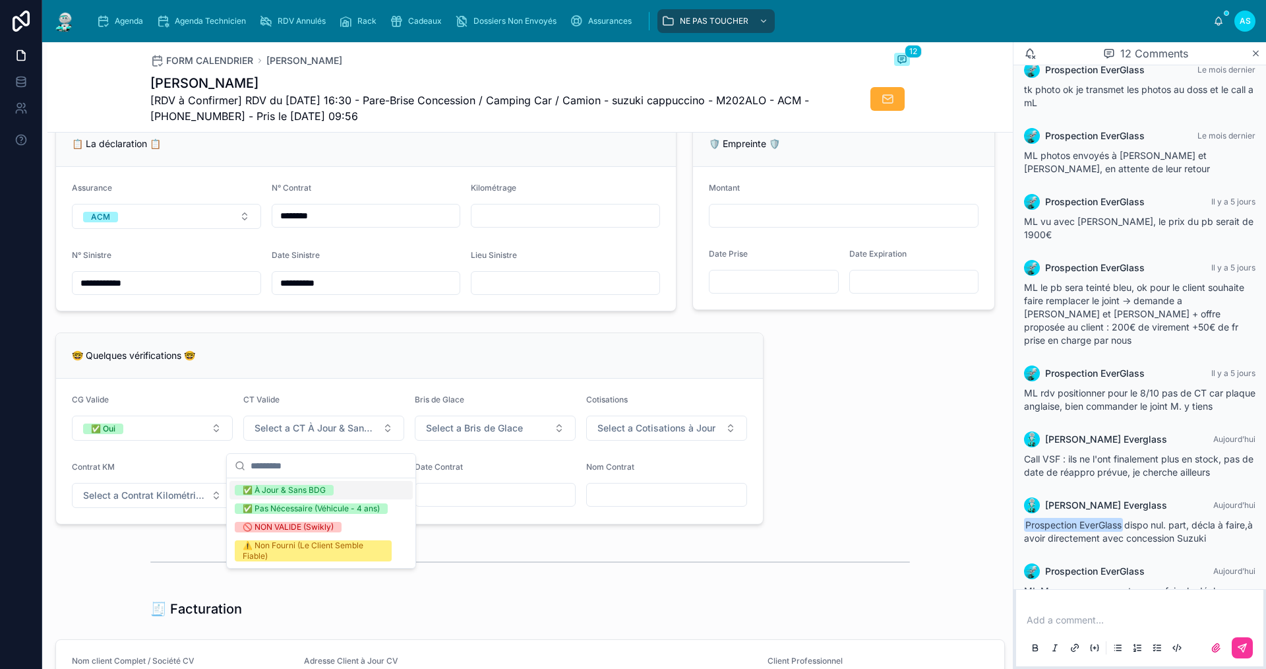
click at [287, 491] on div "✅ À Jour & Sans BDG" at bounding box center [284, 490] width 83 height 11
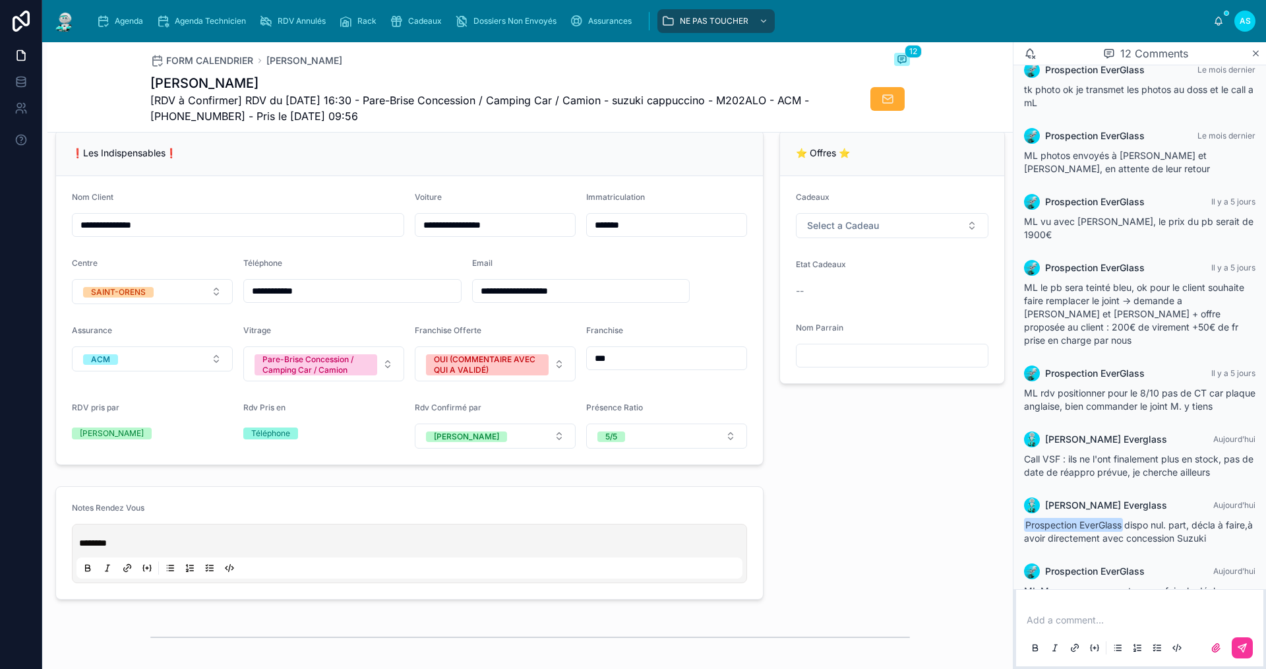
scroll to position [0, 0]
